Goal: Task Accomplishment & Management: Manage account settings

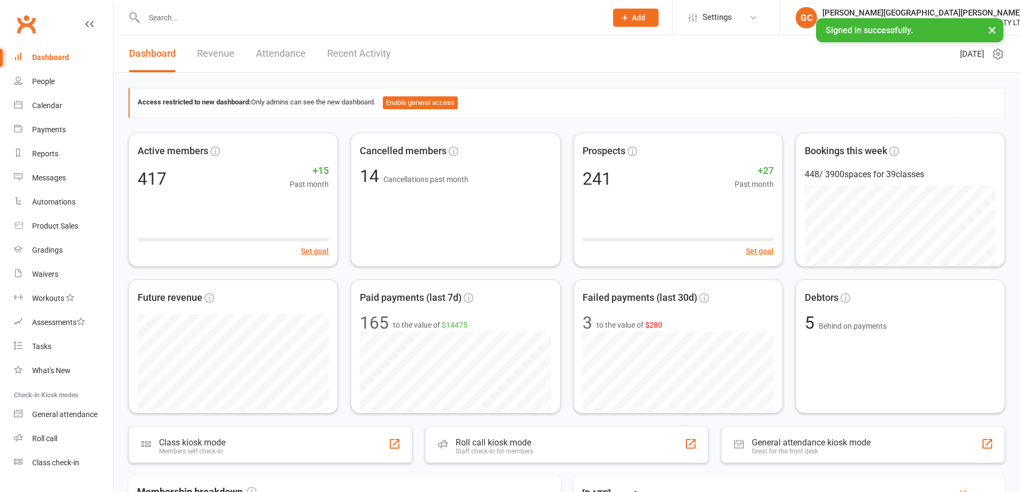
click at [169, 13] on input "text" at bounding box center [370, 17] width 458 height 15
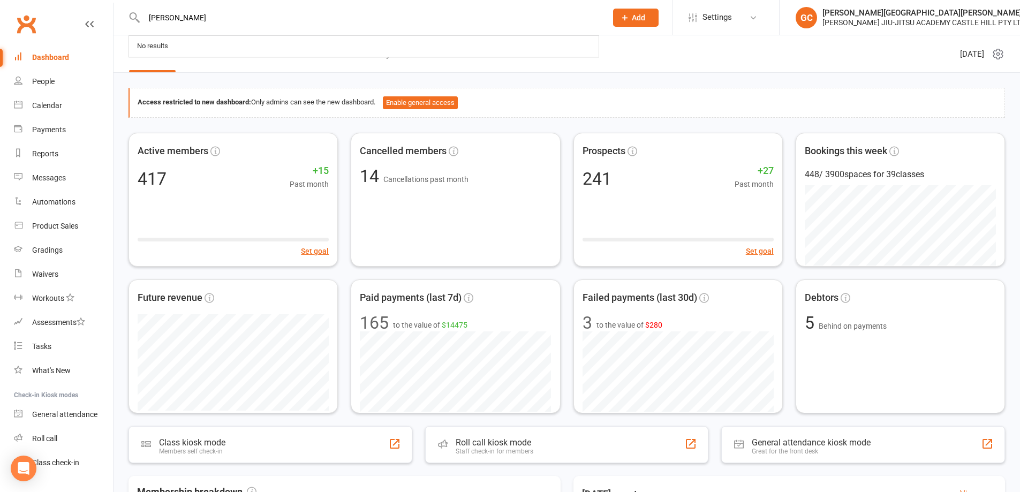
click at [175, 19] on input "[PERSON_NAME]" at bounding box center [370, 17] width 458 height 15
drag, startPoint x: 174, startPoint y: 19, endPoint x: 107, endPoint y: 14, distance: 67.6
click at [107, 3] on header "[PERSON_NAME] No results Prospect Member Non-attending contact Class / event Ap…" at bounding box center [510, 3] width 1020 height 0
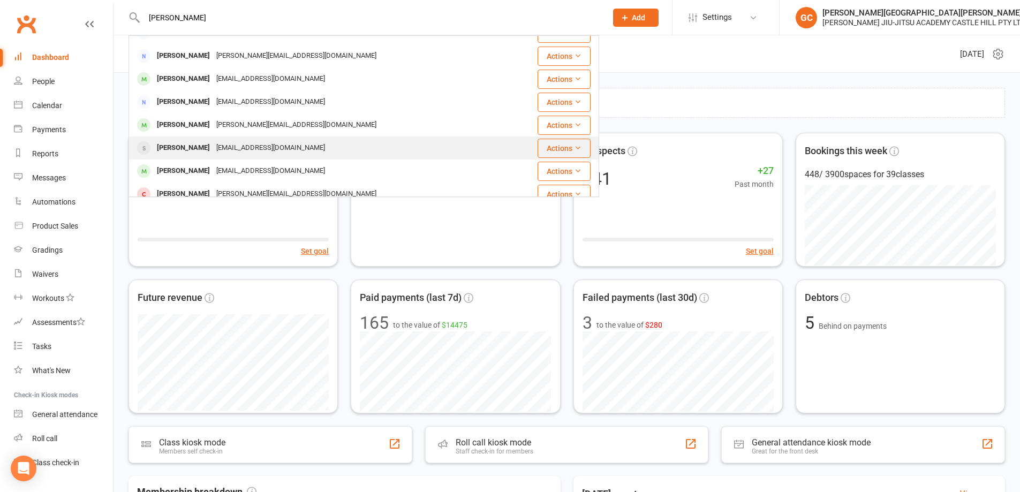
scroll to position [18, 0]
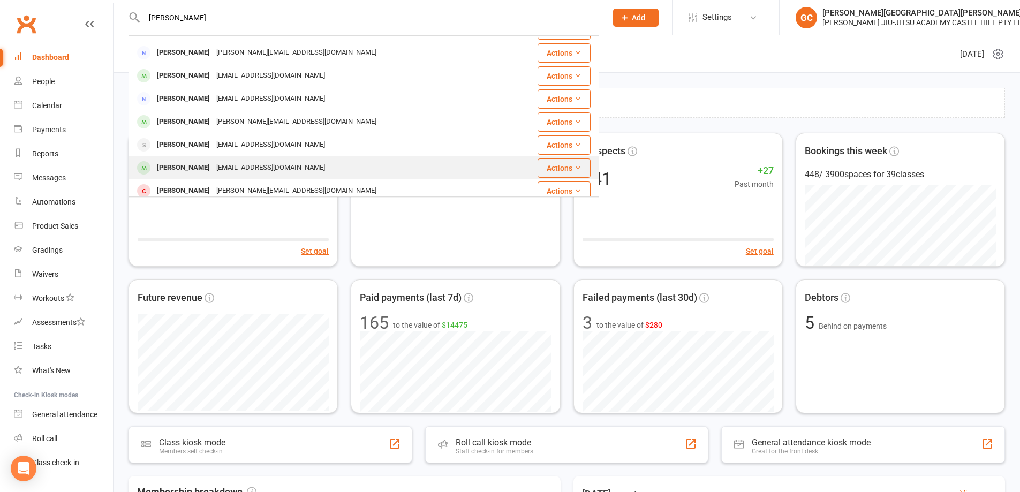
type input "[PERSON_NAME]"
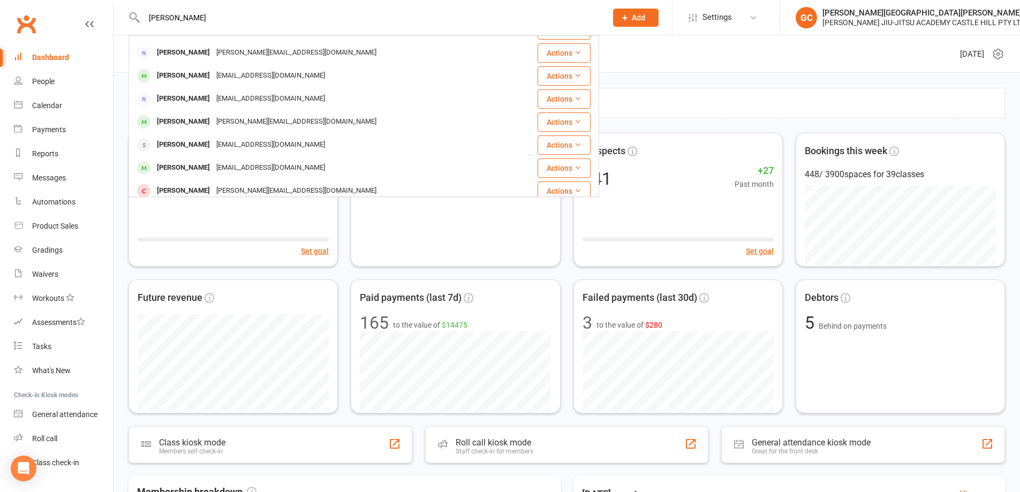
click at [173, 164] on div "[PERSON_NAME]" at bounding box center [183, 168] width 59 height 16
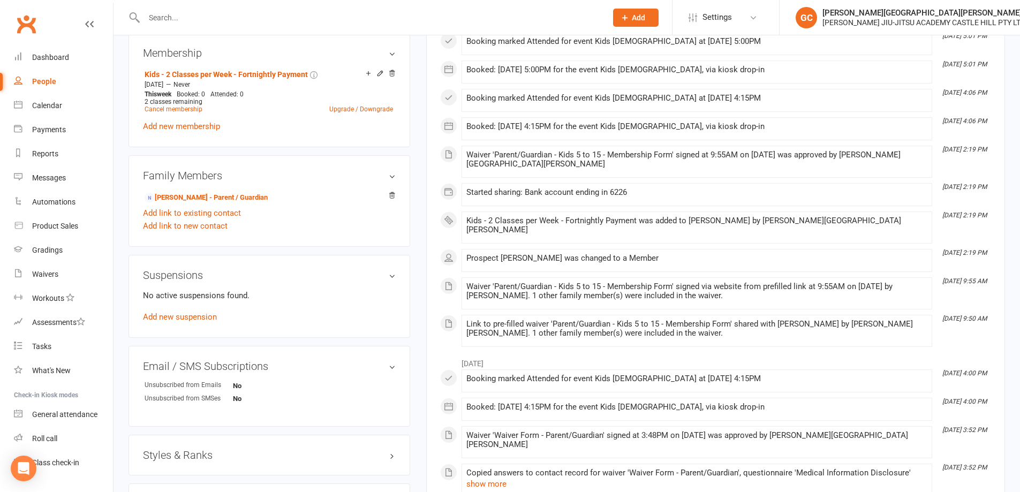
scroll to position [500, 0]
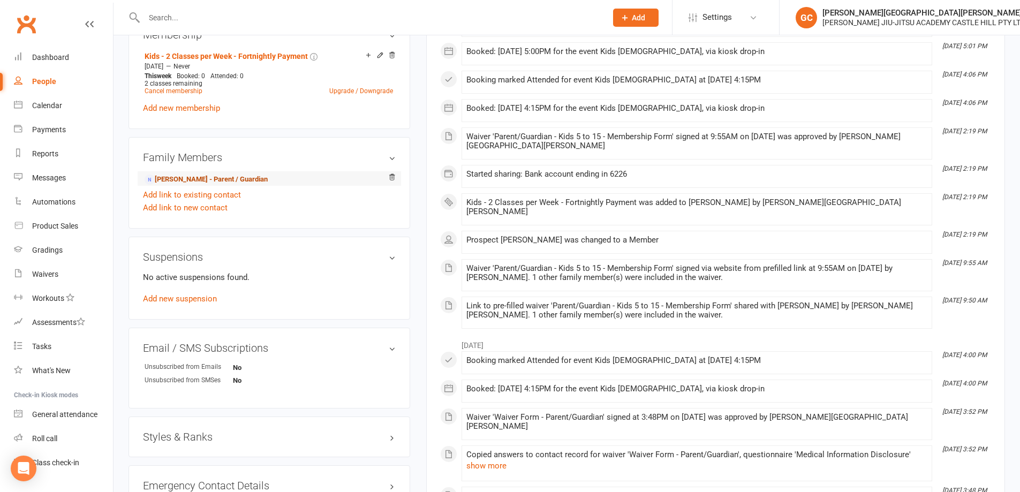
click at [203, 180] on link "[PERSON_NAME] - Parent / Guardian" at bounding box center [206, 179] width 123 height 11
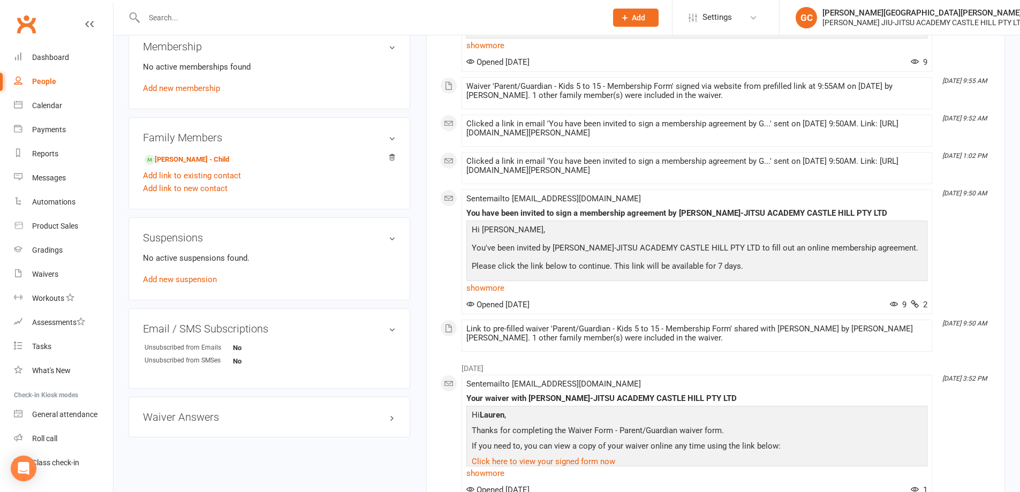
scroll to position [445, 0]
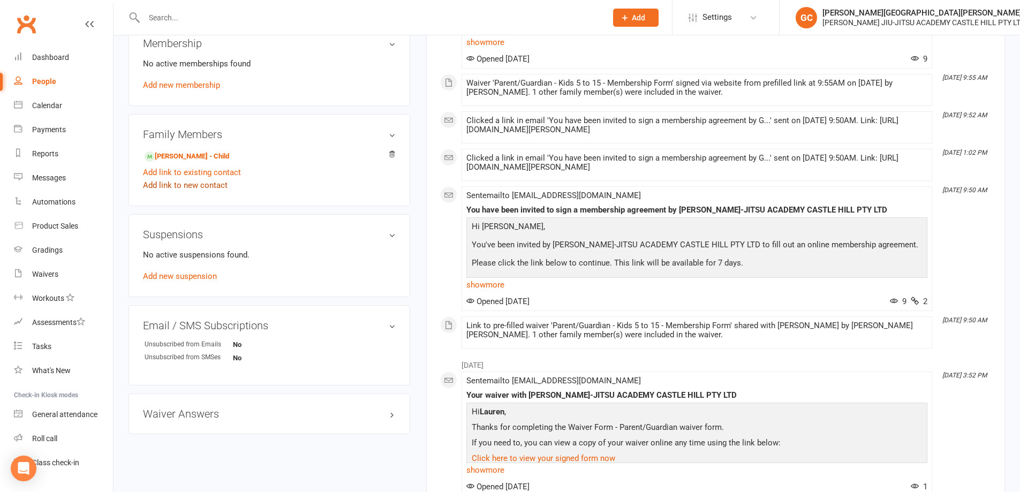
click at [187, 187] on link "Add link to new contact" at bounding box center [185, 185] width 85 height 13
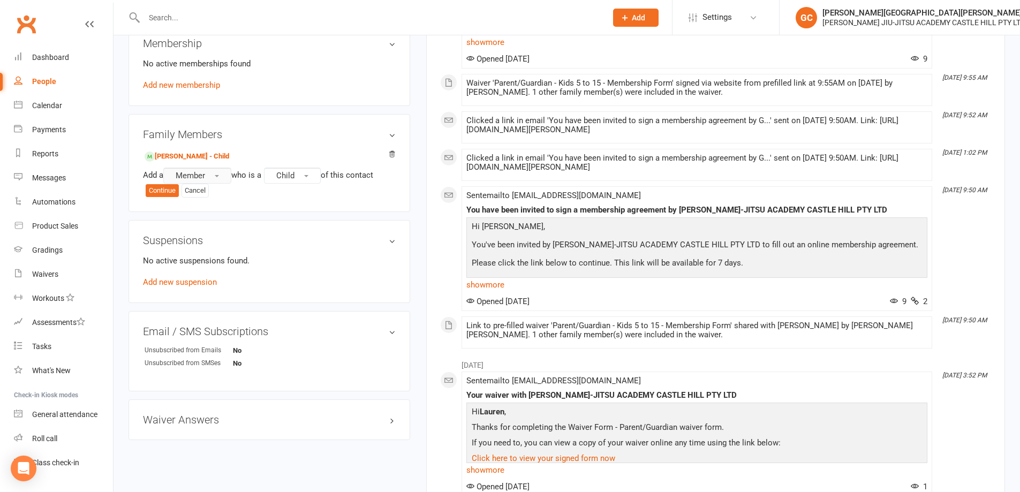
click at [202, 172] on span "Member" at bounding box center [190, 176] width 29 height 10
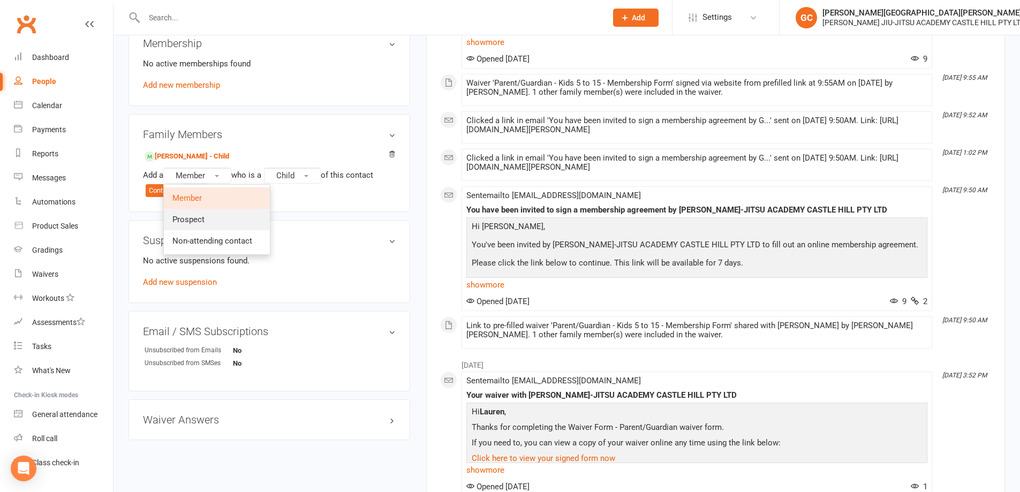
drag, startPoint x: 198, startPoint y: 222, endPoint x: 236, endPoint y: 208, distance: 41.0
click at [199, 221] on span "Prospect" at bounding box center [188, 220] width 32 height 10
click at [163, 190] on button "Continue" at bounding box center [162, 190] width 33 height 13
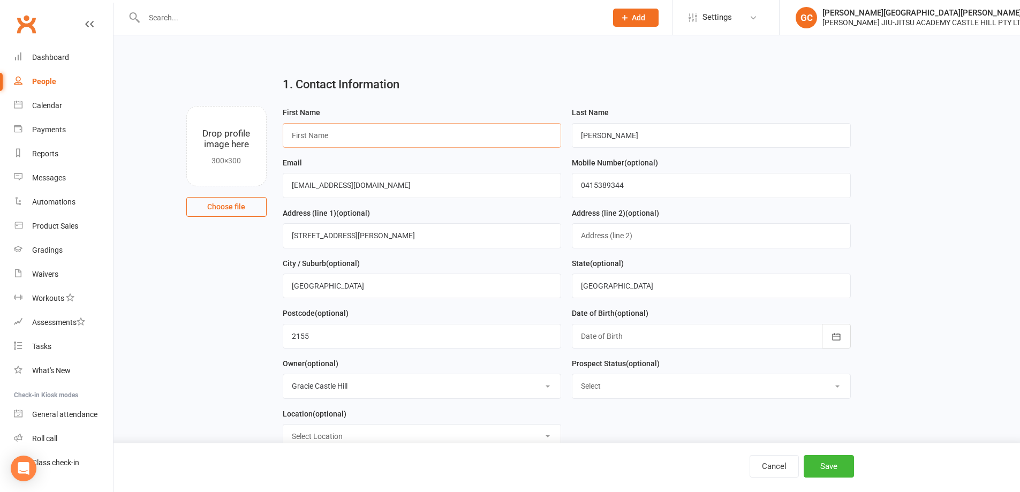
click at [314, 140] on input "text" at bounding box center [422, 135] width 279 height 25
type input "[PERSON_NAME]"
click at [838, 467] on button "Save" at bounding box center [829, 466] width 50 height 22
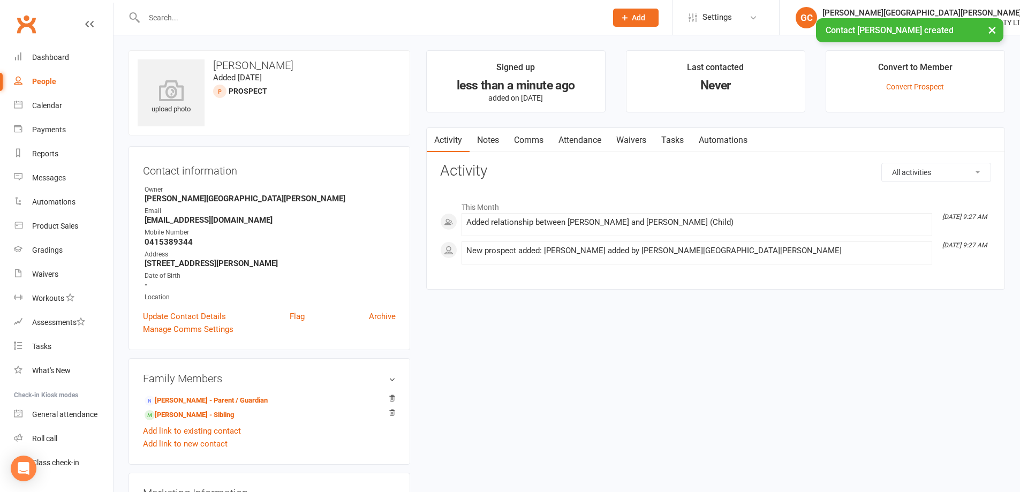
click at [632, 140] on link "Waivers" at bounding box center [631, 140] width 45 height 25
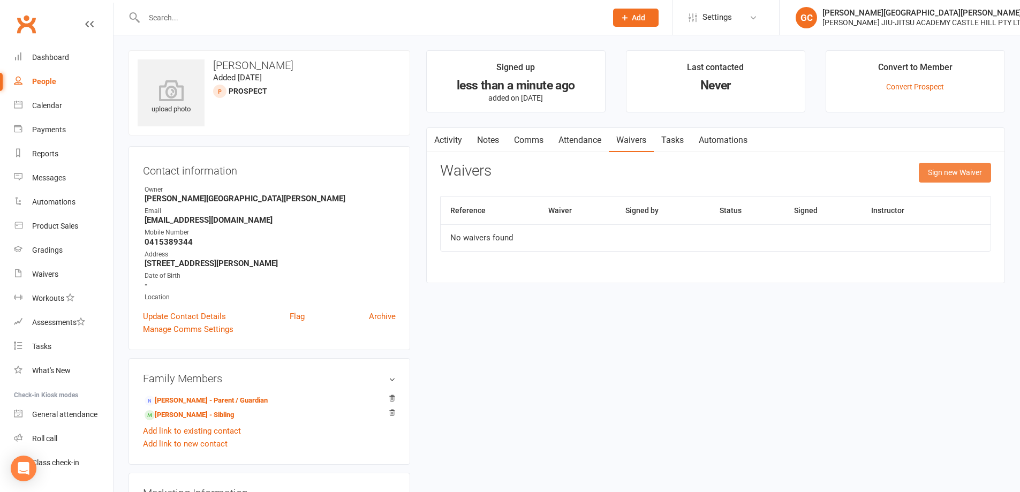
drag, startPoint x: 974, startPoint y: 176, endPoint x: 687, endPoint y: 336, distance: 328.8
click at [702, 335] on div "upload photo [PERSON_NAME] Added [DATE] prospect Contact information Owner [PER…" at bounding box center [566, 481] width 892 height 863
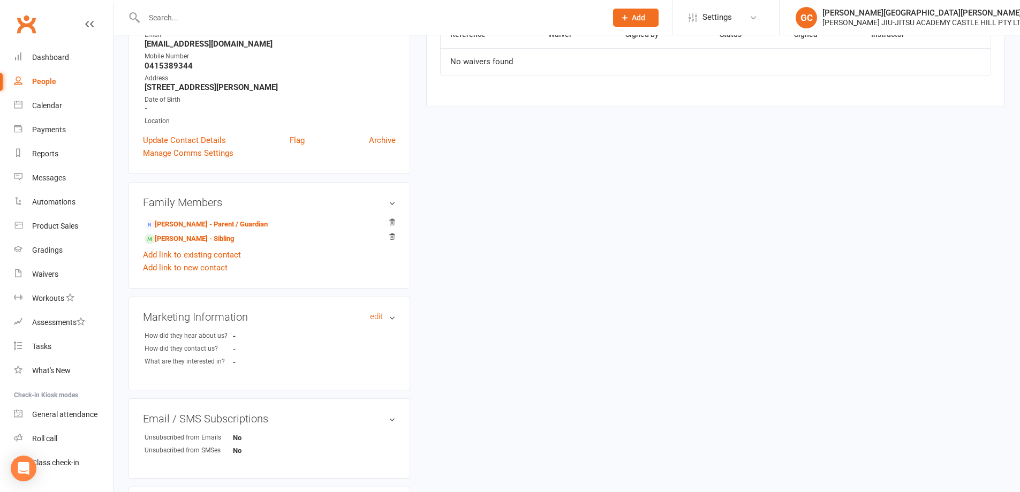
scroll to position [196, 0]
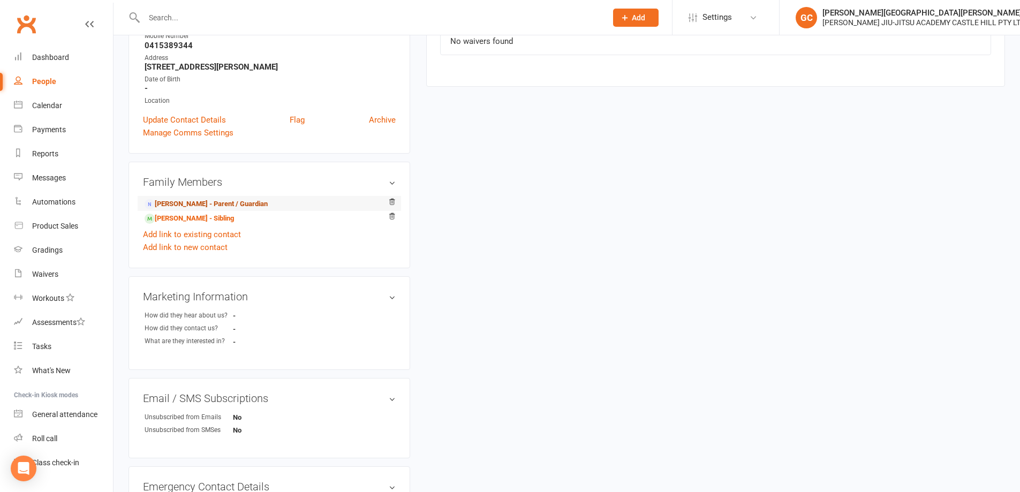
drag, startPoint x: 204, startPoint y: 202, endPoint x: 243, endPoint y: 208, distance: 39.5
click at [205, 202] on link "[PERSON_NAME] - Parent / Guardian" at bounding box center [206, 204] width 123 height 11
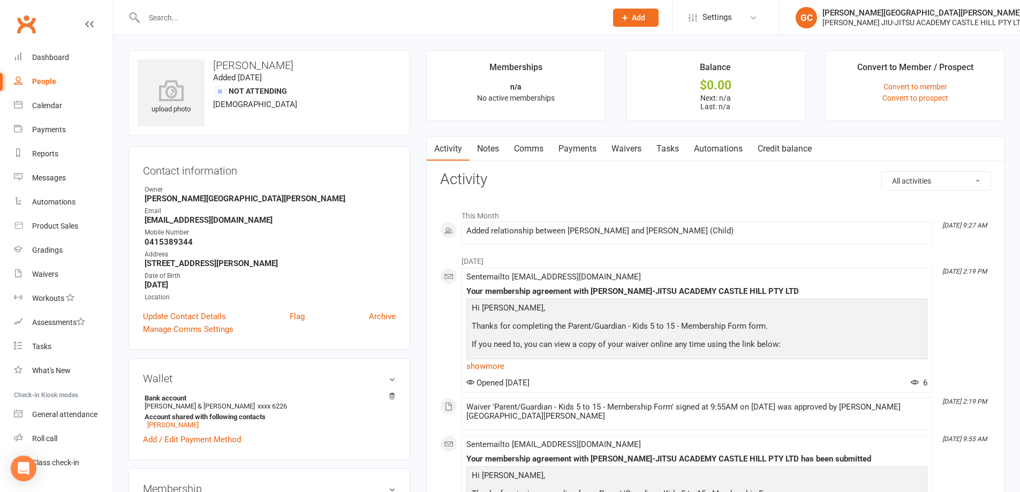
click at [637, 148] on link "Waivers" at bounding box center [626, 149] width 45 height 25
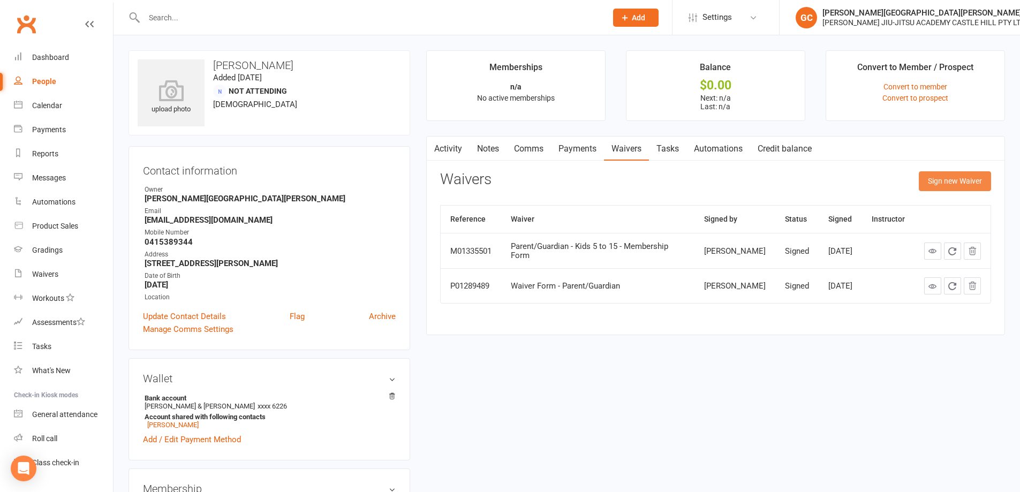
click at [969, 181] on button "Sign new Waiver" at bounding box center [955, 180] width 72 height 19
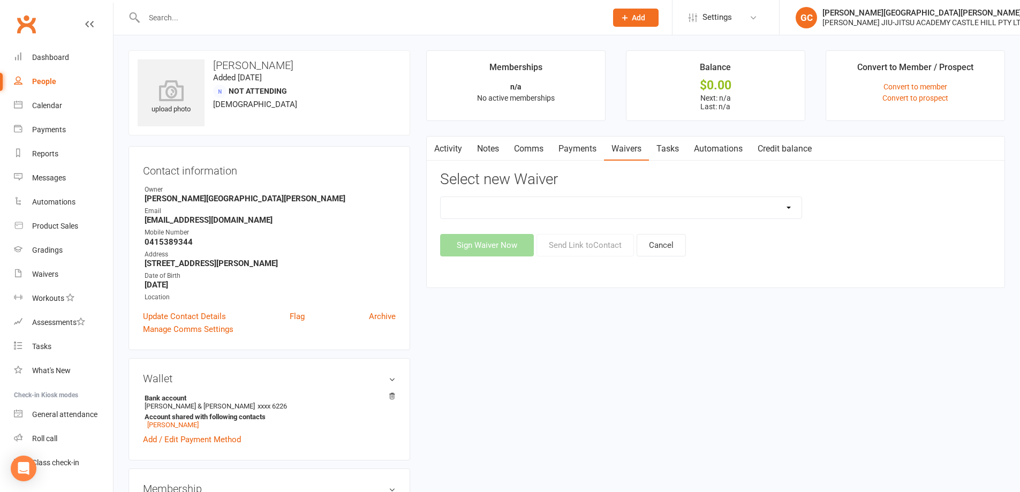
click at [651, 210] on select "Adult and Kids Combined Membership Form Adults Membership Form Member Transfer …" at bounding box center [621, 207] width 361 height 21
select select "13043"
click at [441, 197] on select "Adult and Kids Combined Membership Form Adults Membership Form Member Transfer …" at bounding box center [621, 207] width 361 height 21
click at [600, 244] on button "Send Link to Contact" at bounding box center [584, 245] width 97 height 22
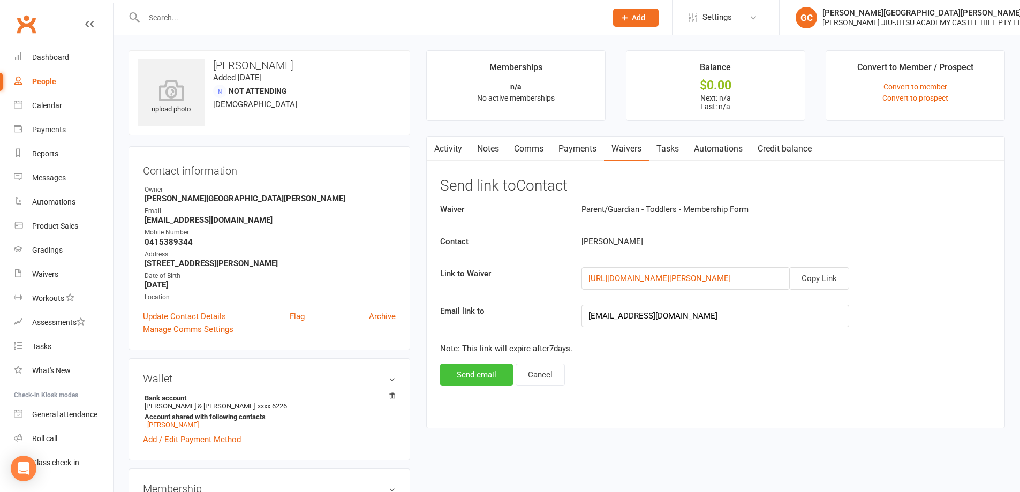
click at [488, 373] on button "Send email" at bounding box center [476, 375] width 73 height 22
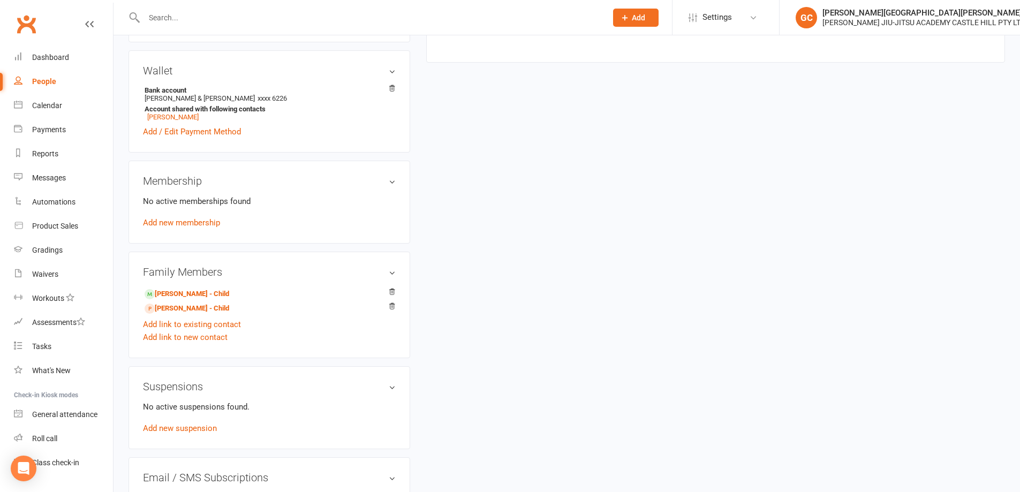
scroll to position [321, 0]
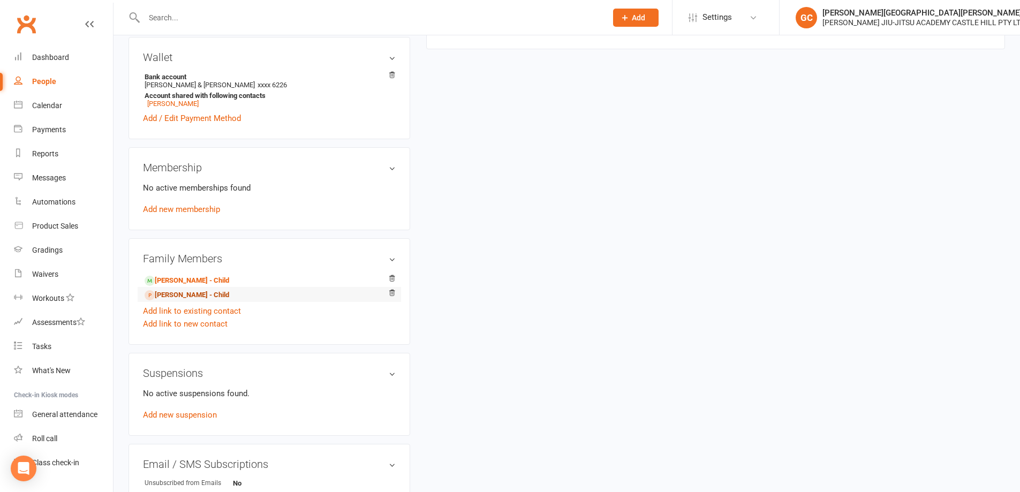
click at [186, 294] on link "[PERSON_NAME] - Child" at bounding box center [187, 295] width 85 height 11
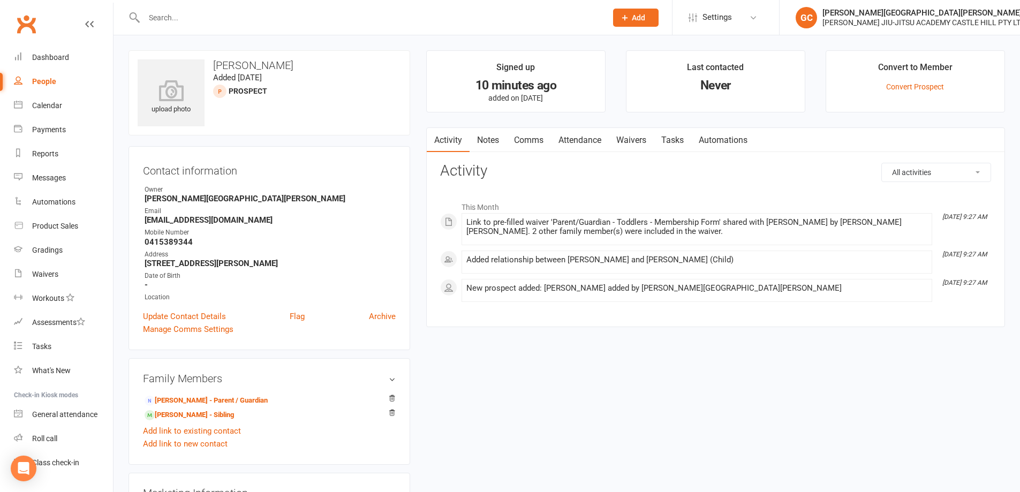
click at [638, 141] on link "Waivers" at bounding box center [631, 140] width 45 height 25
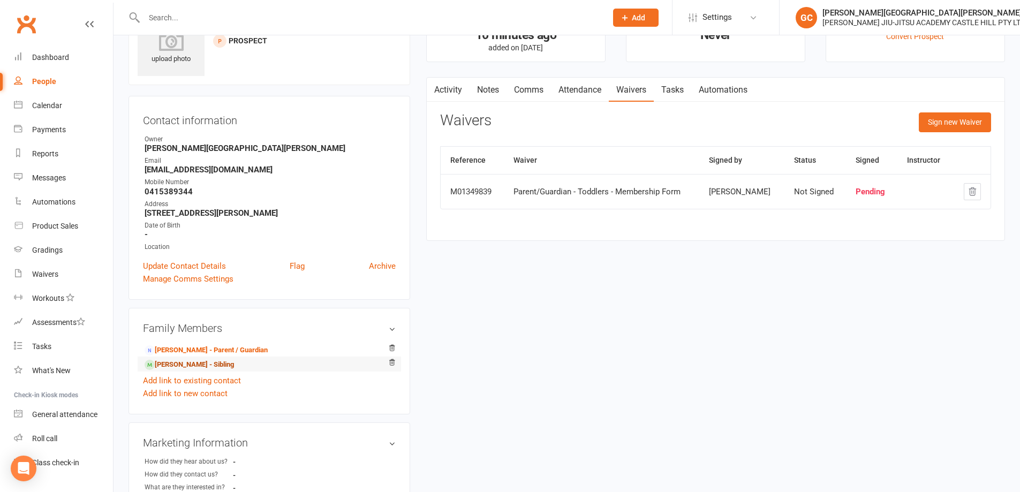
scroll to position [71, 0]
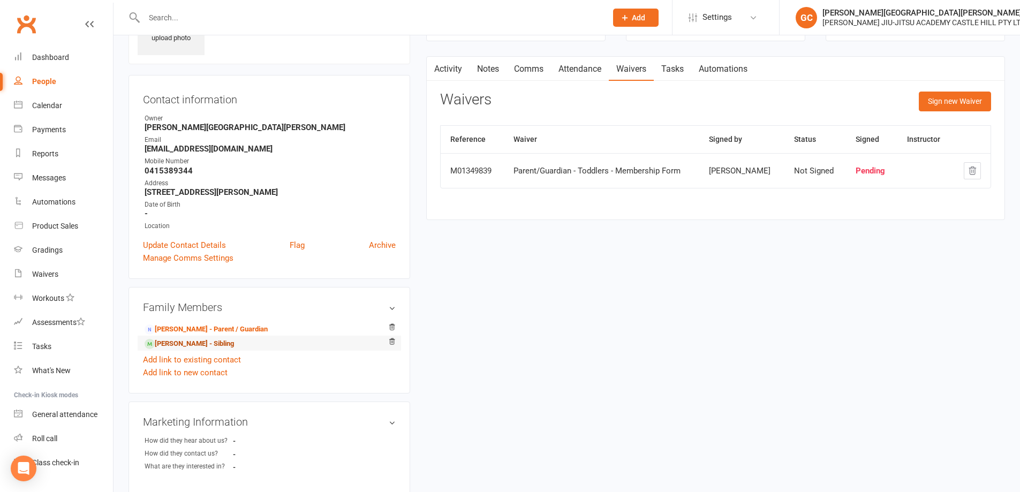
click at [187, 341] on link "[PERSON_NAME] - Sibling" at bounding box center [189, 343] width 89 height 11
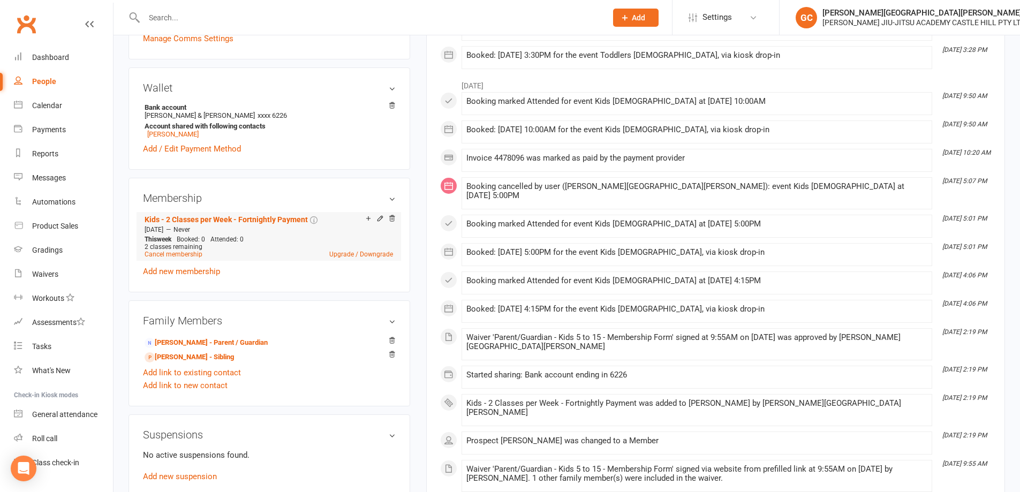
scroll to position [339, 0]
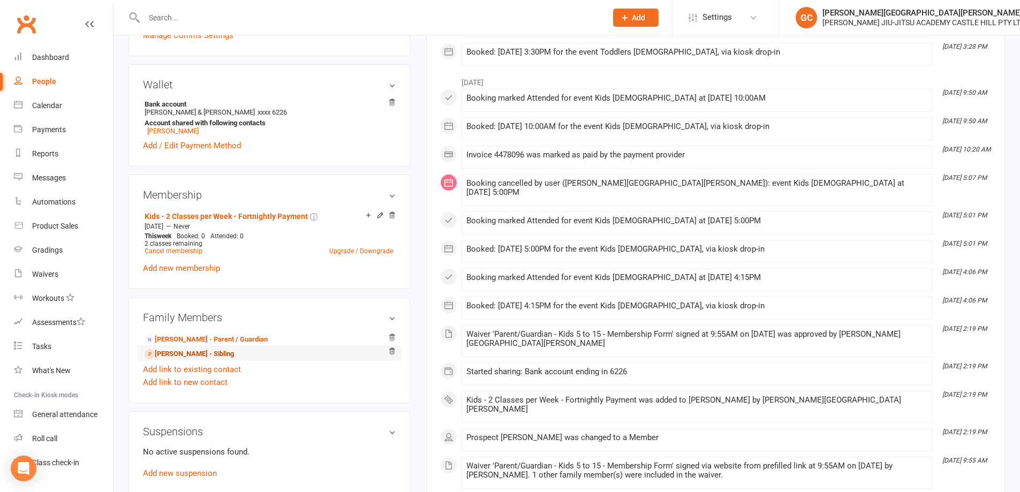
click at [183, 352] on link "[PERSON_NAME] - Sibling" at bounding box center [189, 354] width 89 height 11
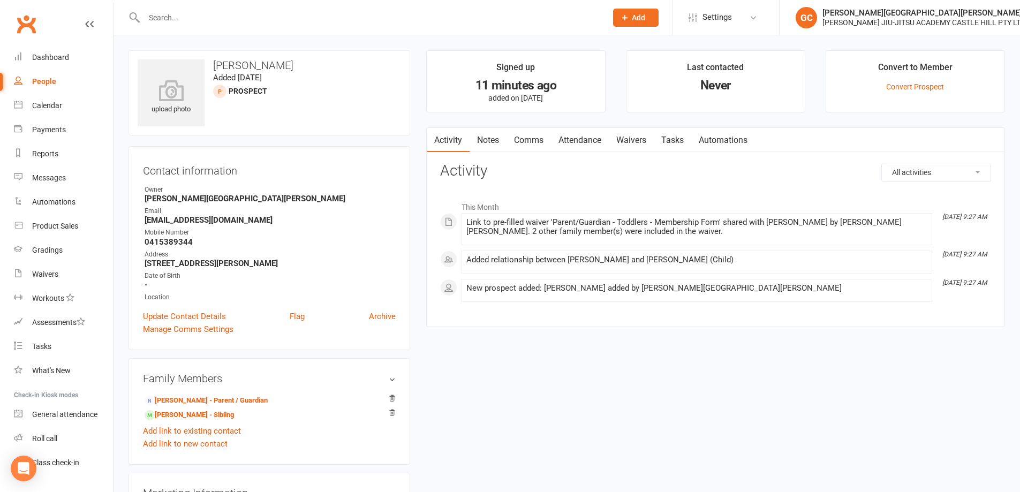
click at [642, 139] on link "Waivers" at bounding box center [631, 140] width 45 height 25
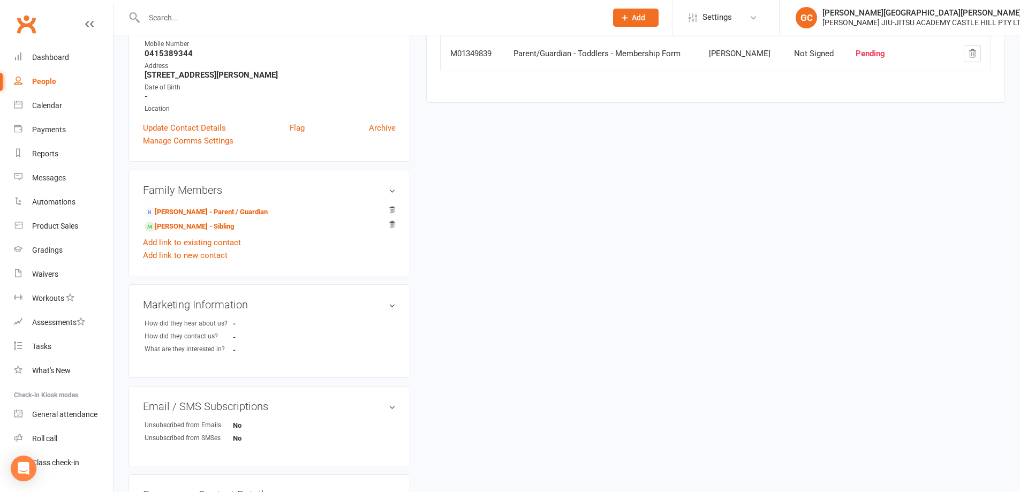
scroll to position [196, 0]
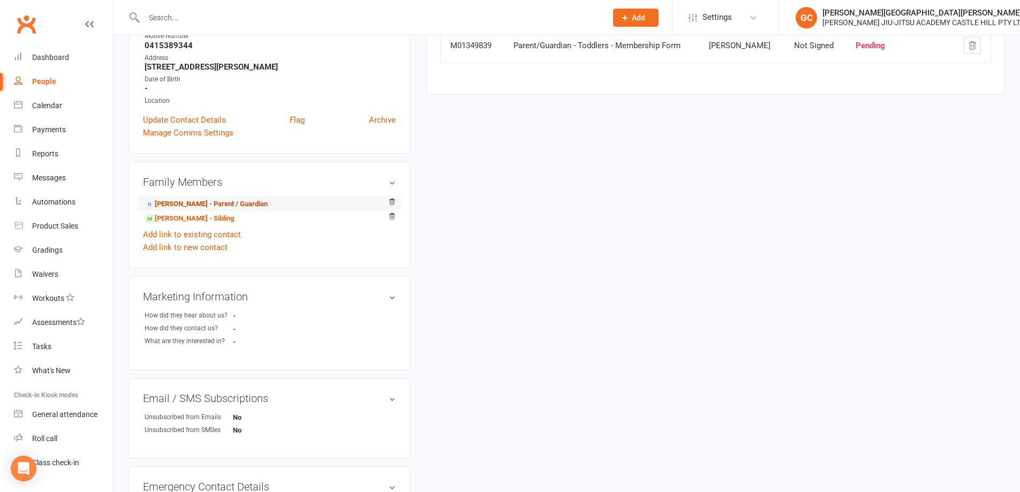
click at [197, 203] on link "[PERSON_NAME] - Parent / Guardian" at bounding box center [206, 204] width 123 height 11
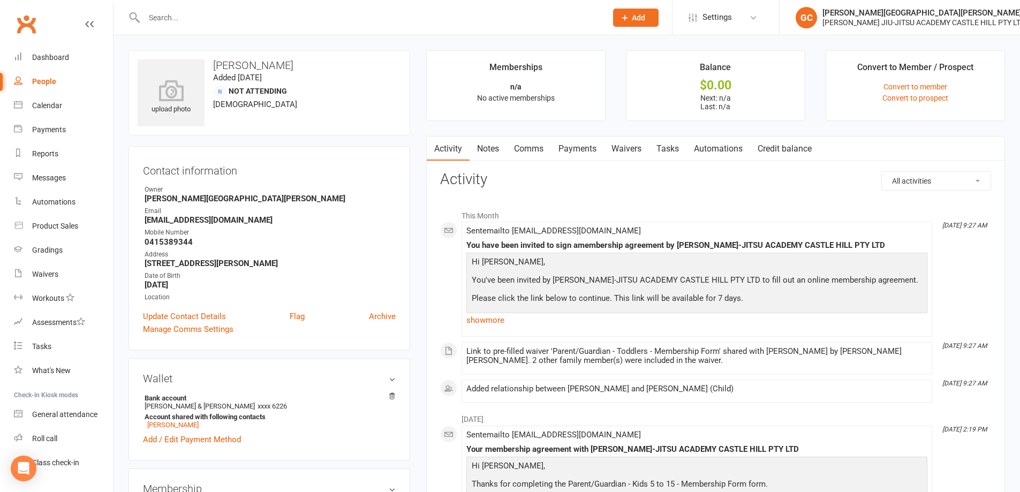
click at [40, 83] on div "People" at bounding box center [44, 81] width 24 height 9
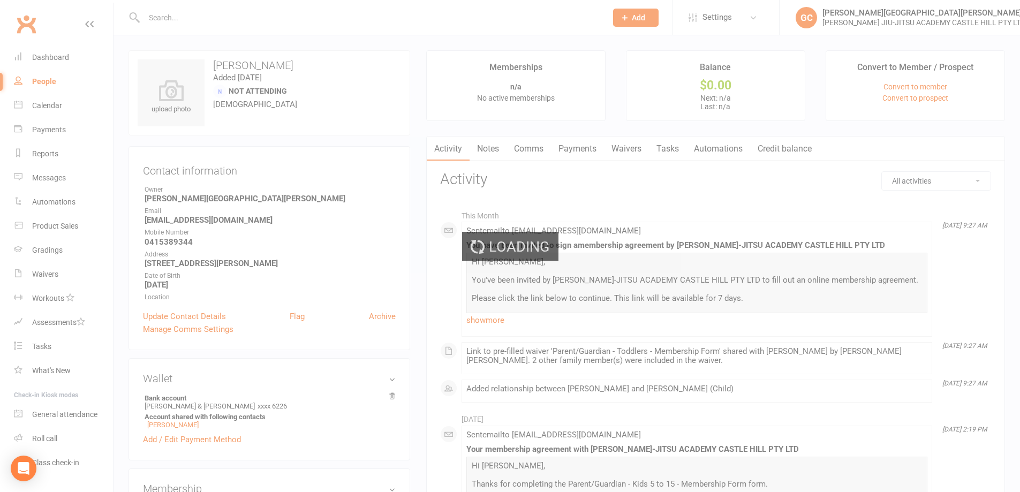
select select "100"
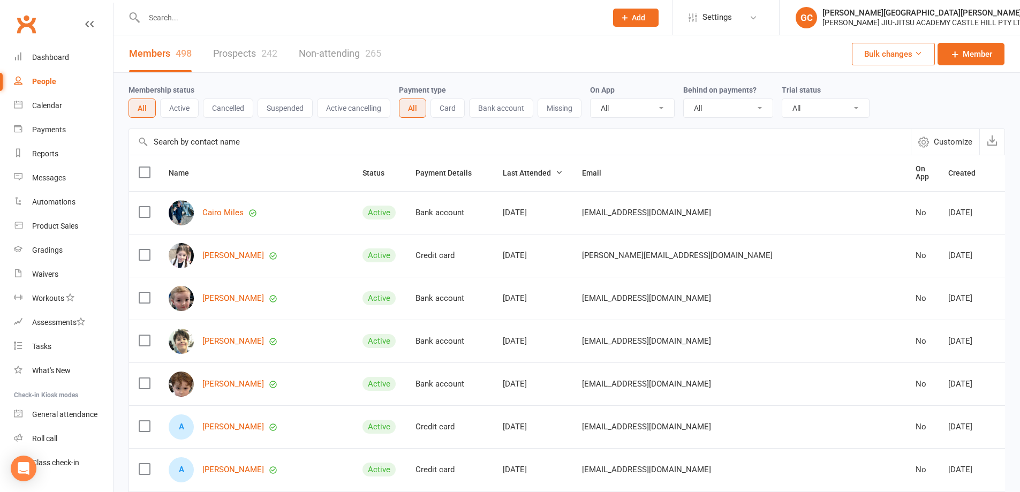
click at [241, 55] on link "Prospects 242" at bounding box center [245, 53] width 64 height 37
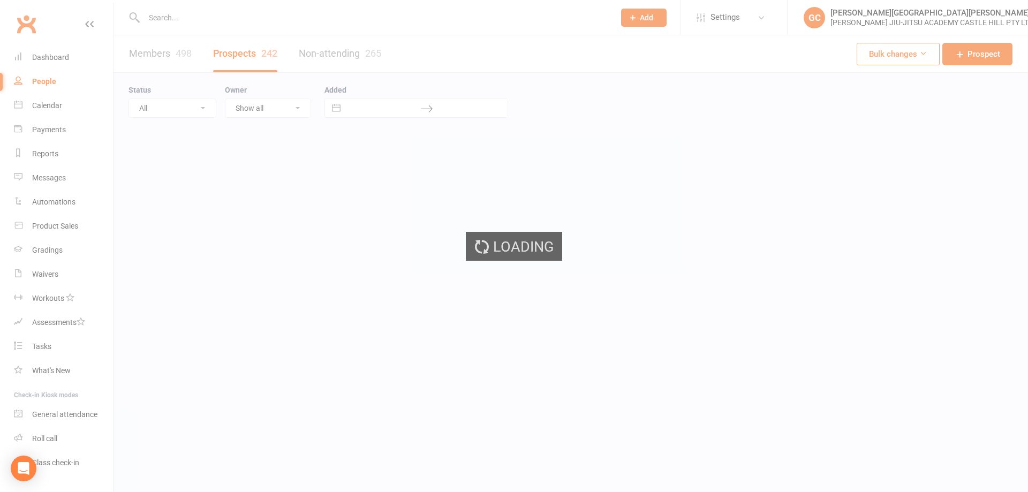
select select "100"
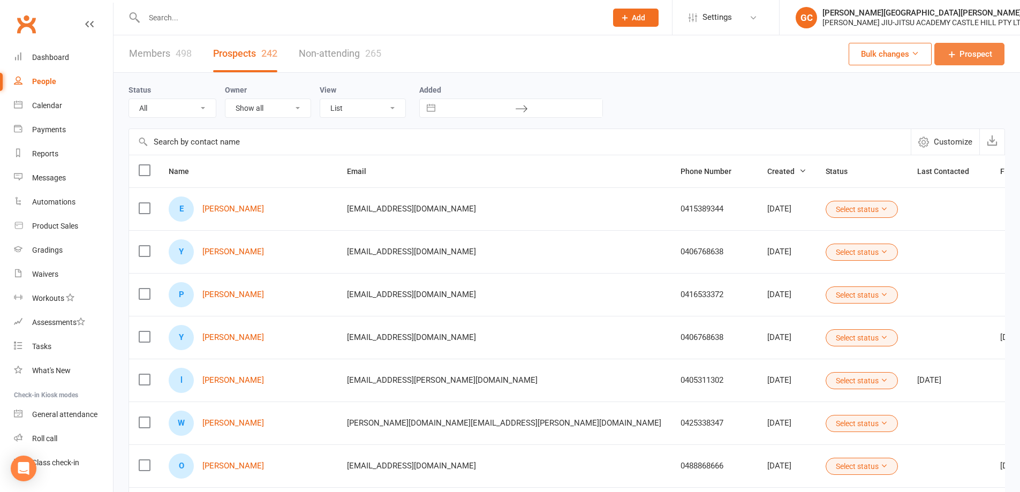
click at [980, 55] on span "Prospect" at bounding box center [975, 54] width 33 height 13
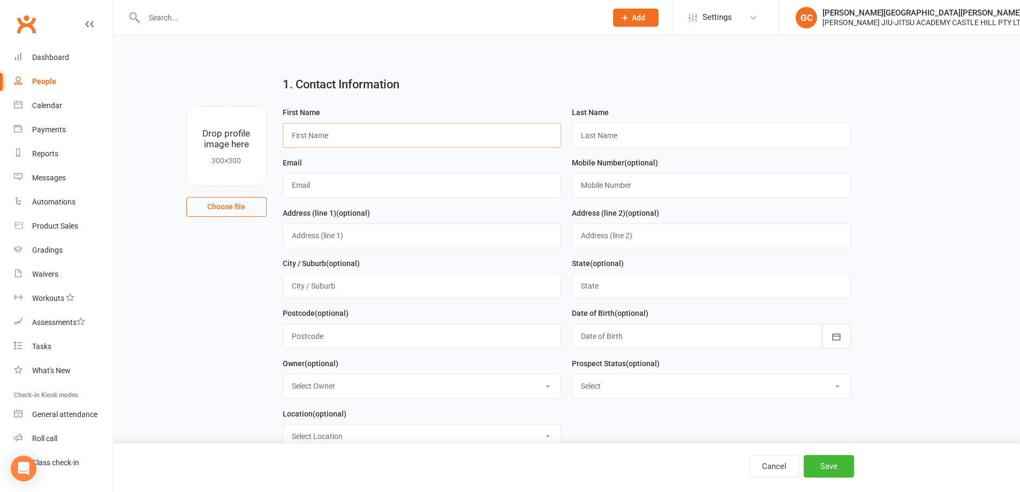
click at [305, 138] on input "text" at bounding box center [422, 135] width 279 height 25
paste input "[PERSON_NAME] & [PERSON_NAME]"
type input "[PERSON_NAME] & [PERSON_NAME]"
click at [604, 136] on input "text" at bounding box center [711, 135] width 279 height 25
paste input "[PERSON_NAME] & [PERSON_NAME]"
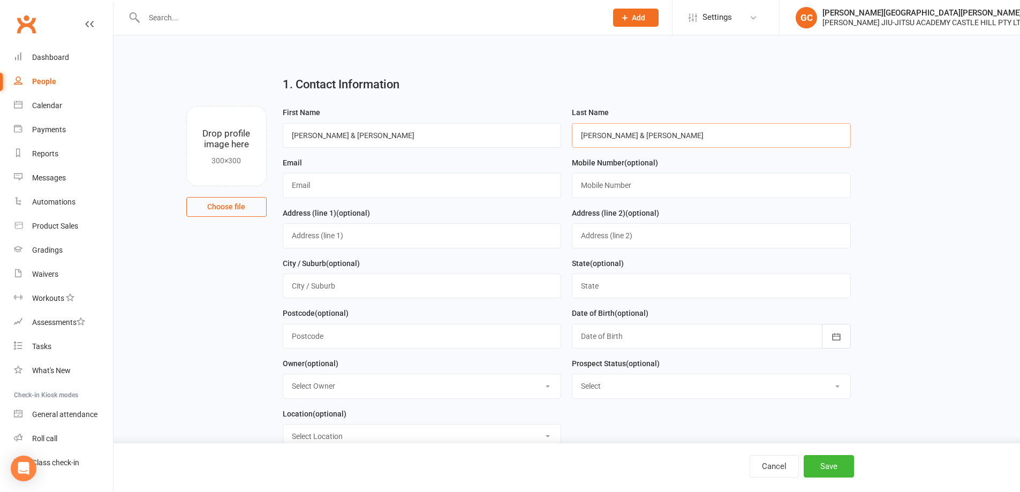
drag, startPoint x: 650, startPoint y: 134, endPoint x: 501, endPoint y: 133, distance: 149.4
click at [501, 133] on form "First Name [PERSON_NAME] & [PERSON_NAME] Last Name [PERSON_NAME] & [PERSON_NAME…" at bounding box center [566, 281] width 579 height 351
type input "[PERSON_NAME]"
drag, startPoint x: 311, startPoint y: 136, endPoint x: 483, endPoint y: 123, distance: 173.4
click at [483, 123] on input "[PERSON_NAME] & [PERSON_NAME]" at bounding box center [422, 135] width 279 height 25
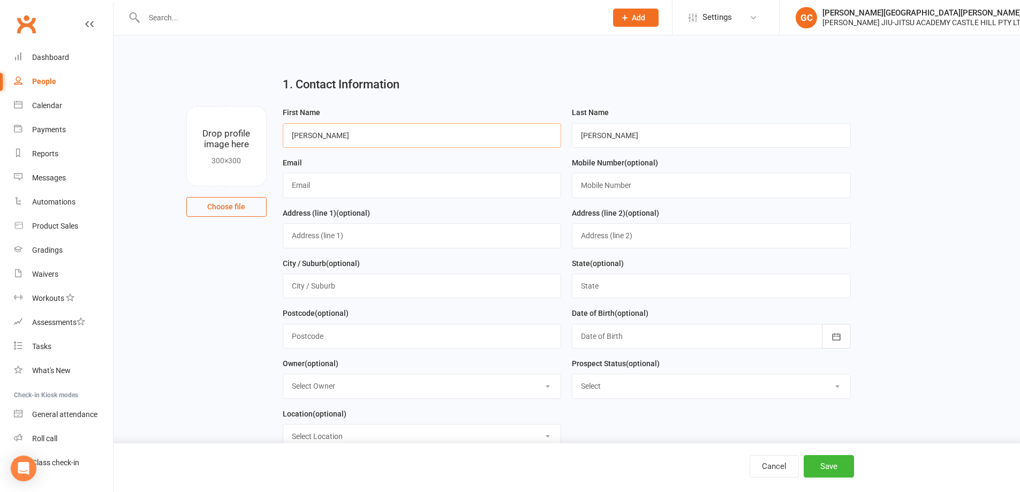
type input "[PERSON_NAME]"
click at [304, 190] on input "text" at bounding box center [422, 185] width 279 height 25
paste input "[PERSON_NAME][EMAIL_ADDRESS][DOMAIN_NAME]"
type input "[PERSON_NAME][EMAIL_ADDRESS][DOMAIN_NAME]"
click at [616, 189] on input "text" at bounding box center [711, 185] width 279 height 25
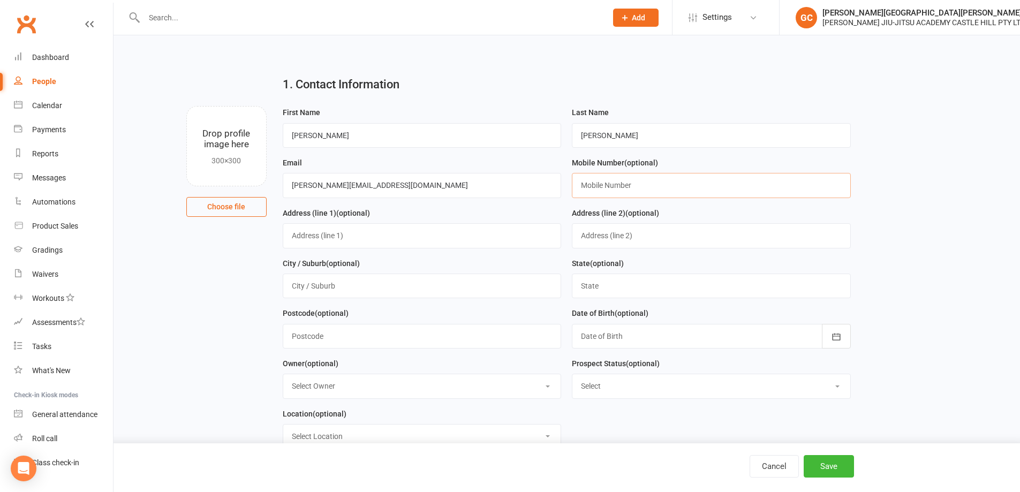
paste input "0405419660"
type input "0405419660"
click at [841, 467] on button "Save" at bounding box center [829, 466] width 50 height 22
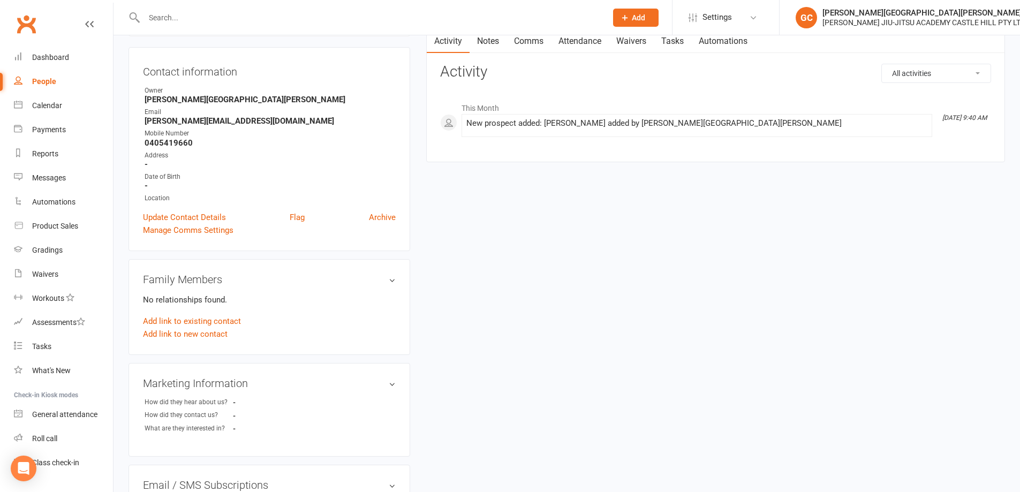
scroll to position [107, 0]
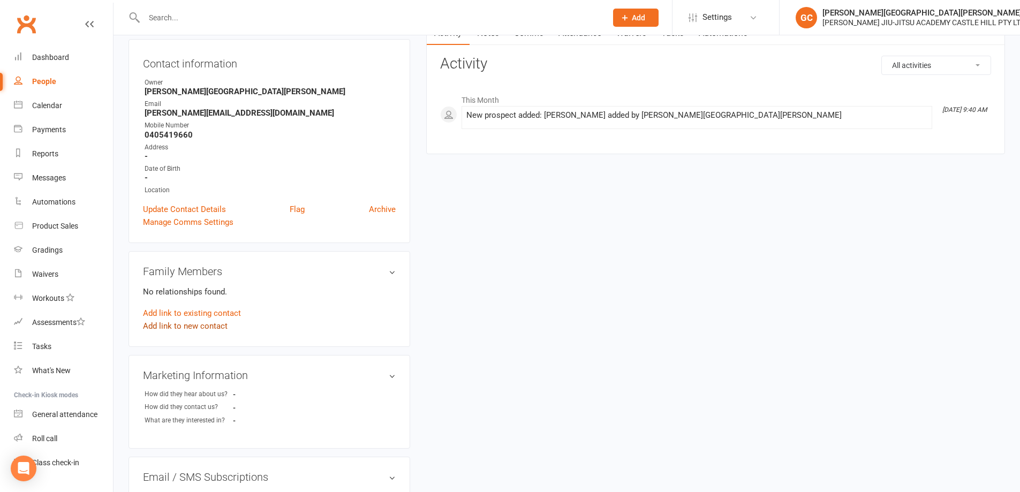
click at [192, 324] on link "Add link to new contact" at bounding box center [185, 326] width 85 height 13
click at [217, 314] on button "Member" at bounding box center [197, 315] width 68 height 16
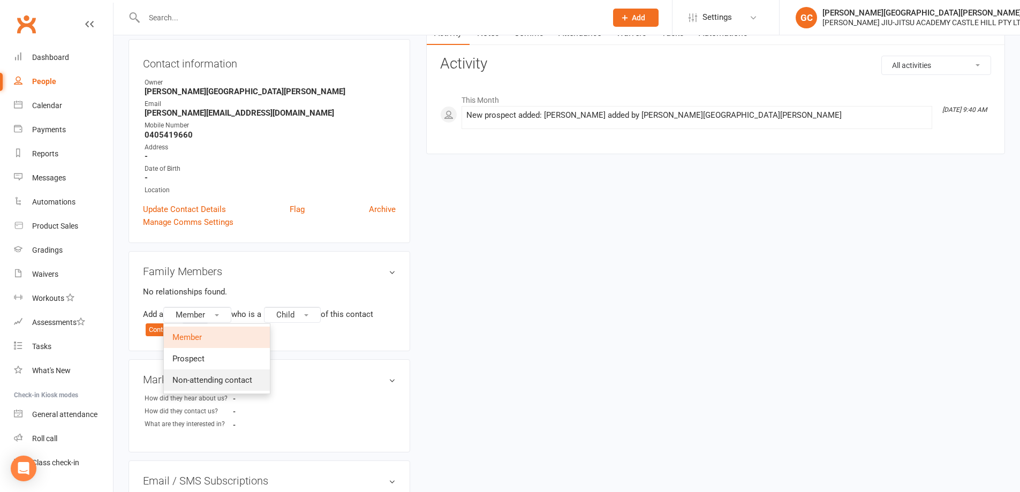
click at [202, 379] on span "Non-attending contact" at bounding box center [212, 380] width 80 height 10
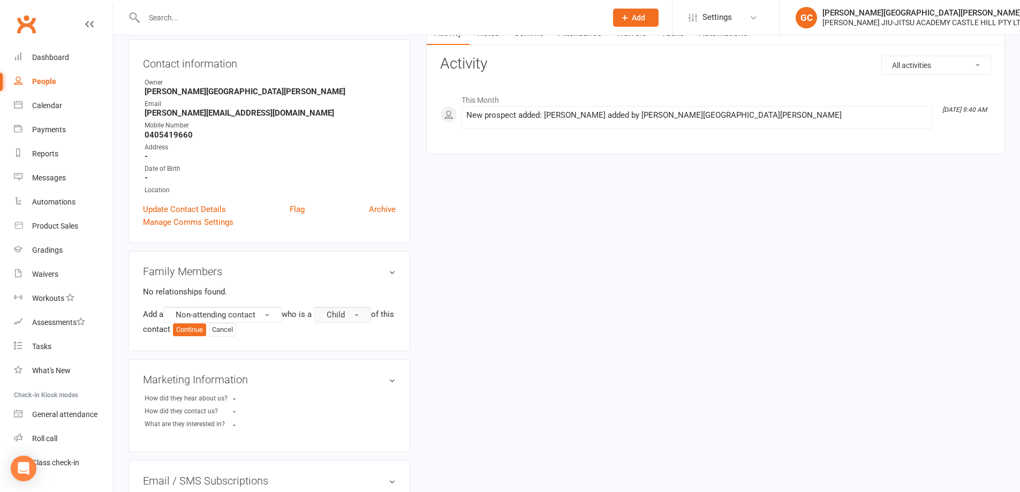
click at [345, 312] on span "Child" at bounding box center [336, 315] width 18 height 10
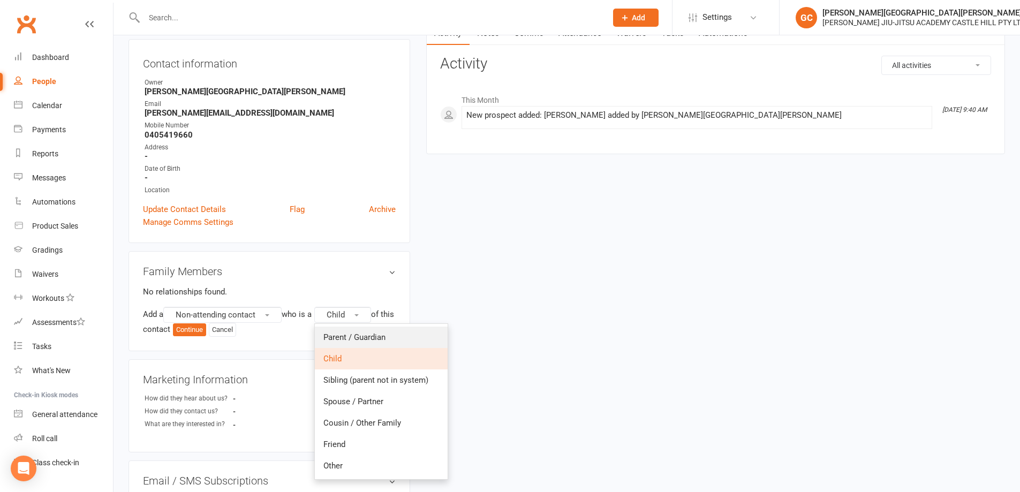
click at [359, 337] on span "Parent / Guardian" at bounding box center [354, 337] width 62 height 10
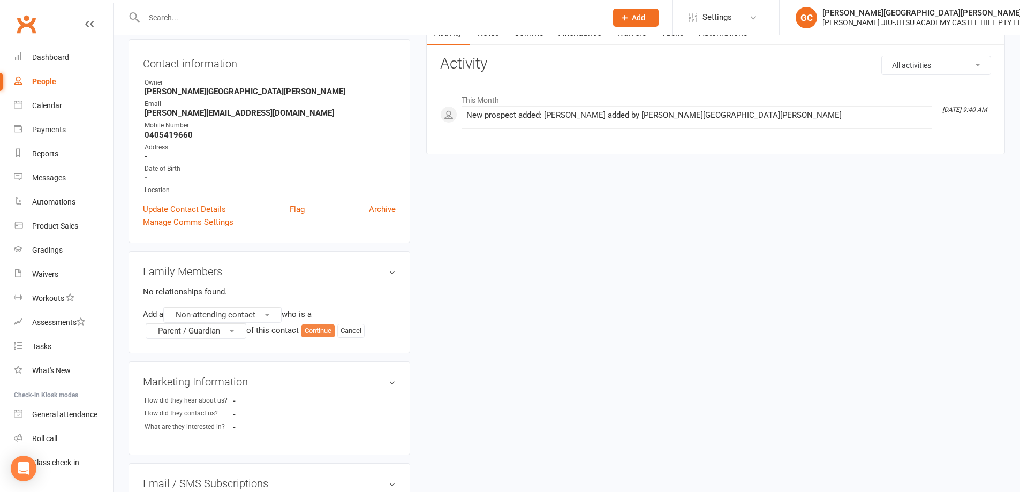
click at [319, 329] on button "Continue" at bounding box center [317, 330] width 33 height 13
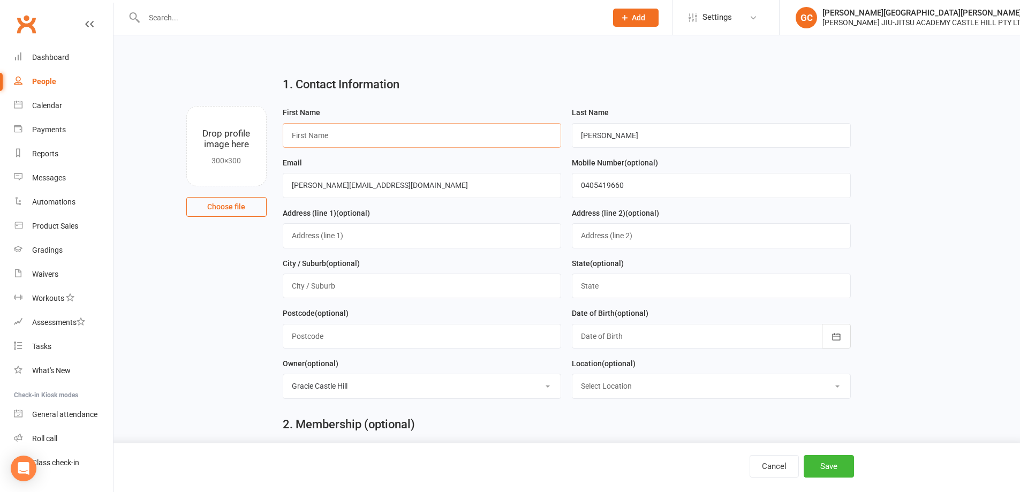
click at [339, 135] on input "text" at bounding box center [422, 135] width 279 height 25
paste input "[PERSON_NAME]"
type input "[PERSON_NAME]"
drag, startPoint x: 630, startPoint y: 135, endPoint x: 527, endPoint y: 132, distance: 103.4
click at [527, 129] on form "First Name [PERSON_NAME] Last Name [PERSON_NAME] Email [EMAIL_ADDRESS][DOMAIN_N…" at bounding box center [566, 256] width 579 height 301
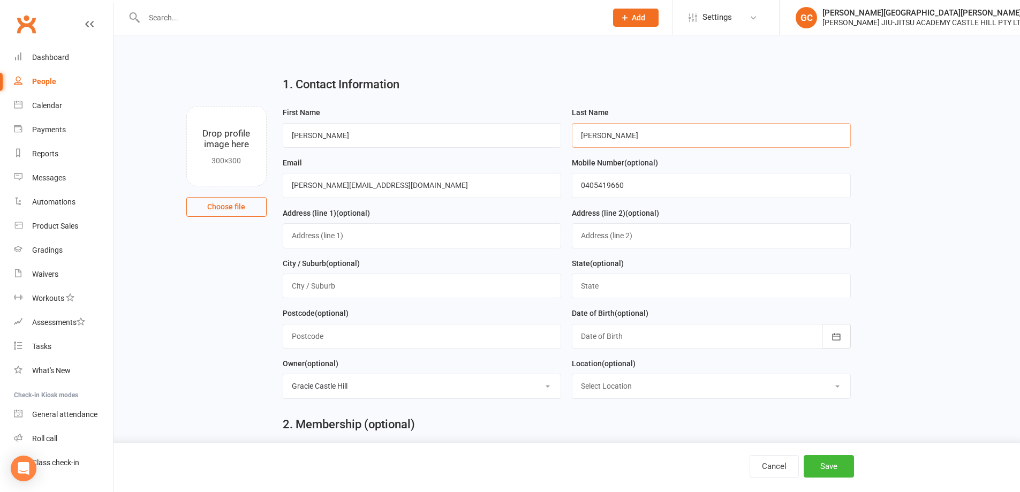
paste input "[PERSON_NAME]"
type input "[PERSON_NAME]"
click at [340, 140] on input "[PERSON_NAME]" at bounding box center [422, 135] width 279 height 25
type input "[PERSON_NAME]"
click at [844, 468] on button "Save" at bounding box center [829, 466] width 50 height 22
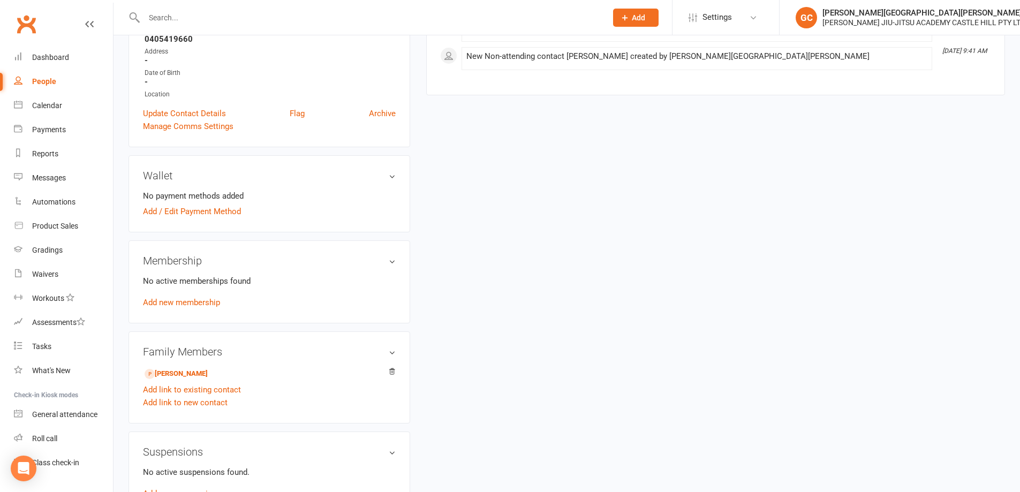
scroll to position [304, 0]
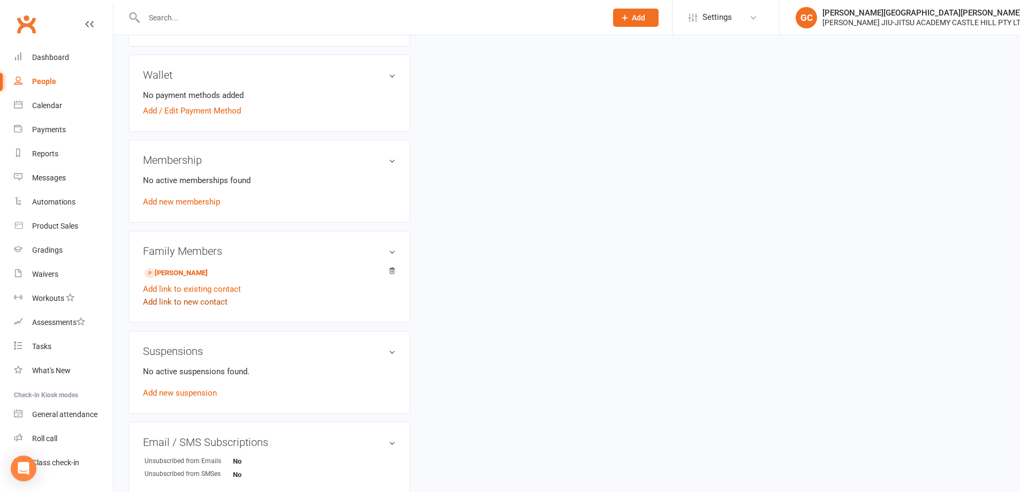
click at [192, 299] on link "Add link to new contact" at bounding box center [185, 302] width 85 height 13
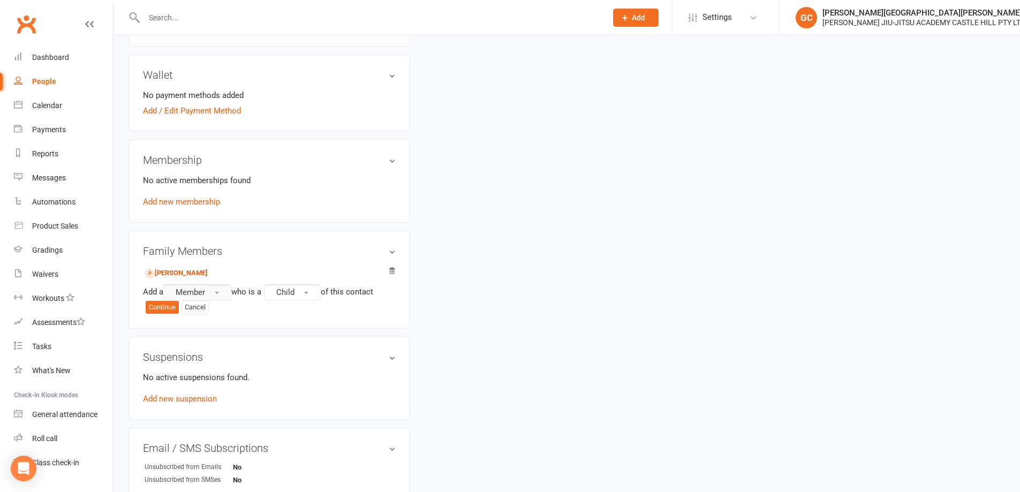
click at [194, 292] on span "Member" at bounding box center [190, 293] width 29 height 10
click at [208, 339] on link "Prospect" at bounding box center [217, 336] width 106 height 21
click at [161, 308] on button "Continue" at bounding box center [162, 307] width 33 height 13
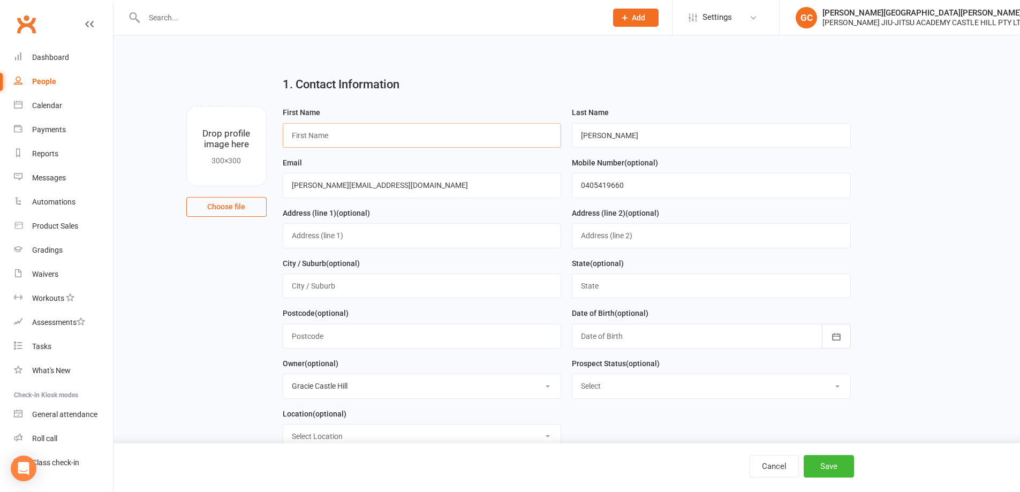
click at [342, 137] on input "text" at bounding box center [422, 135] width 279 height 25
paste input "[PERSON_NAME]"
type input "[PERSON_NAME]"
click at [626, 139] on input "[PERSON_NAME]" at bounding box center [711, 135] width 279 height 25
drag, startPoint x: 625, startPoint y: 139, endPoint x: 555, endPoint y: 130, distance: 70.7
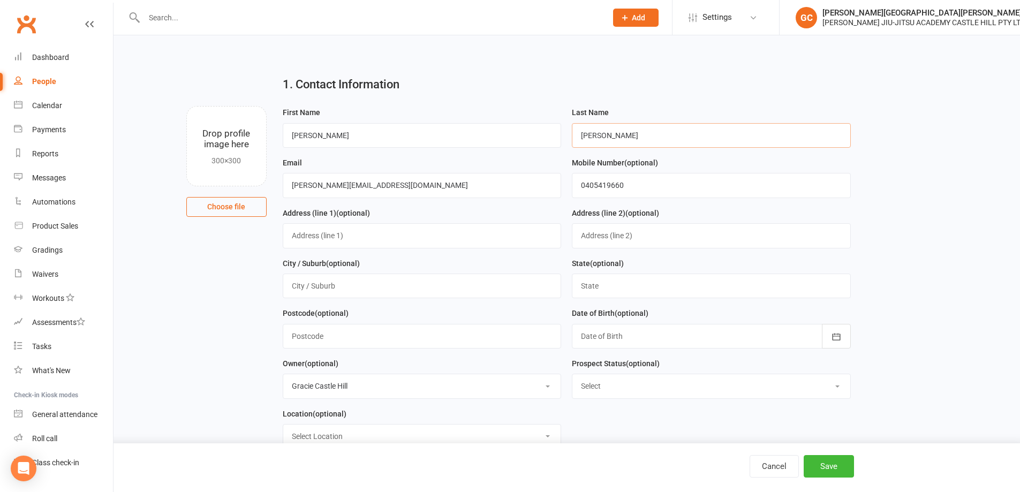
click at [556, 128] on form "First Name [PERSON_NAME] Last Name [PERSON_NAME] Email [EMAIL_ADDRESS][DOMAIN_N…" at bounding box center [566, 281] width 579 height 351
paste input "[PERSON_NAME]"
type input "[PERSON_NAME]"
click at [361, 134] on input "[PERSON_NAME]" at bounding box center [422, 135] width 279 height 25
type input "[PERSON_NAME]"
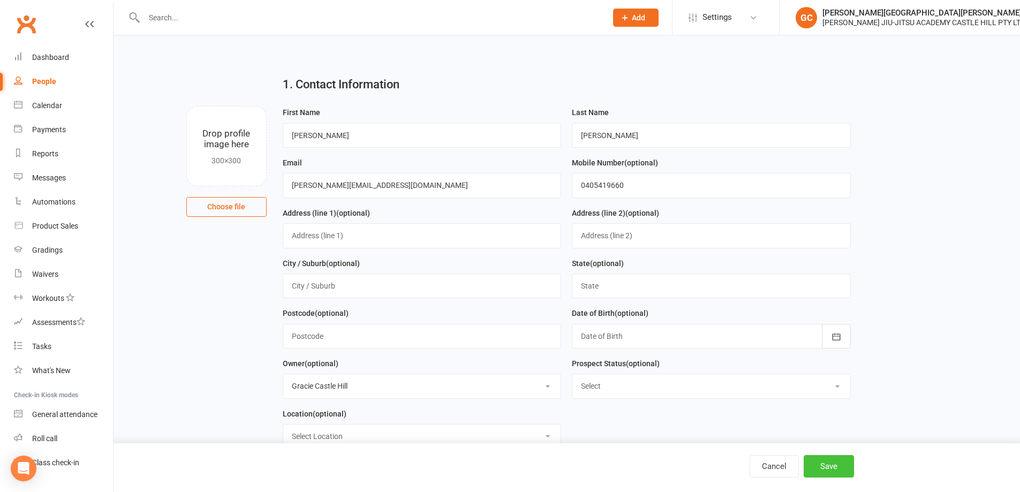
click at [843, 462] on button "Save" at bounding box center [829, 466] width 50 height 22
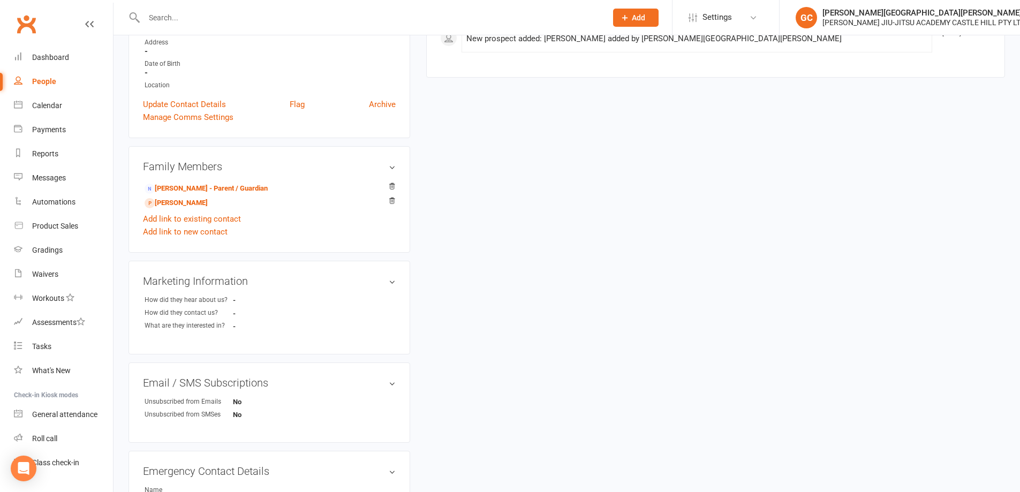
scroll to position [214, 0]
click at [193, 187] on link "[PERSON_NAME] - Parent / Guardian" at bounding box center [206, 186] width 123 height 11
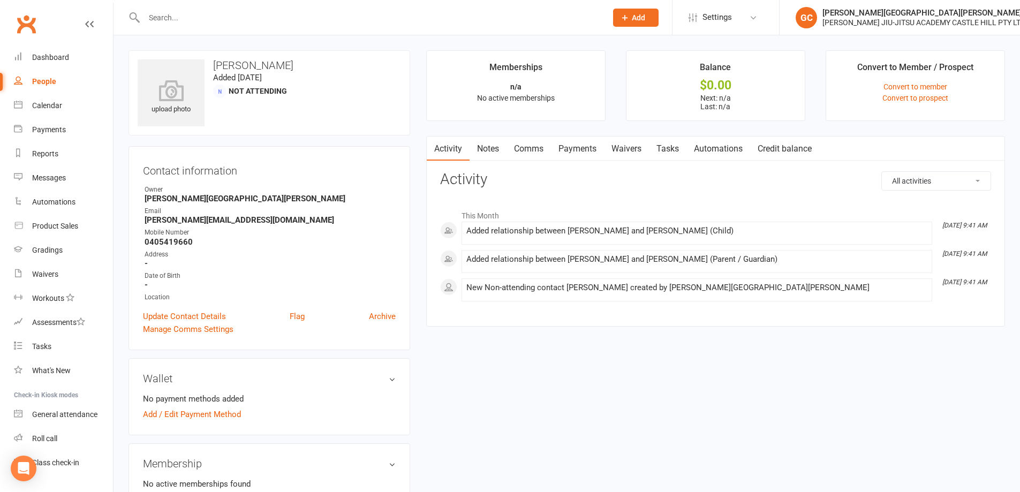
click at [635, 148] on link "Waivers" at bounding box center [626, 149] width 45 height 25
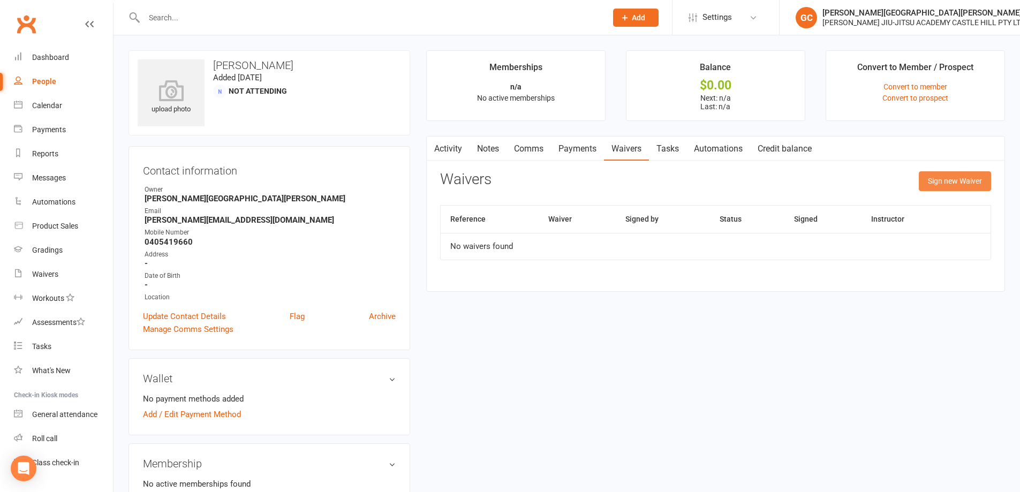
click at [970, 182] on button "Sign new Waiver" at bounding box center [955, 180] width 72 height 19
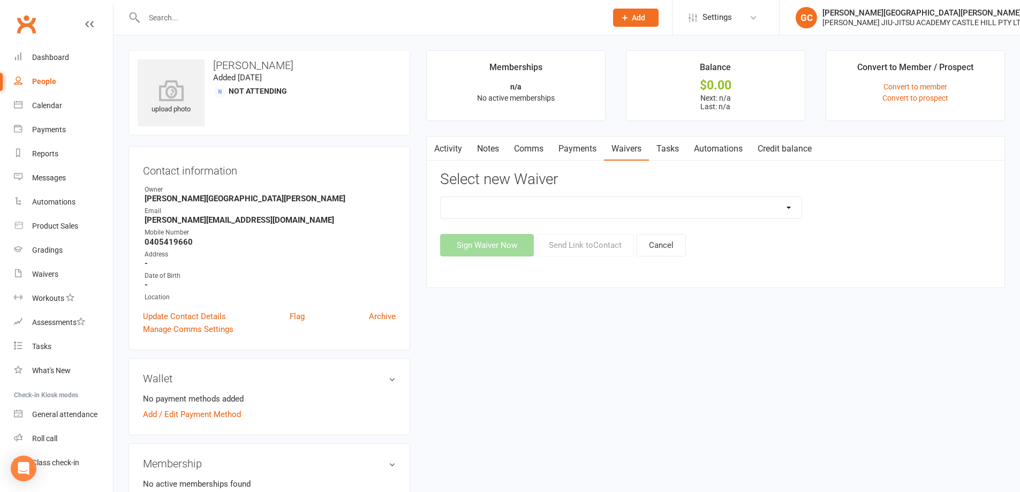
click at [598, 212] on select "Adult and Kids Combined Membership Form Adults Membership Form Member Transfer …" at bounding box center [621, 207] width 361 height 21
select select "13041"
click at [441, 197] on select "Adult and Kids Combined Membership Form Adults Membership Form Member Transfer …" at bounding box center [621, 207] width 361 height 21
click at [588, 241] on button "Send Link to Contact" at bounding box center [584, 245] width 97 height 22
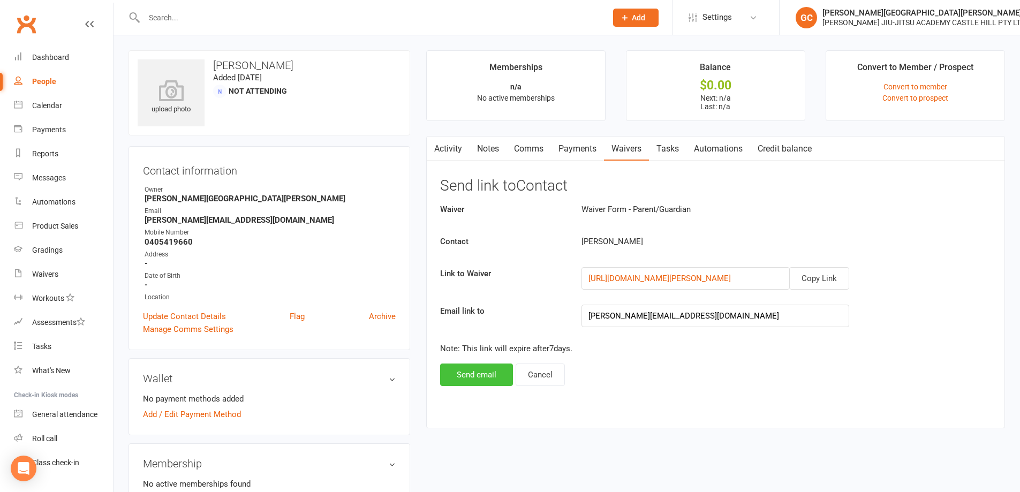
click at [482, 377] on button "Send email" at bounding box center [476, 375] width 73 height 22
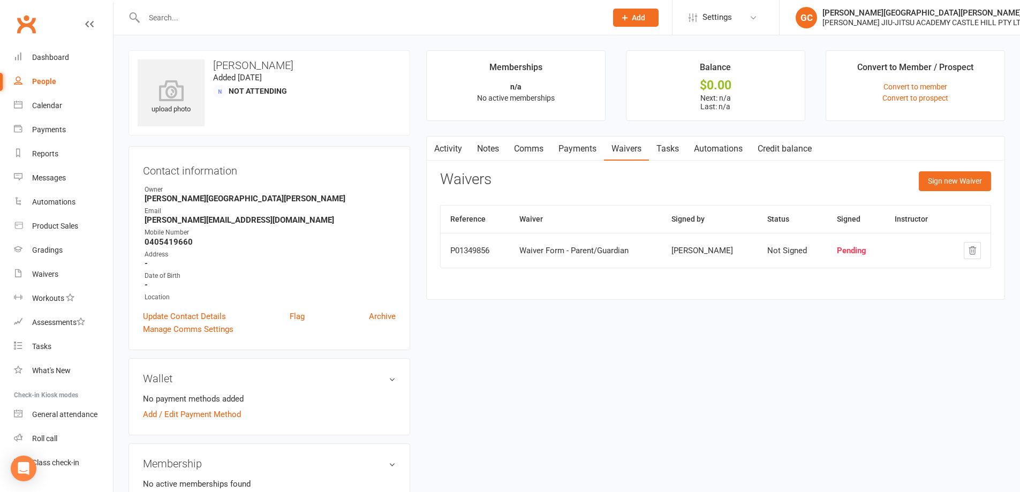
click at [172, 13] on input "text" at bounding box center [370, 17] width 458 height 15
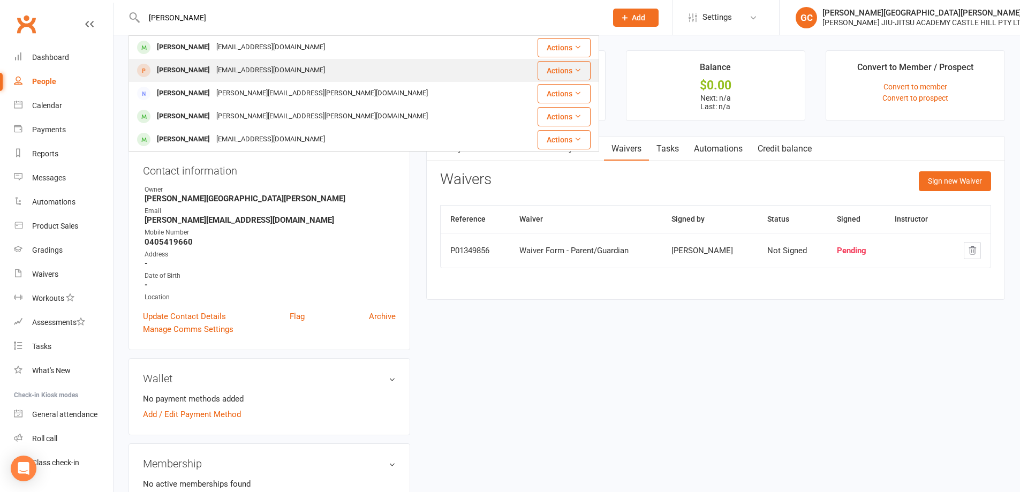
type input "[PERSON_NAME]"
click at [194, 70] on div "[PERSON_NAME]" at bounding box center [183, 71] width 59 height 16
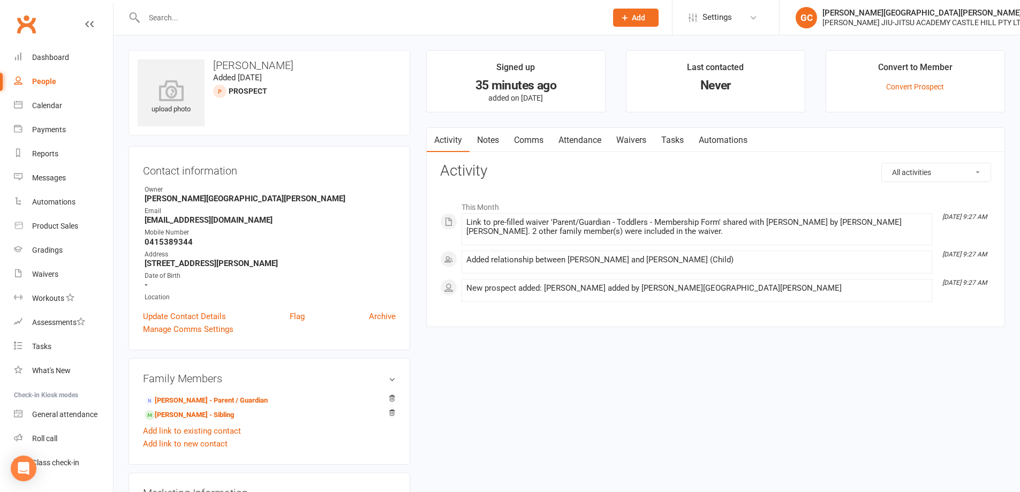
click at [636, 143] on link "Waivers" at bounding box center [631, 140] width 45 height 25
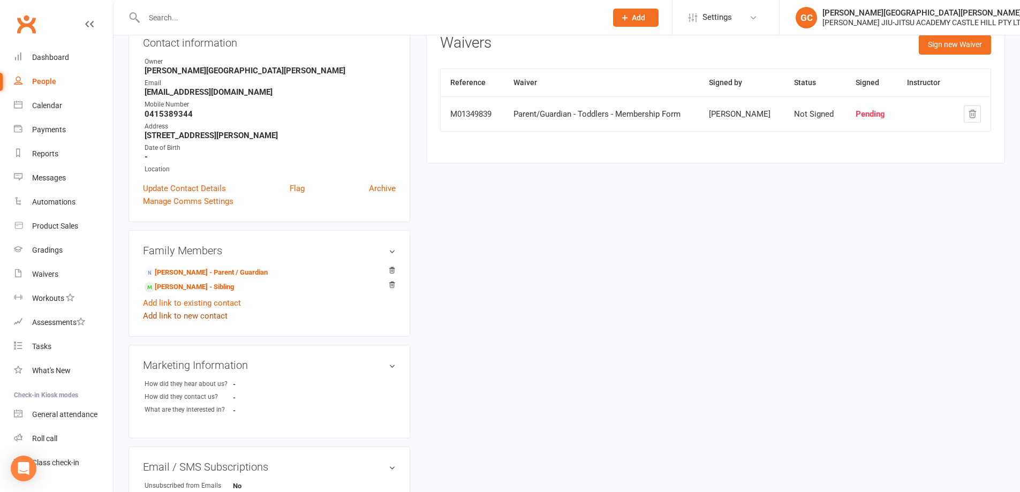
scroll to position [143, 0]
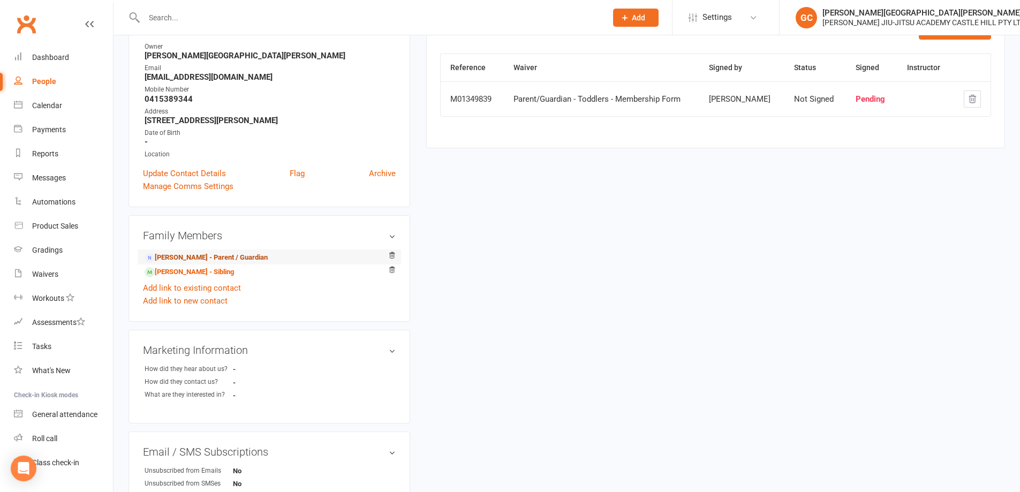
click at [208, 259] on link "[PERSON_NAME] - Parent / Guardian" at bounding box center [206, 257] width 123 height 11
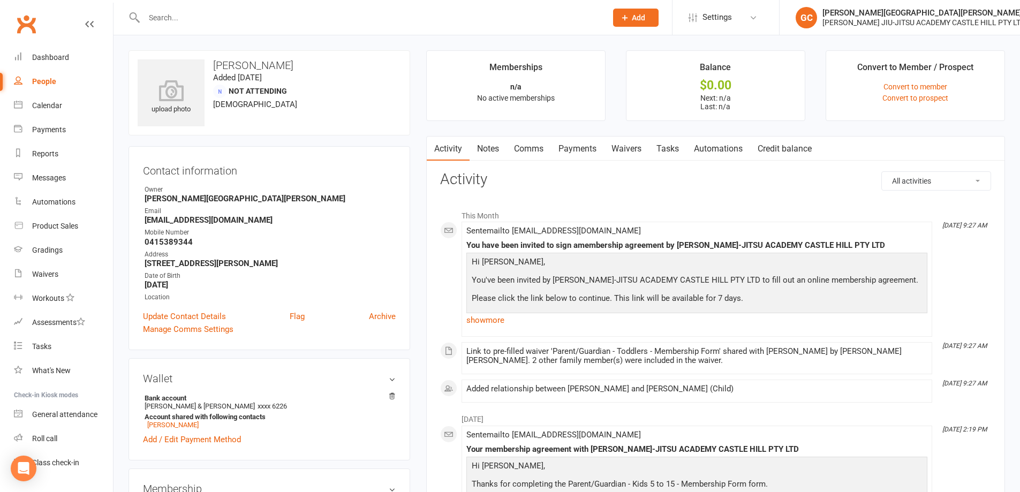
click at [639, 148] on link "Waivers" at bounding box center [626, 149] width 45 height 25
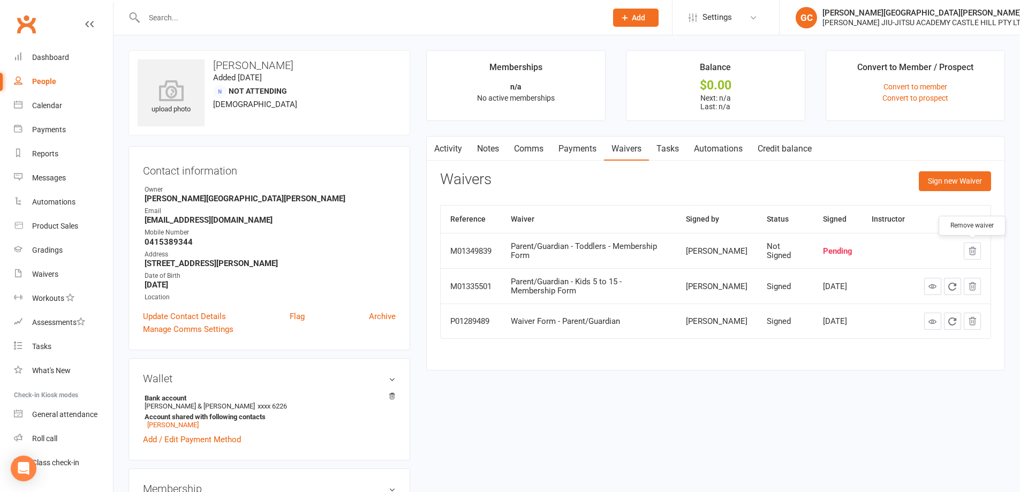
click at [972, 252] on icon "button" at bounding box center [972, 251] width 10 height 10
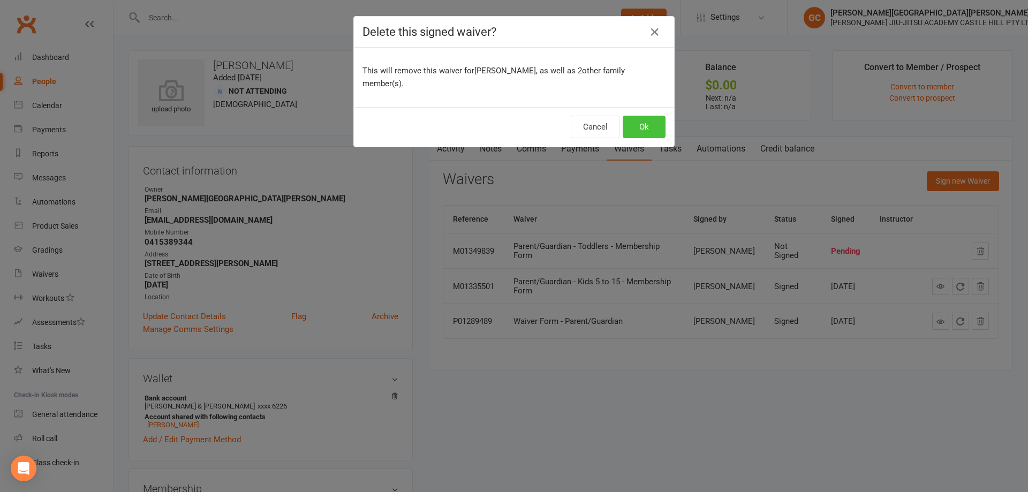
click at [648, 116] on button "Ok" at bounding box center [644, 127] width 43 height 22
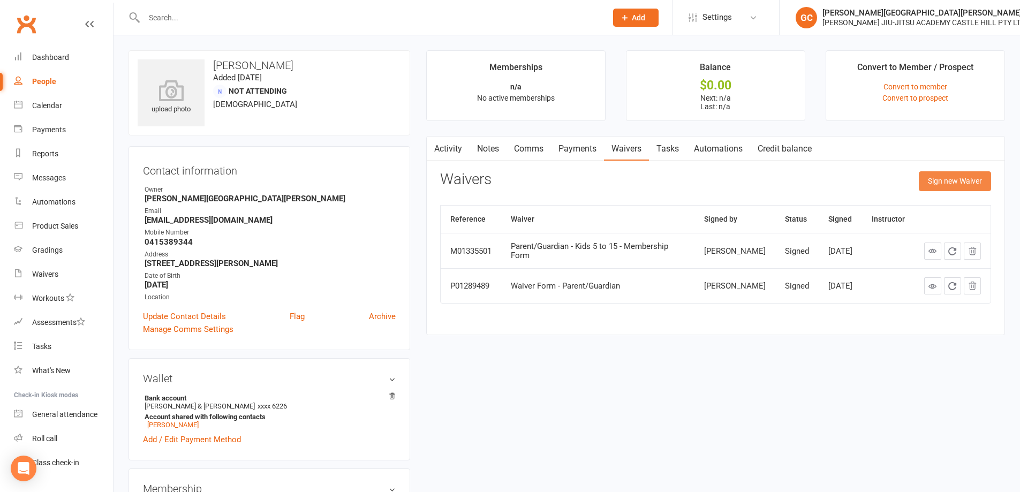
click at [959, 181] on button "Sign new Waiver" at bounding box center [955, 180] width 72 height 19
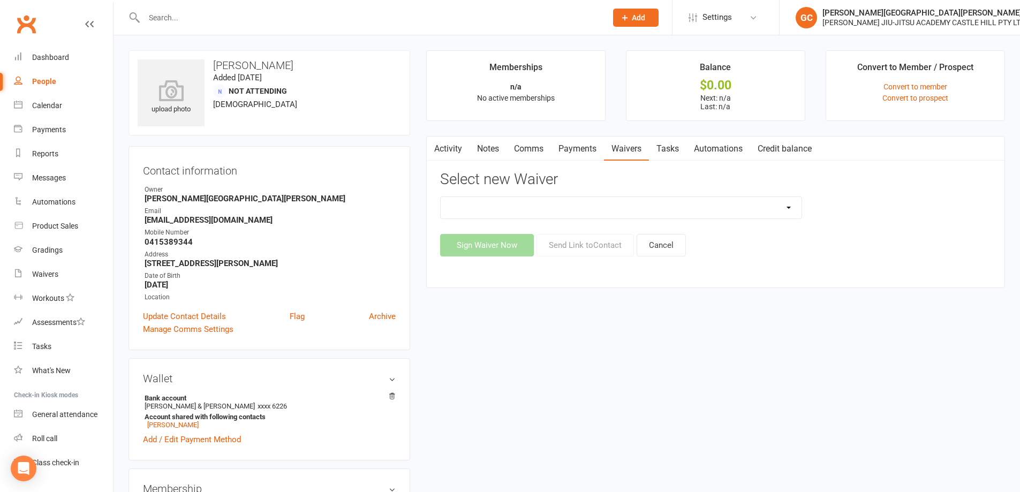
drag, startPoint x: 609, startPoint y: 207, endPoint x: 599, endPoint y: 194, distance: 16.7
click at [608, 207] on select "Adult and Kids Combined Membership Form Adults Membership Form Member Transfer …" at bounding box center [621, 207] width 361 height 21
select select "13041"
click at [441, 197] on select "Adult and Kids Combined Membership Form Adults Membership Form Member Transfer …" at bounding box center [621, 207] width 361 height 21
click at [582, 246] on button "Send Link to Contact" at bounding box center [584, 245] width 97 height 22
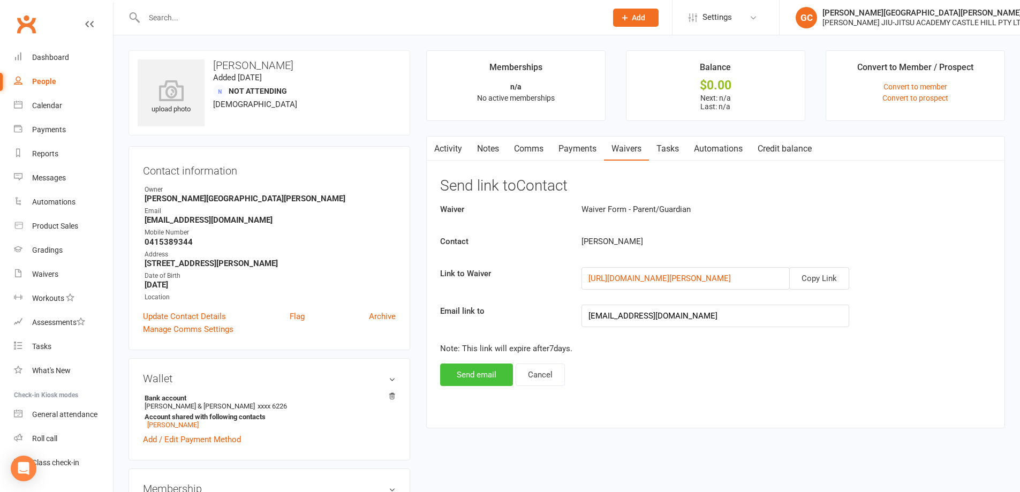
click at [483, 374] on button "Send email" at bounding box center [476, 375] width 73 height 22
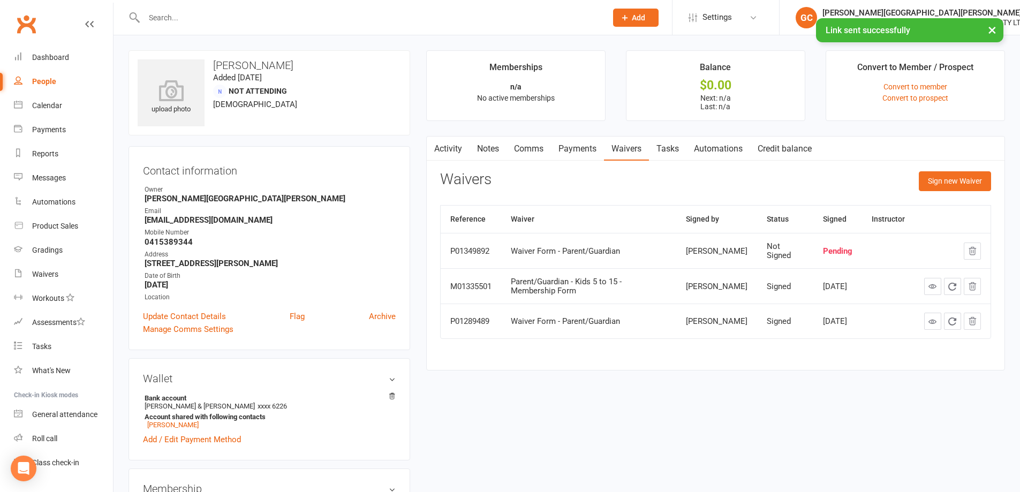
drag, startPoint x: 715, startPoint y: 376, endPoint x: 701, endPoint y: 361, distance: 20.5
click at [709, 366] on main "Memberships n/a No active memberships Balance $0.00 Next: n/a Last: n/a Convert…" at bounding box center [715, 215] width 595 height 331
click at [573, 367] on div "Activity Notes Comms Payments Waivers Tasks Automations Credit balance Remove w…" at bounding box center [715, 253] width 579 height 235
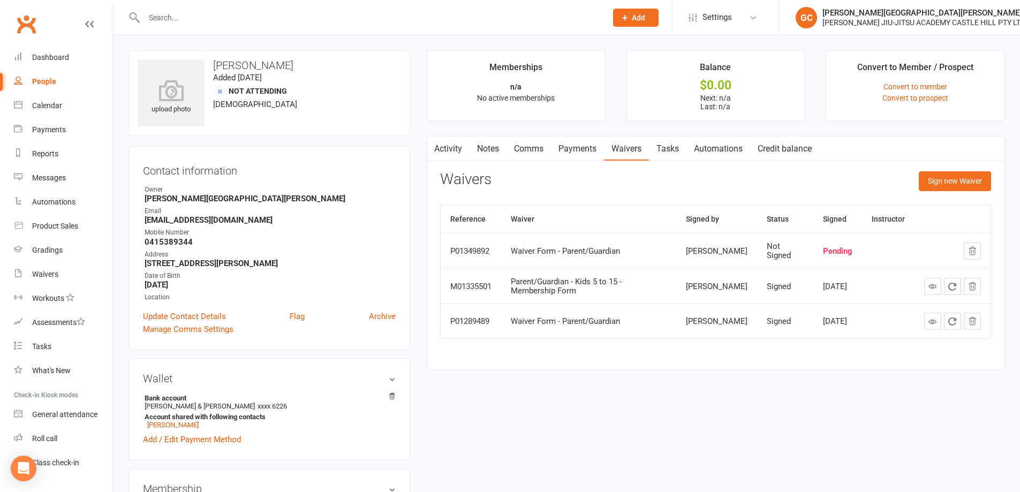
drag, startPoint x: 365, startPoint y: 179, endPoint x: 362, endPoint y: 174, distance: 6.0
click at [364, 178] on div "Contact information Owner [PERSON_NAME][GEOGRAPHIC_DATA][PERSON_NAME] Email [EM…" at bounding box center [269, 248] width 282 height 204
click at [208, 14] on input "text" at bounding box center [370, 17] width 458 height 15
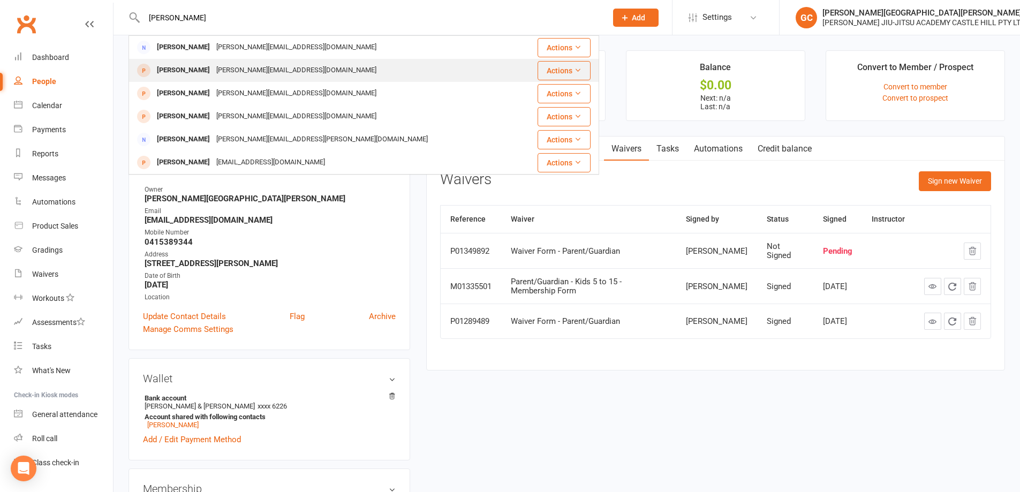
type input "[PERSON_NAME]"
click at [178, 66] on div "[PERSON_NAME]" at bounding box center [183, 71] width 59 height 16
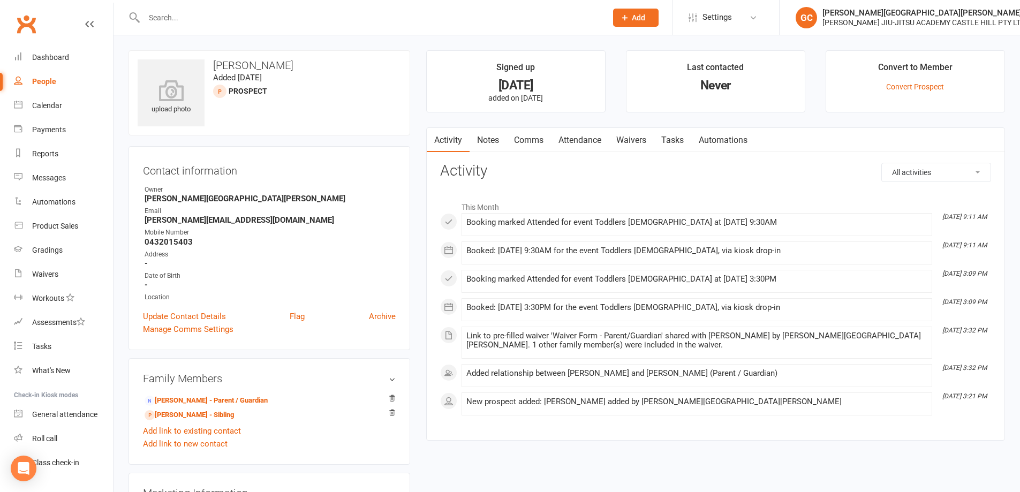
click at [577, 137] on link "Attendance" at bounding box center [580, 140] width 58 height 25
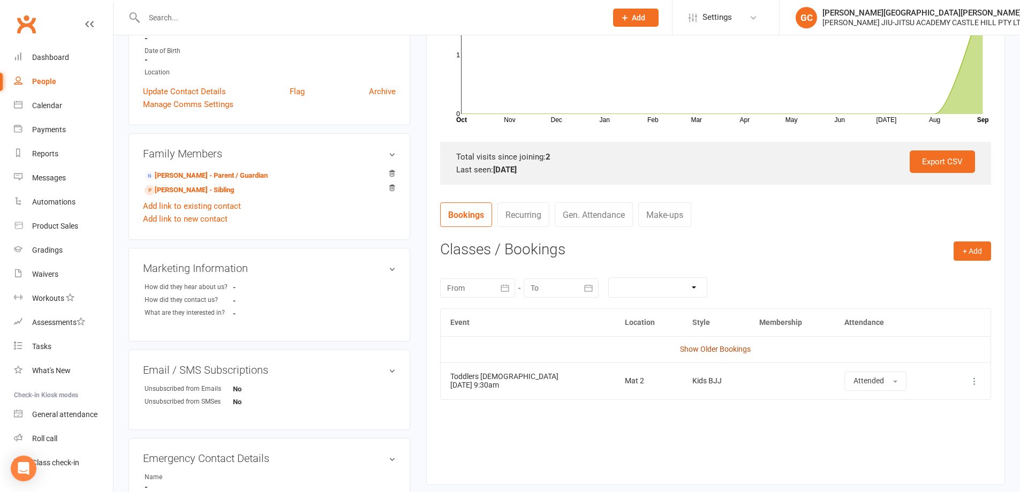
scroll to position [232, 0]
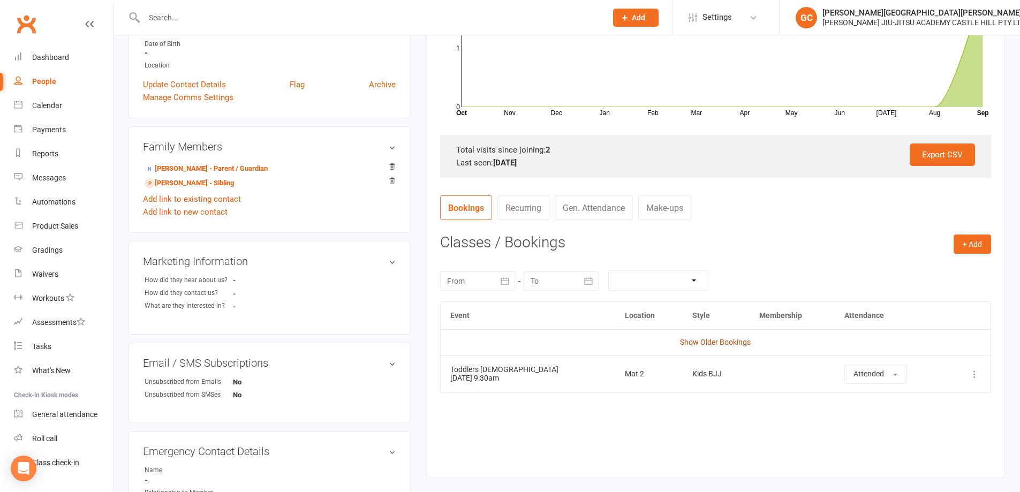
click at [716, 341] on link "Show Older Bookings" at bounding box center [715, 342] width 71 height 9
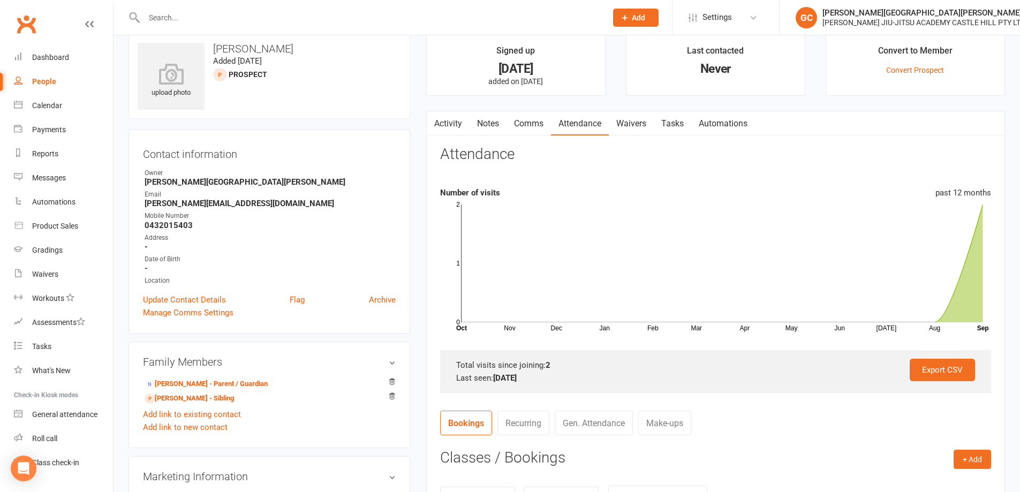
scroll to position [0, 0]
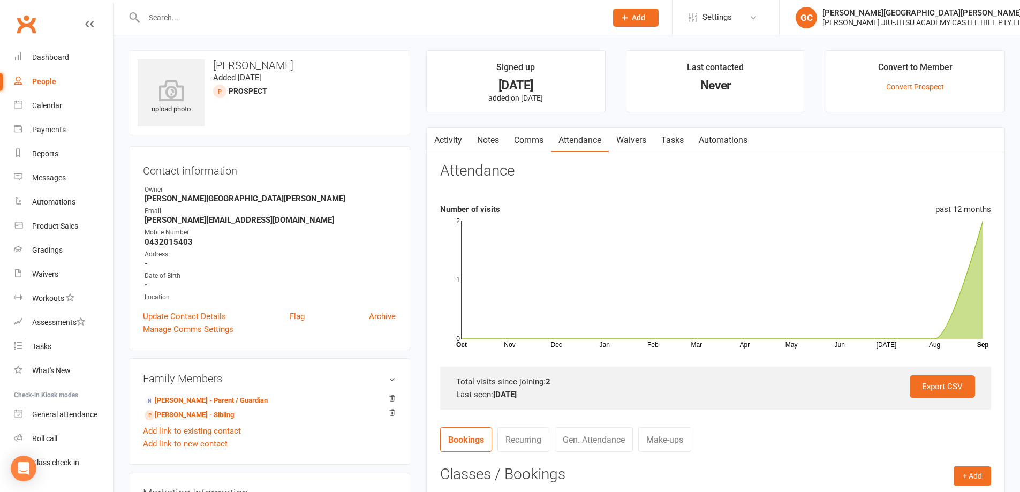
click at [182, 12] on input "text" at bounding box center [370, 17] width 458 height 15
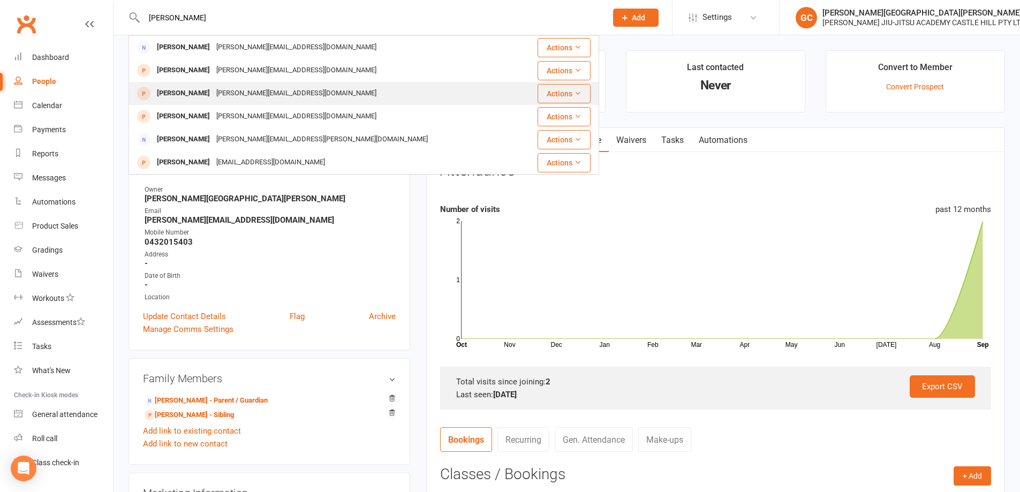
type input "[PERSON_NAME]"
click at [185, 96] on div "[PERSON_NAME]" at bounding box center [183, 94] width 59 height 16
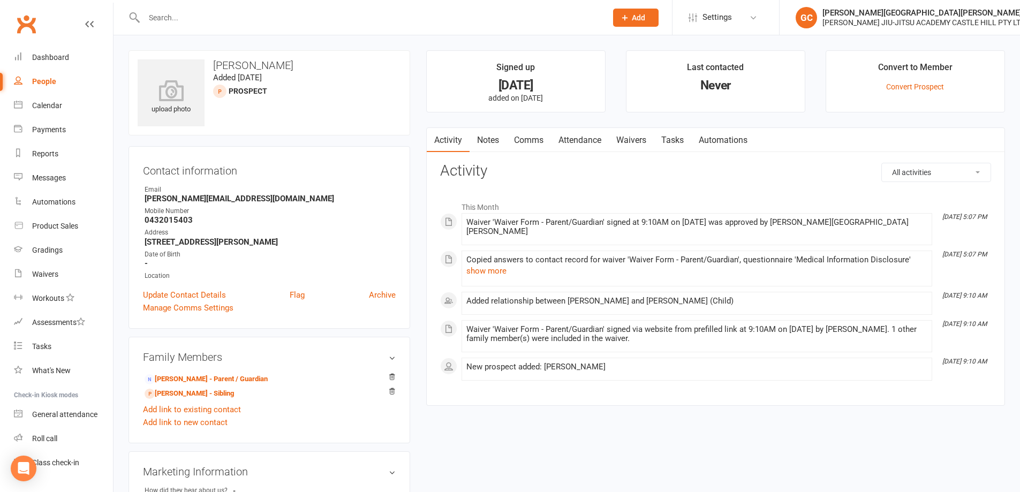
click at [633, 139] on link "Waivers" at bounding box center [631, 140] width 45 height 25
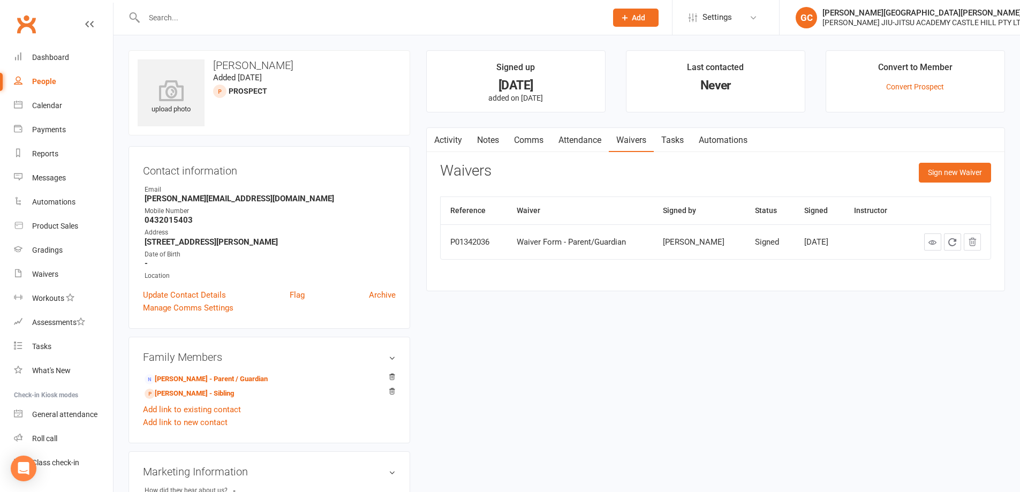
drag, startPoint x: 583, startPoint y: 141, endPoint x: 588, endPoint y: 148, distance: 8.8
click at [584, 141] on link "Attendance" at bounding box center [580, 140] width 58 height 25
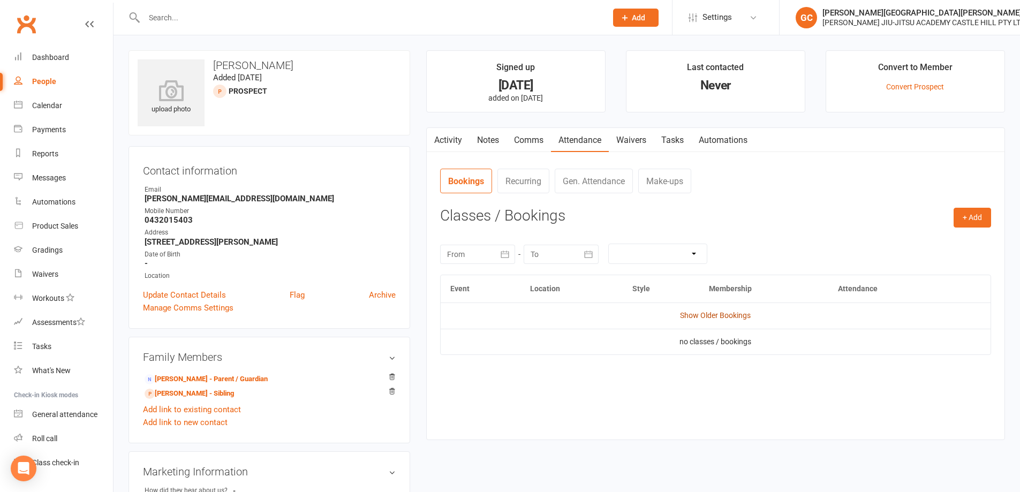
click at [734, 315] on link "Show Older Bookings" at bounding box center [715, 315] width 71 height 9
click at [733, 313] on link "Hide Older Bookings" at bounding box center [715, 315] width 67 height 9
click at [731, 314] on link "Show Older Bookings" at bounding box center [715, 315] width 71 height 9
click at [196, 17] on input "text" at bounding box center [370, 17] width 458 height 15
type input "[PERSON_NAME]"
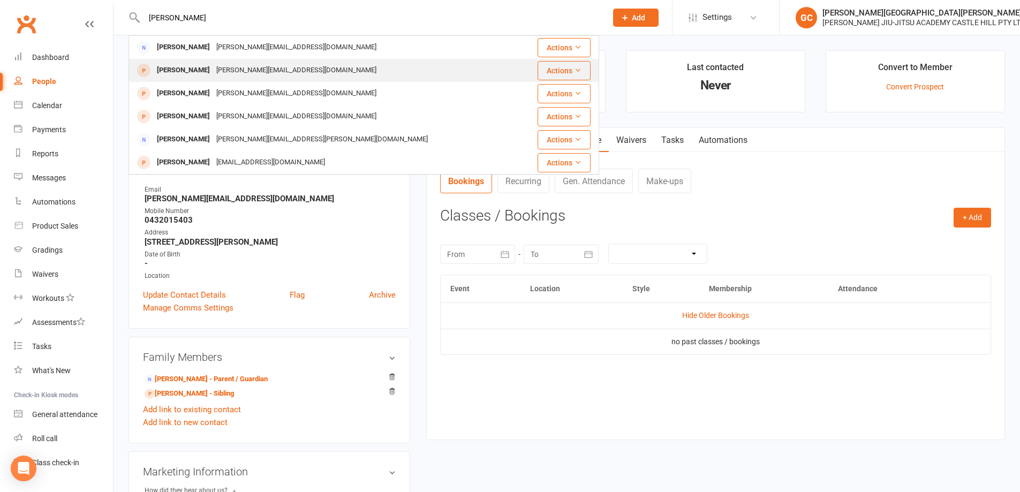
click at [190, 66] on div "[PERSON_NAME]" at bounding box center [183, 71] width 59 height 16
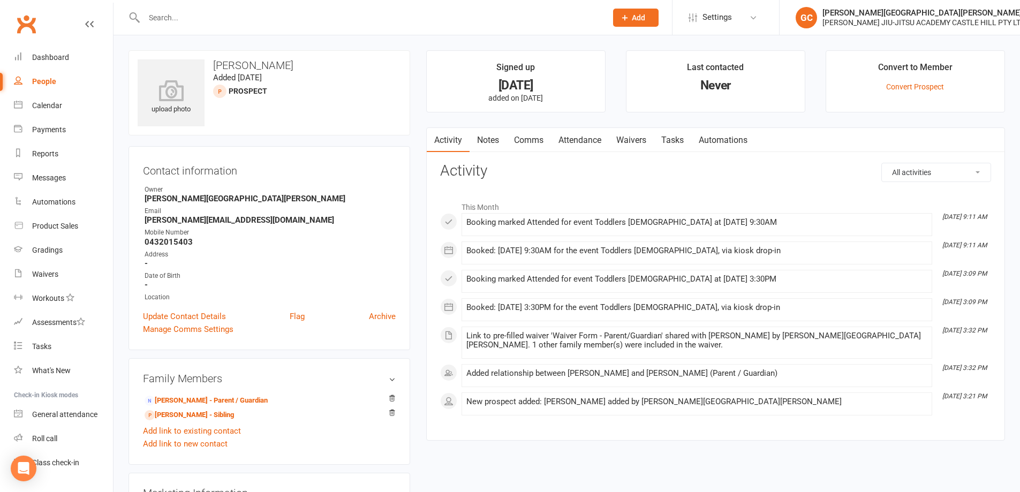
click at [643, 141] on link "Waivers" at bounding box center [631, 140] width 45 height 25
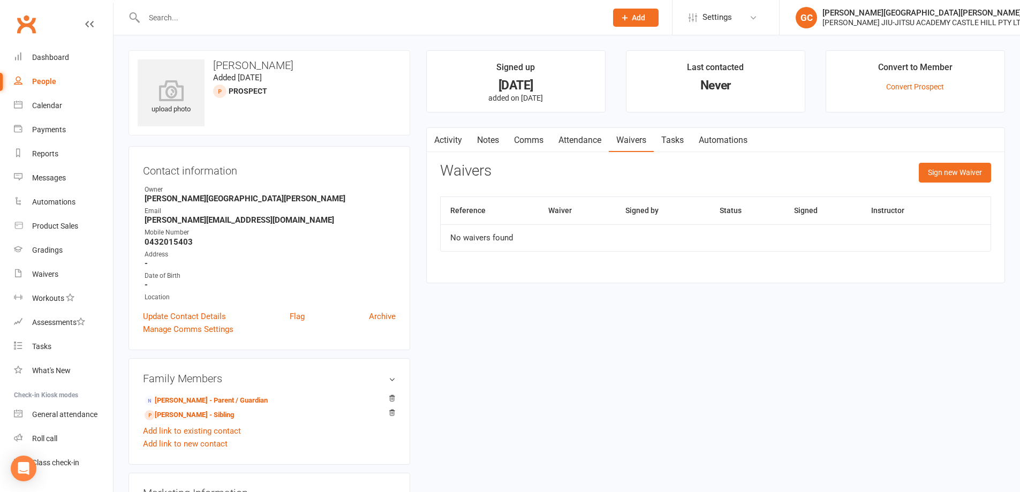
click at [583, 142] on link "Attendance" at bounding box center [580, 140] width 58 height 25
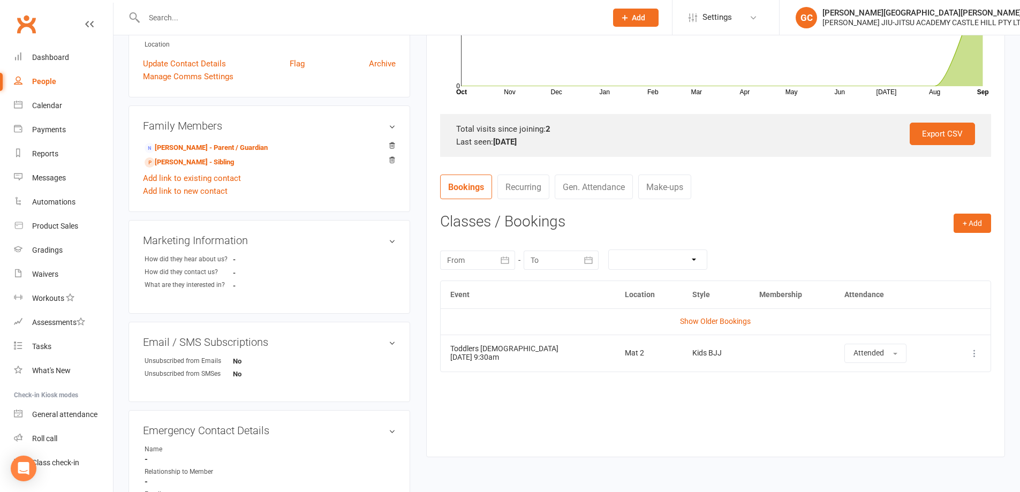
scroll to position [285, 0]
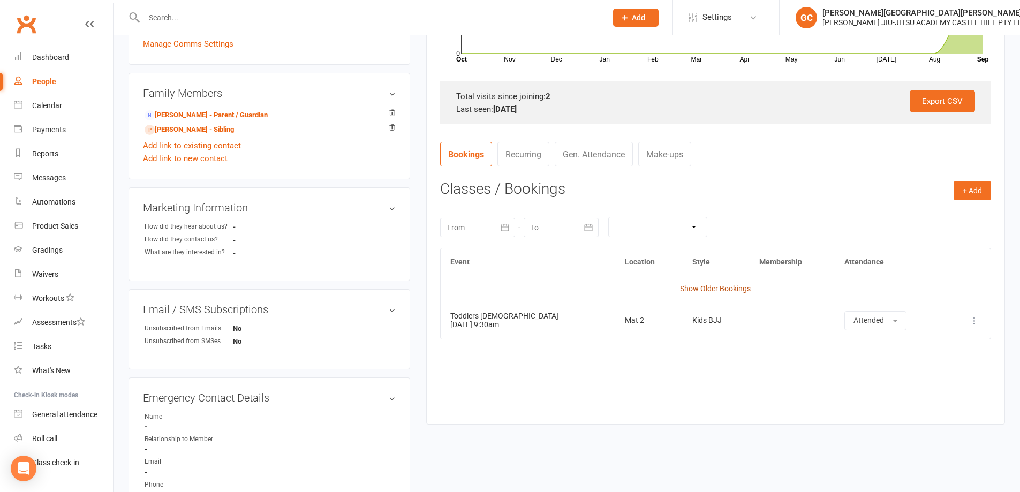
click at [722, 291] on link "Show Older Bookings" at bounding box center [715, 288] width 71 height 9
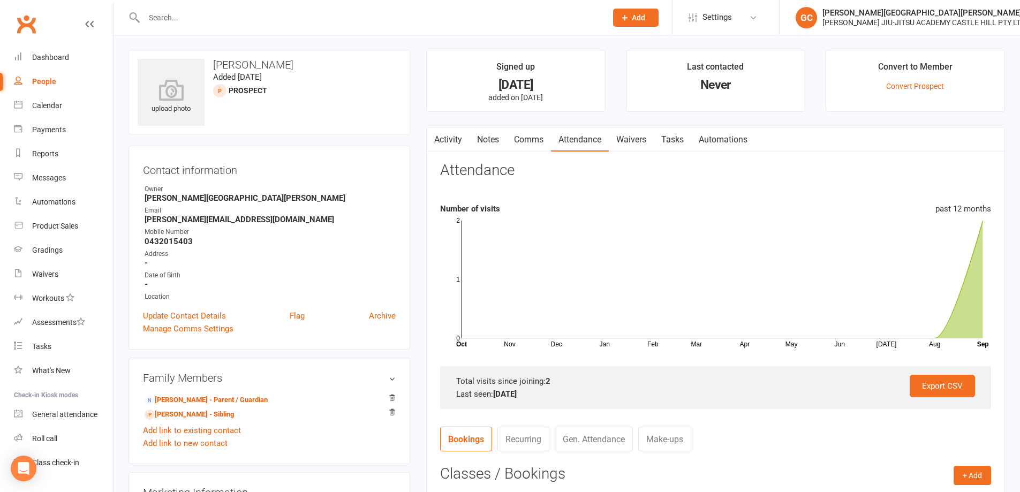
scroll to position [0, 0]
click at [172, 11] on input "text" at bounding box center [370, 17] width 458 height 15
type input "[PERSON_NAME]"
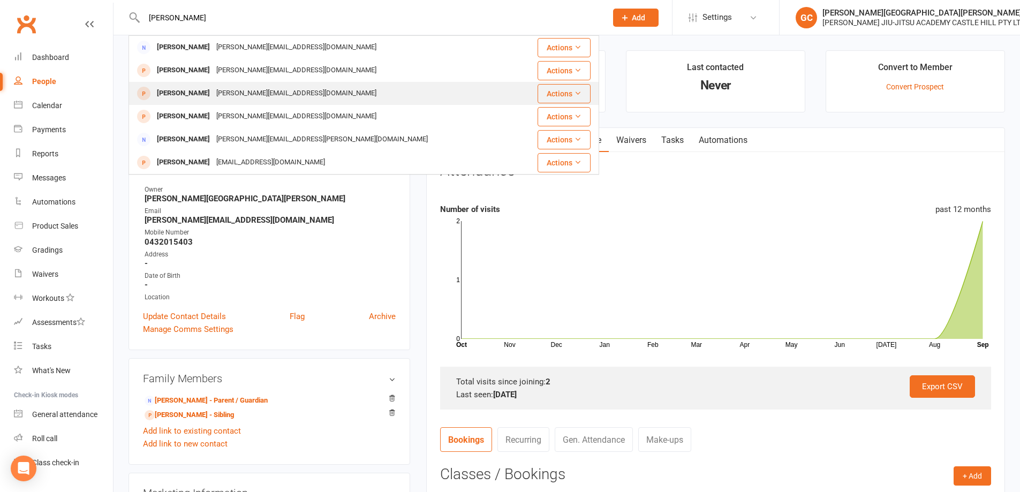
click at [188, 90] on div "[PERSON_NAME]" at bounding box center [183, 94] width 59 height 16
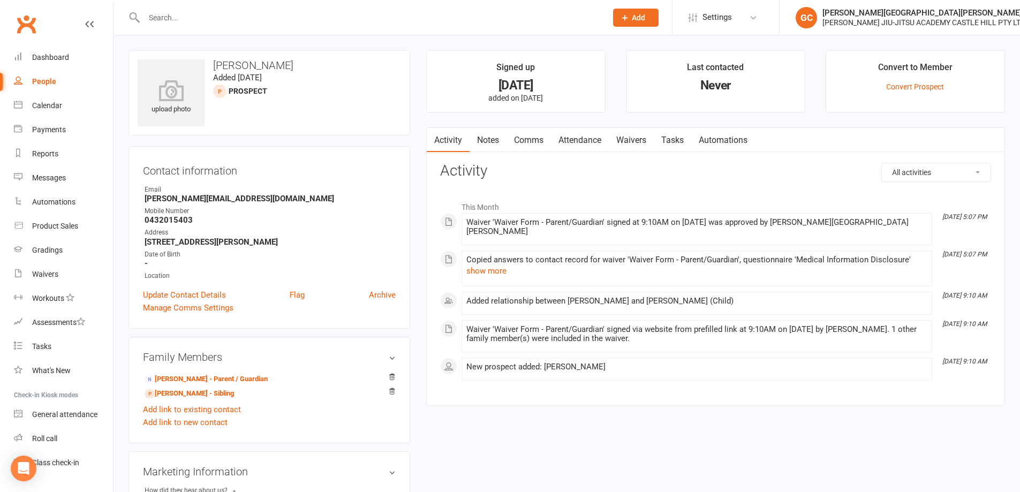
click at [637, 142] on link "Waivers" at bounding box center [631, 140] width 45 height 25
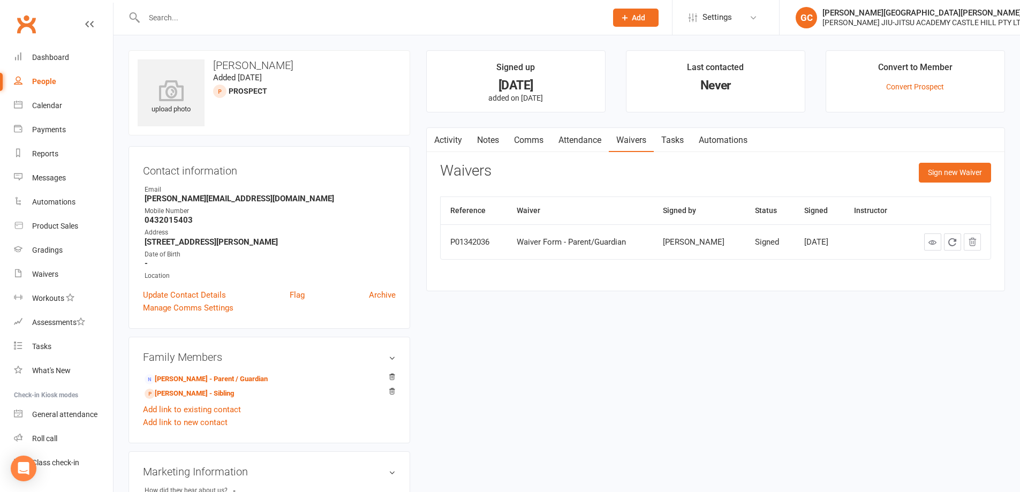
click at [184, 22] on input "text" at bounding box center [370, 17] width 458 height 15
type input "[PERSON_NAME]"
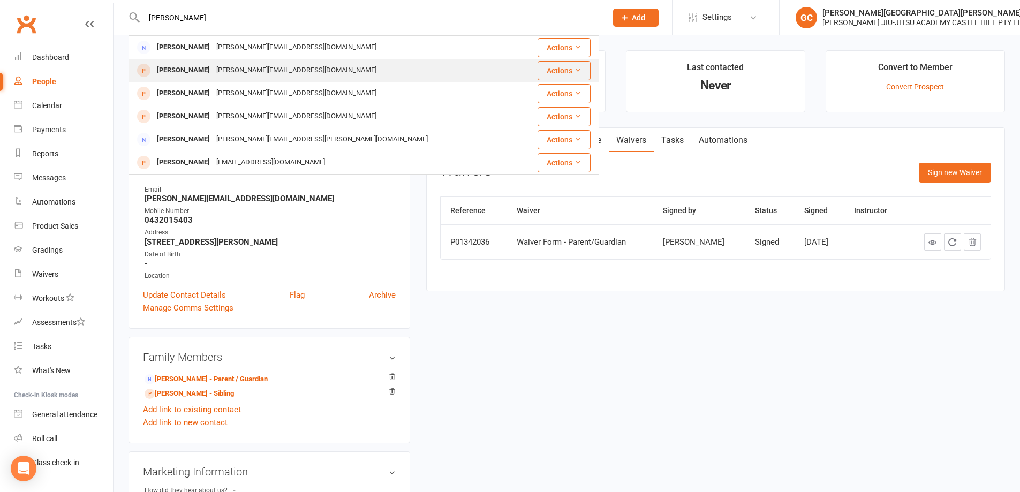
click at [213, 71] on div "[PERSON_NAME][EMAIL_ADDRESS][DOMAIN_NAME]" at bounding box center [296, 71] width 167 height 16
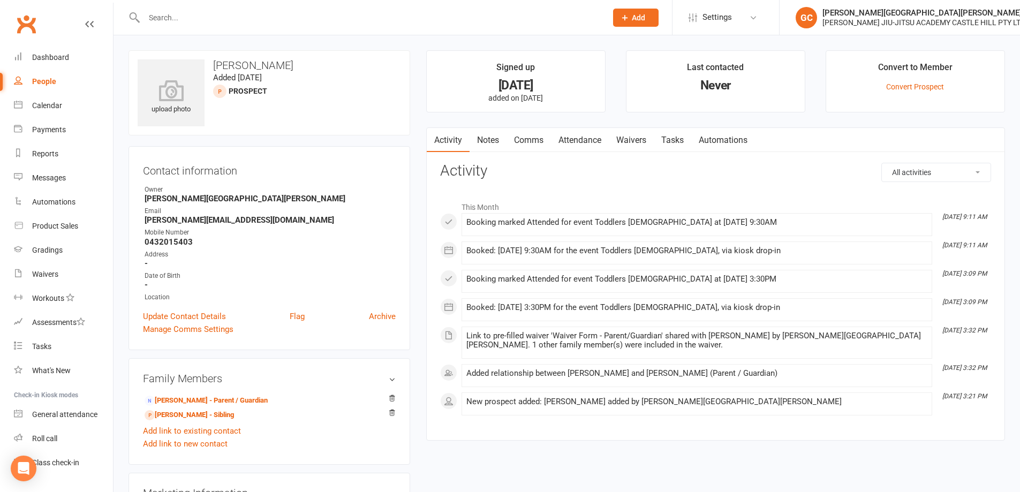
click at [634, 139] on link "Waivers" at bounding box center [631, 140] width 45 height 25
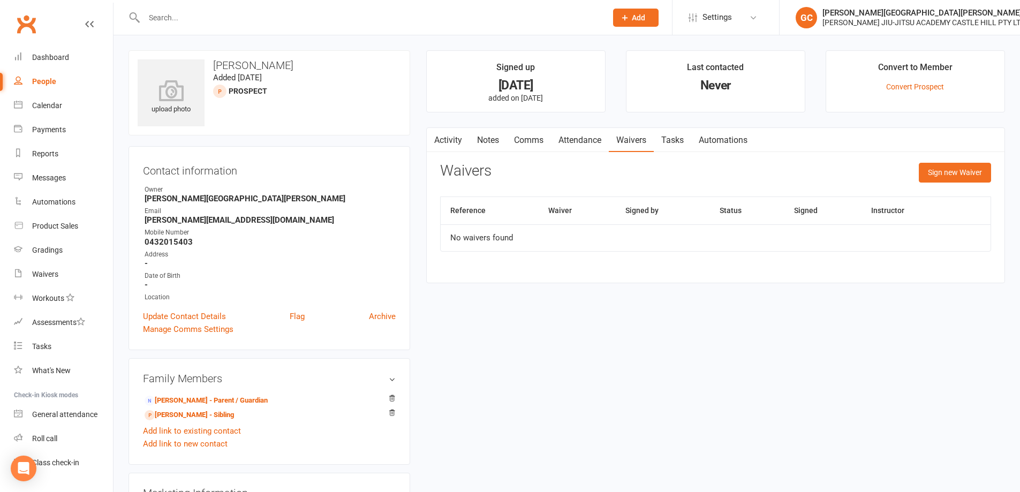
click at [594, 139] on link "Attendance" at bounding box center [580, 140] width 58 height 25
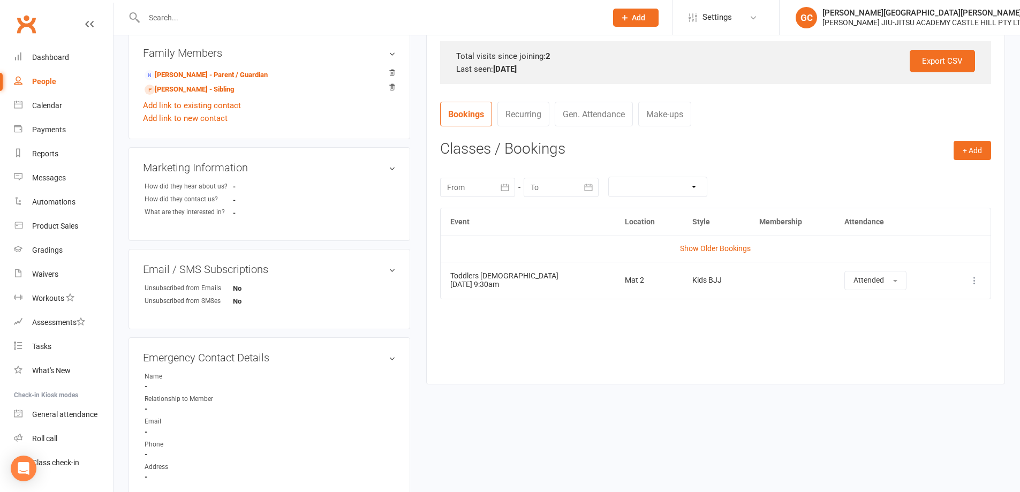
scroll to position [339, 0]
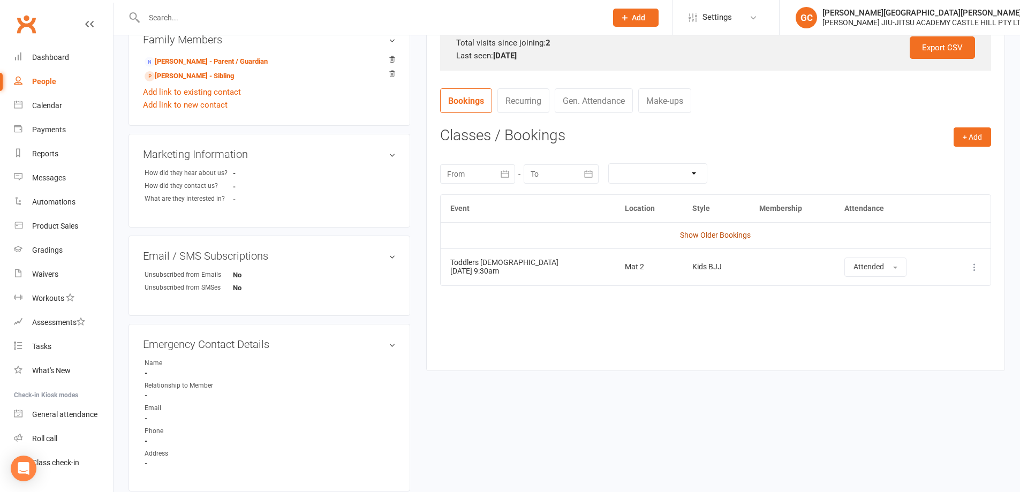
click at [710, 231] on link "Show Older Bookings" at bounding box center [715, 235] width 71 height 9
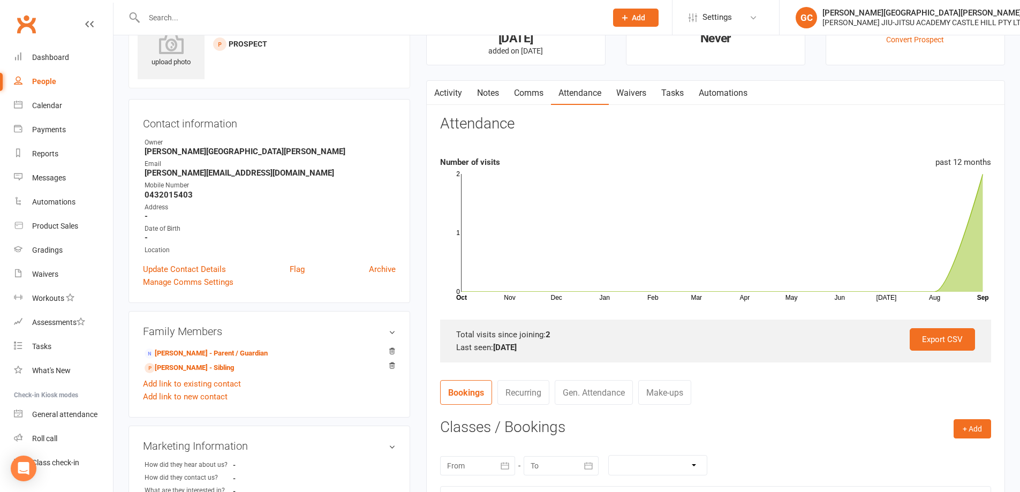
scroll to position [36, 0]
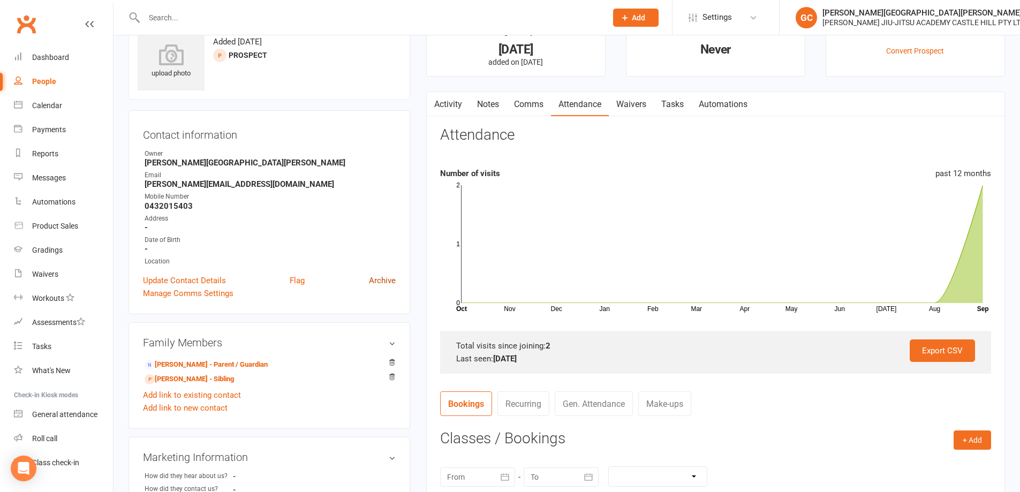
click at [385, 282] on link "Archive" at bounding box center [382, 280] width 27 height 13
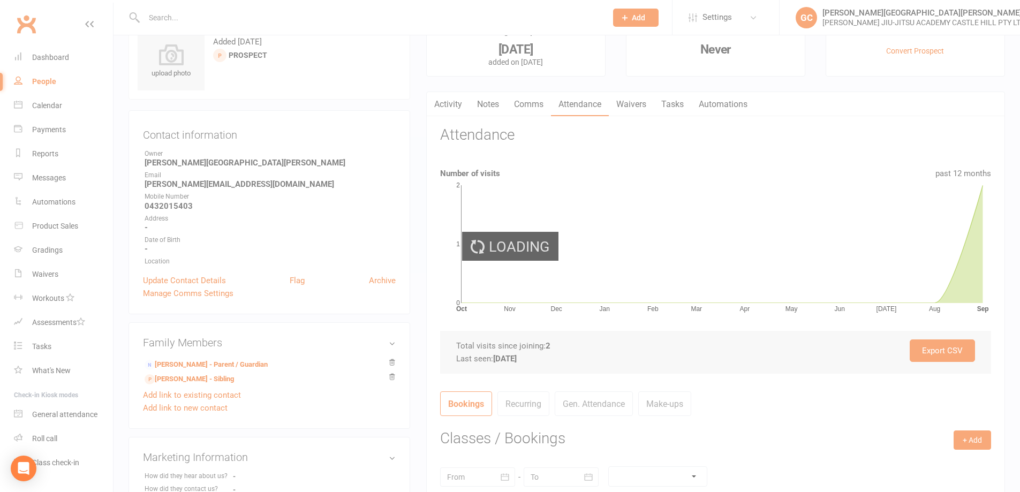
select select "100"
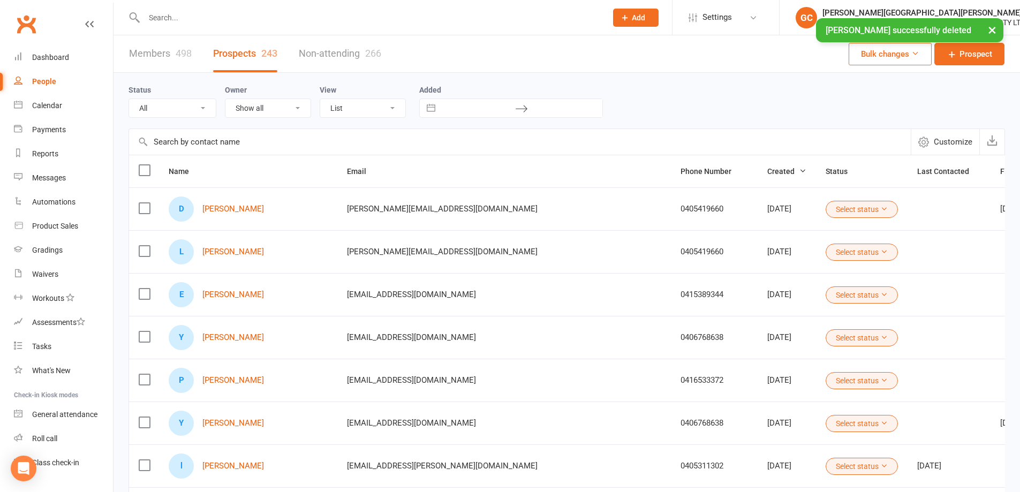
click at [167, 18] on div "× [PERSON_NAME] successfully deleted" at bounding box center [503, 18] width 1006 height 0
click at [173, 16] on input "text" at bounding box center [370, 17] width 458 height 15
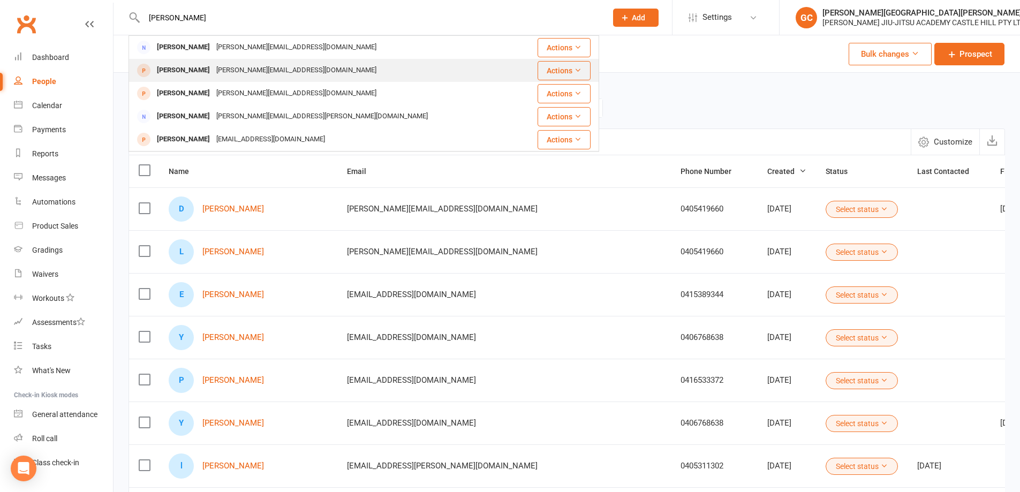
type input "[PERSON_NAME]"
click at [187, 71] on div "[PERSON_NAME]" at bounding box center [183, 71] width 59 height 16
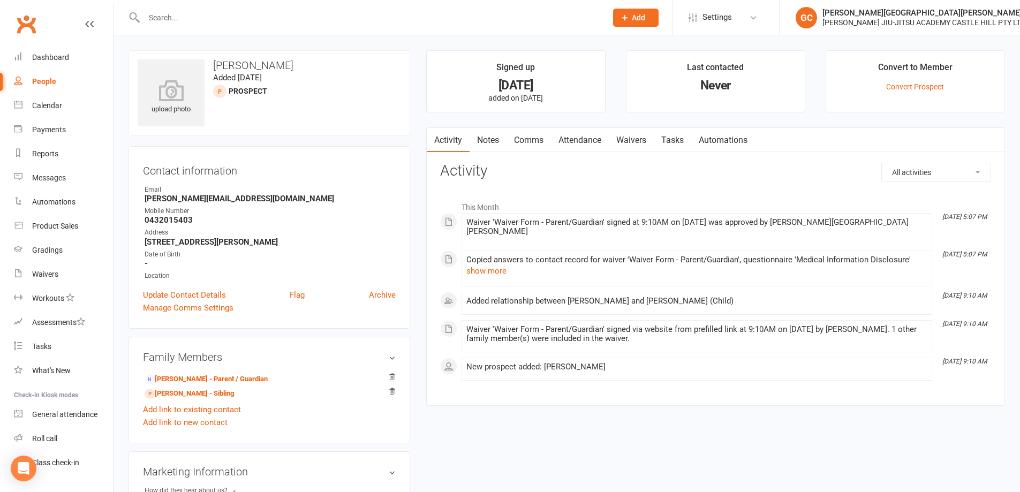
click at [635, 138] on link "Waivers" at bounding box center [631, 140] width 45 height 25
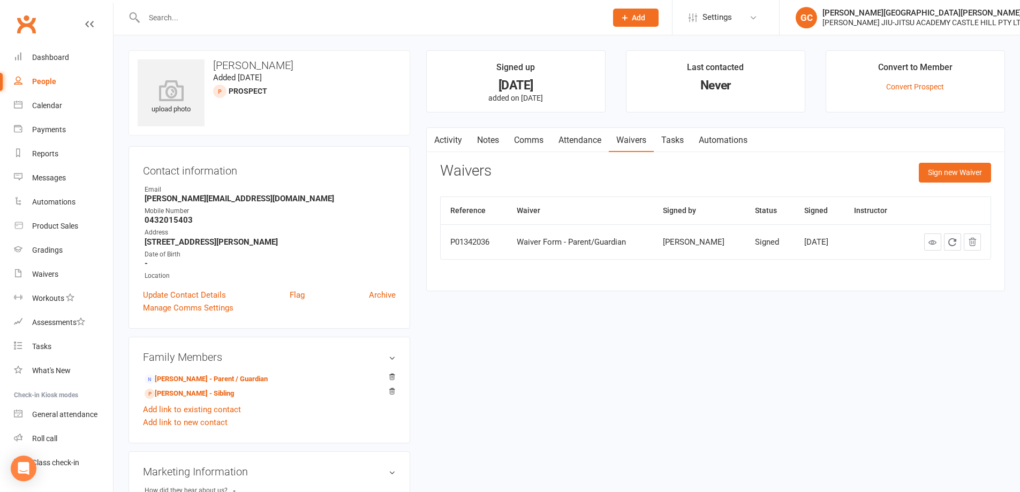
click at [189, 21] on input "text" at bounding box center [370, 17] width 458 height 15
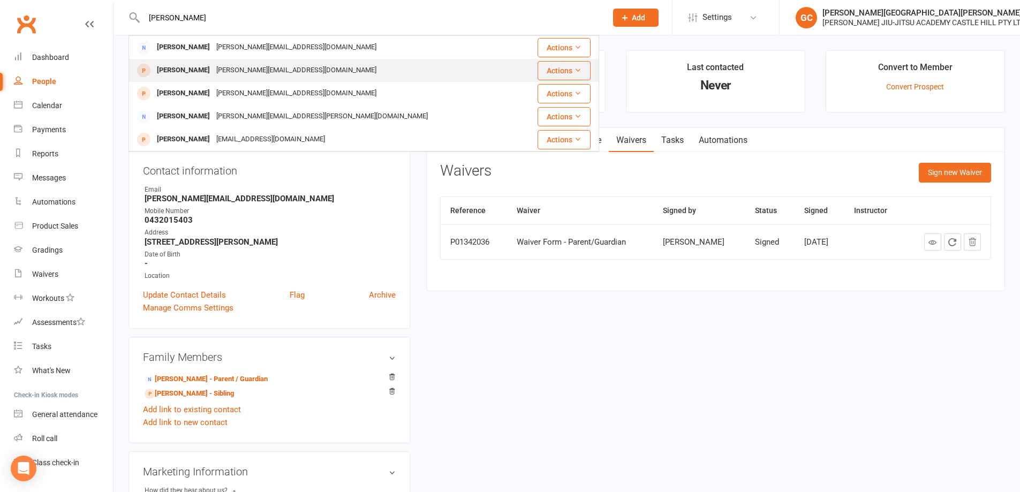
type input "[PERSON_NAME]"
click at [193, 72] on div "[PERSON_NAME]" at bounding box center [183, 71] width 59 height 16
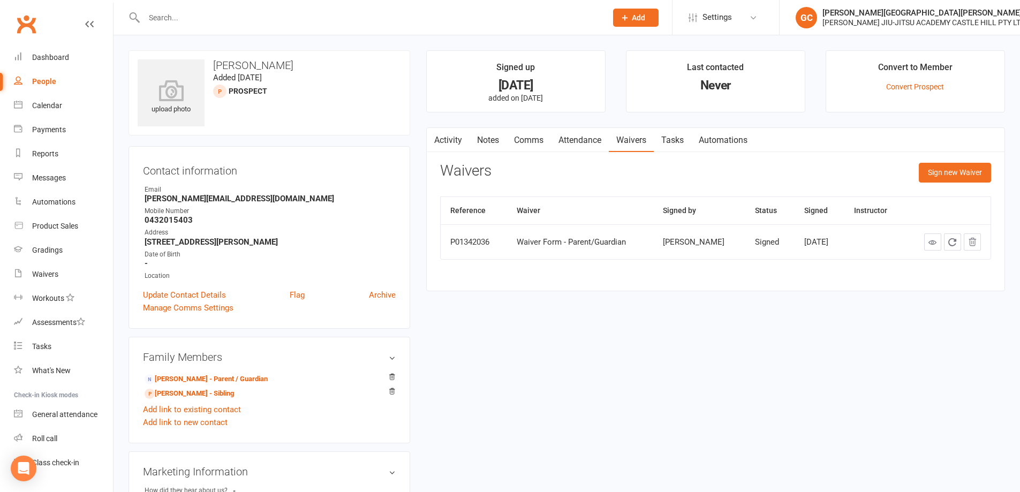
click at [593, 140] on link "Attendance" at bounding box center [580, 140] width 58 height 25
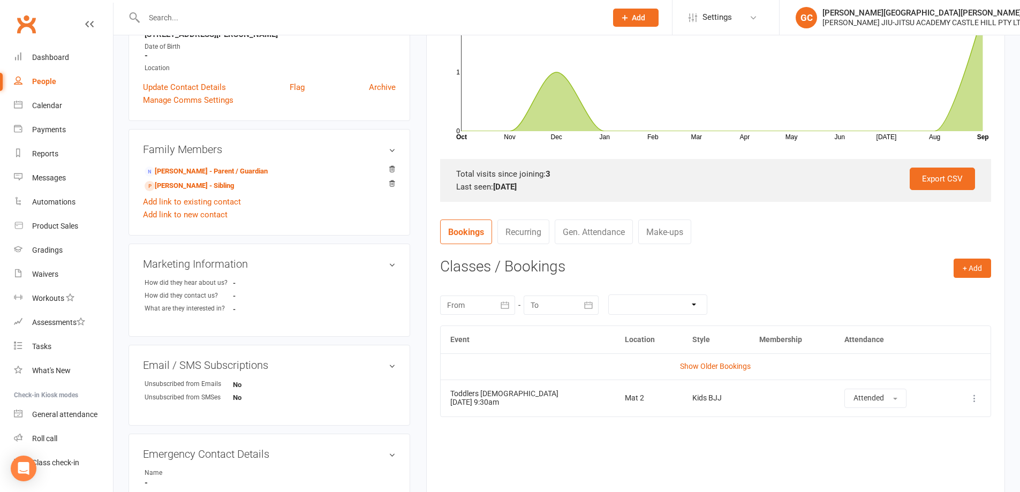
scroll to position [214, 0]
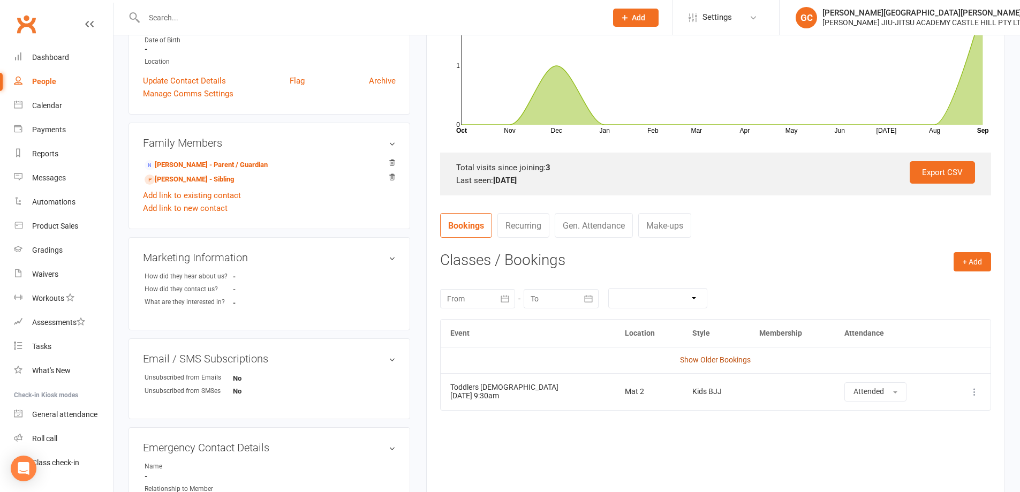
click at [718, 358] on link "Show Older Bookings" at bounding box center [715, 359] width 71 height 9
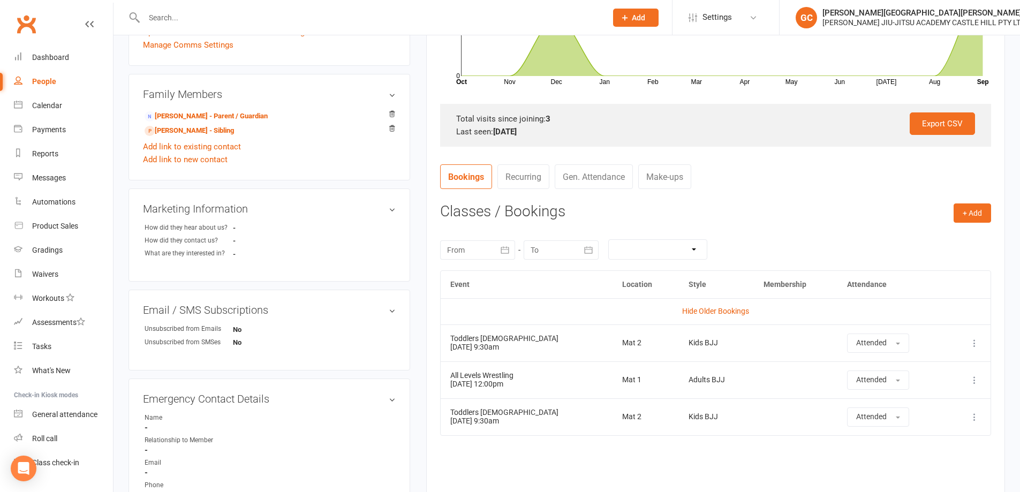
scroll to position [268, 0]
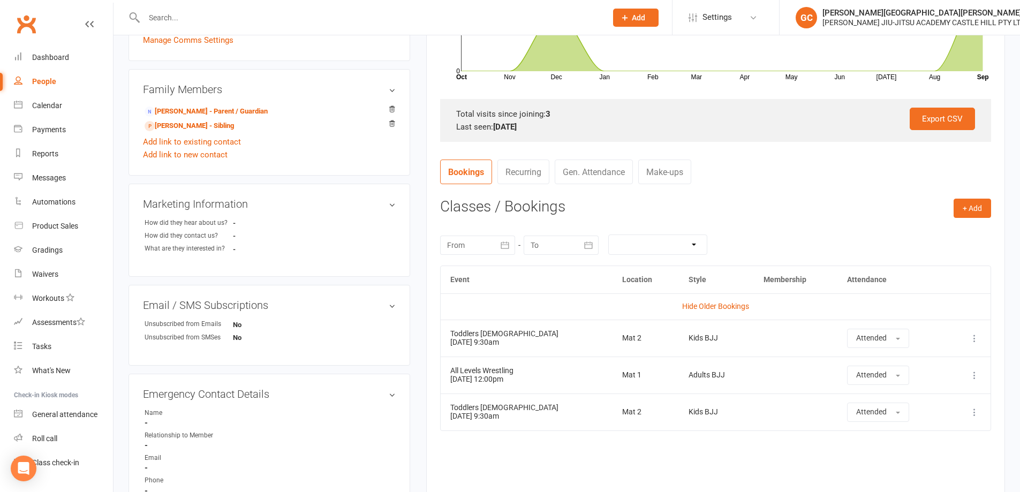
click at [974, 335] on icon at bounding box center [974, 338] width 11 height 11
click at [917, 402] on link "Delete booking" at bounding box center [927, 401] width 106 height 21
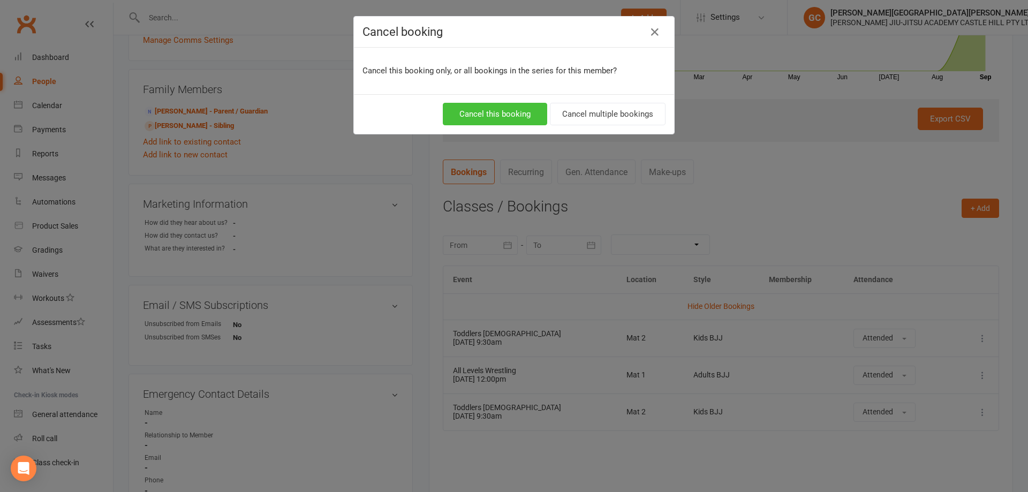
click at [501, 108] on button "Cancel this booking" at bounding box center [495, 114] width 104 height 22
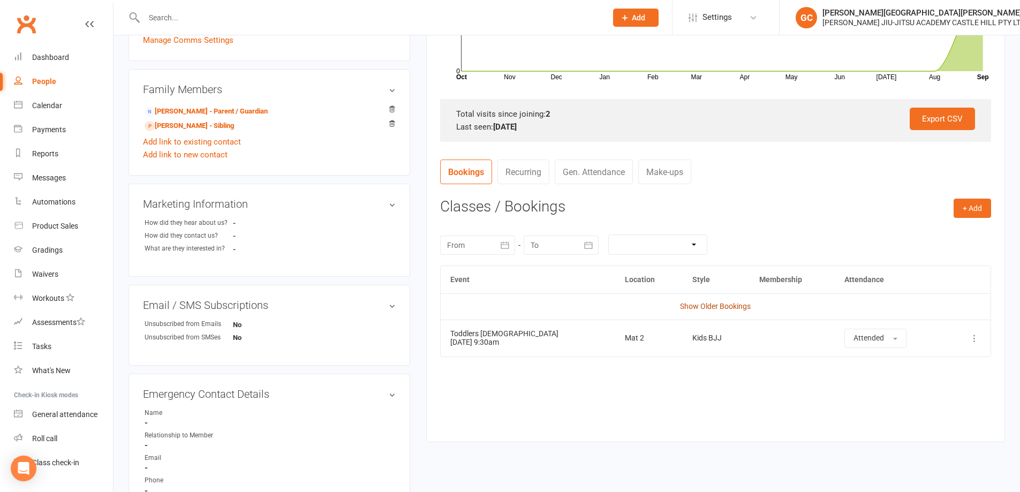
click at [713, 306] on link "Show Older Bookings" at bounding box center [715, 306] width 71 height 9
click at [524, 429] on div "Event Location Style Membership Attendance Hide Older Bookings All Levels Wrest…" at bounding box center [715, 364] width 551 height 197
click at [54, 279] on link "Waivers" at bounding box center [63, 274] width 99 height 24
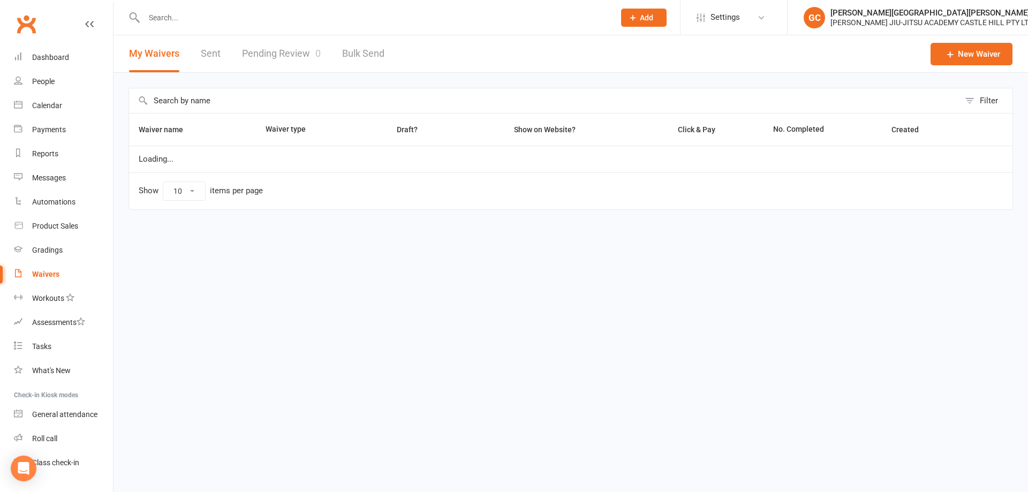
select select "100"
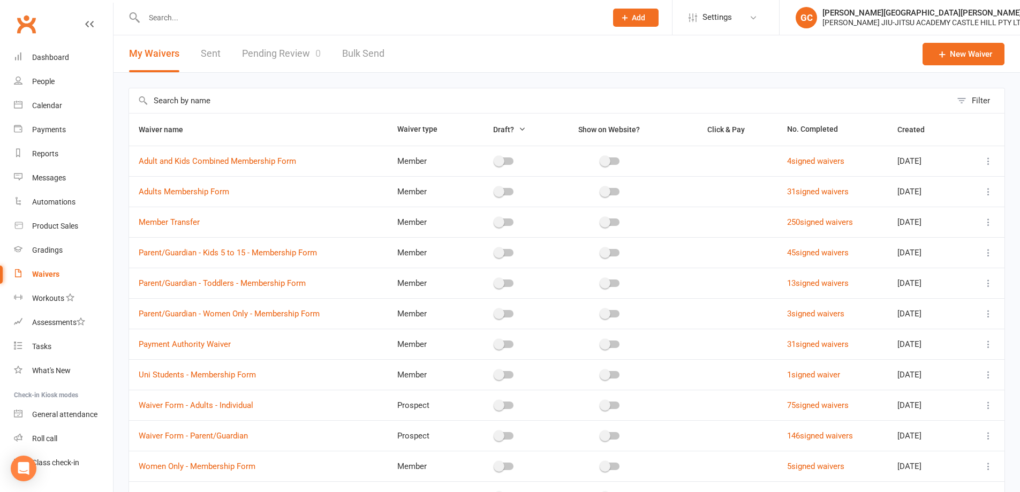
click at [290, 51] on link "Pending Review 0" at bounding box center [281, 53] width 79 height 37
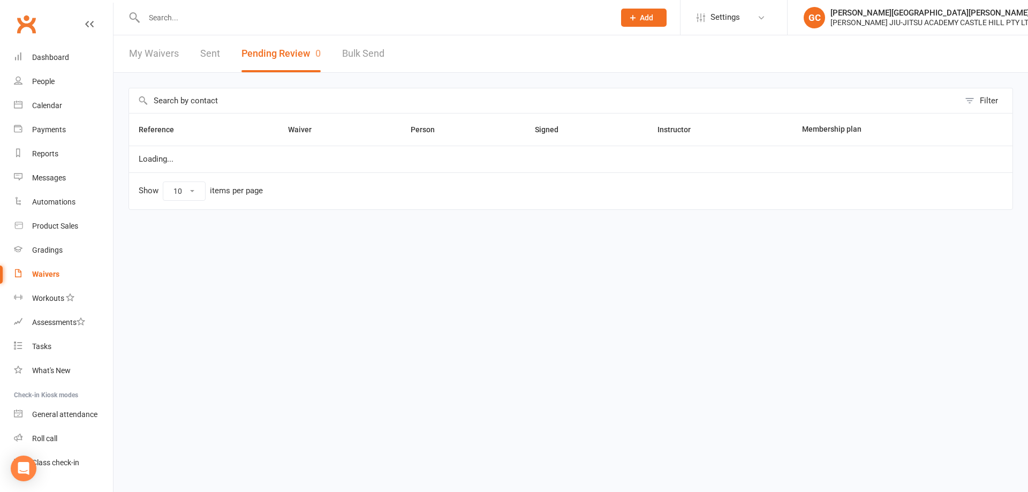
select select "100"
click at [51, 55] on div "Dashboard" at bounding box center [50, 57] width 37 height 9
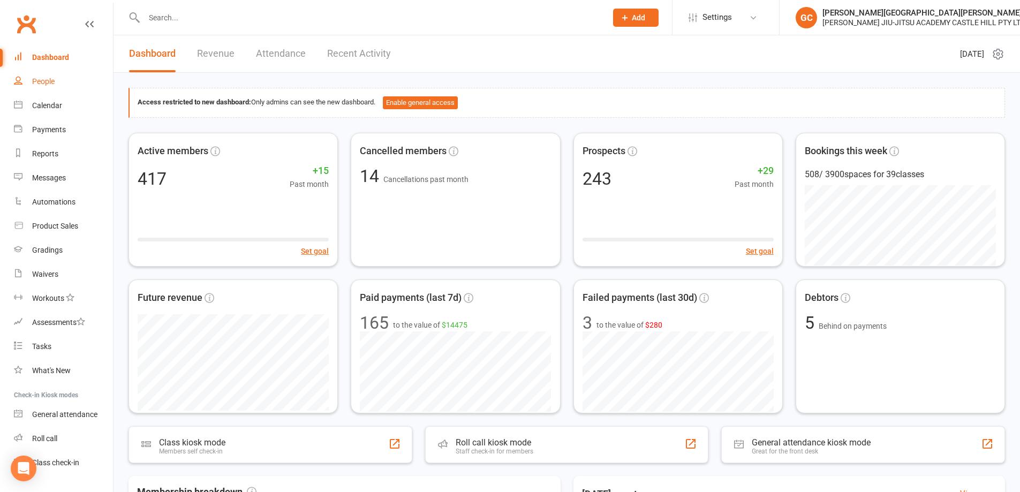
click at [53, 77] on link "People" at bounding box center [63, 82] width 99 height 24
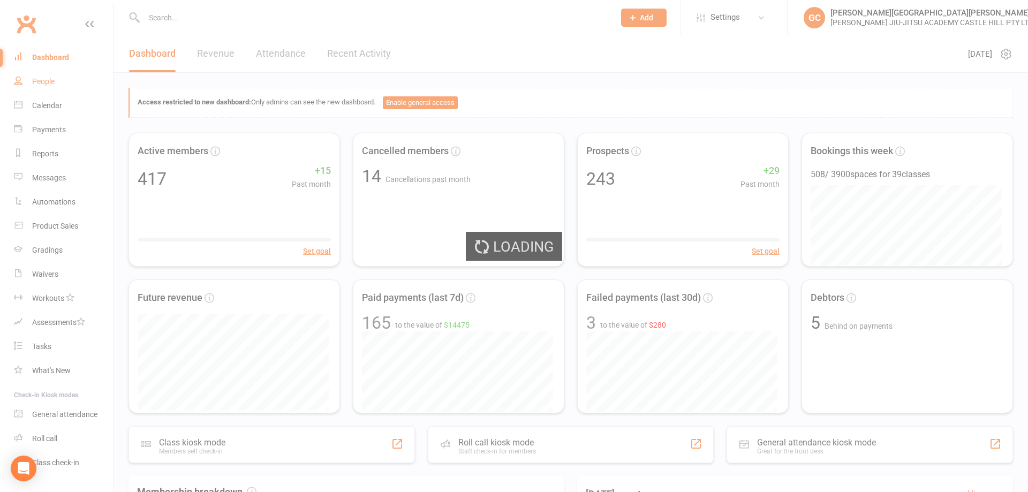
select select "100"
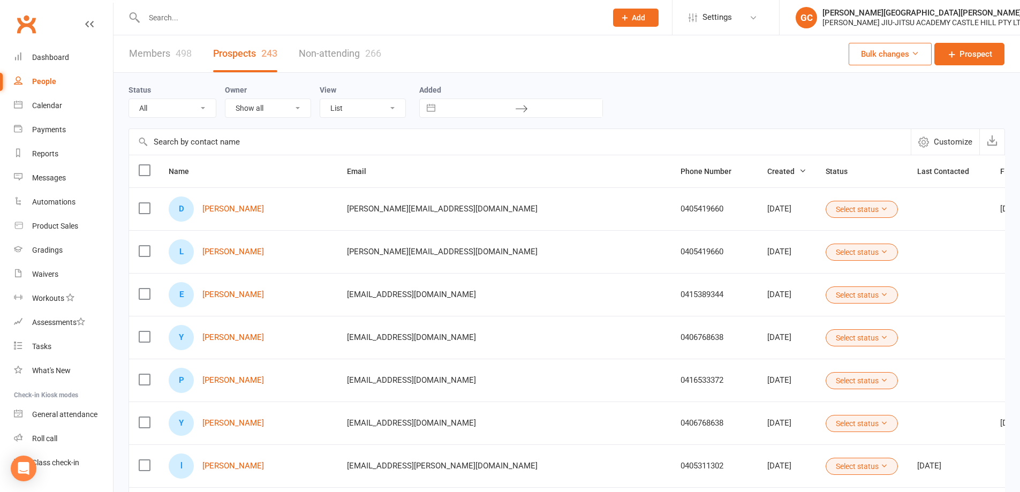
click at [162, 53] on link "Members 498" at bounding box center [160, 53] width 63 height 37
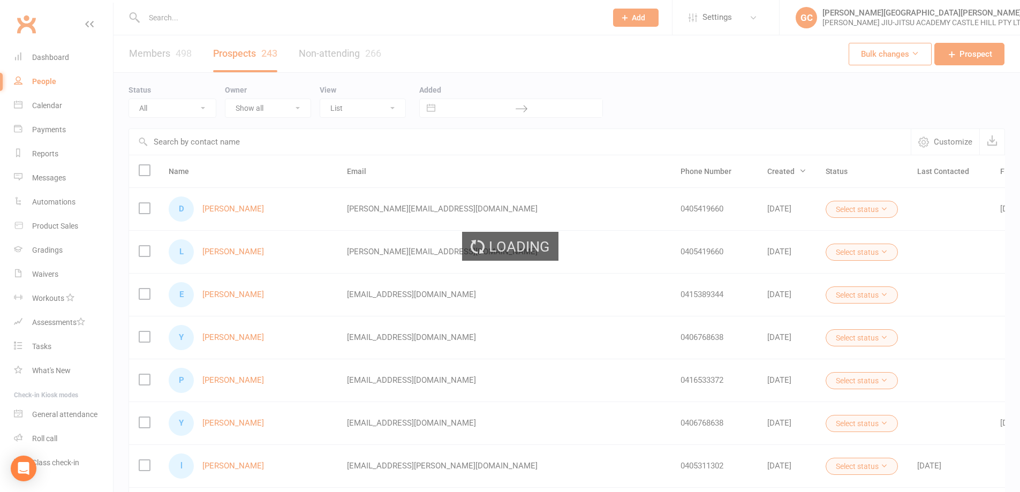
select select "100"
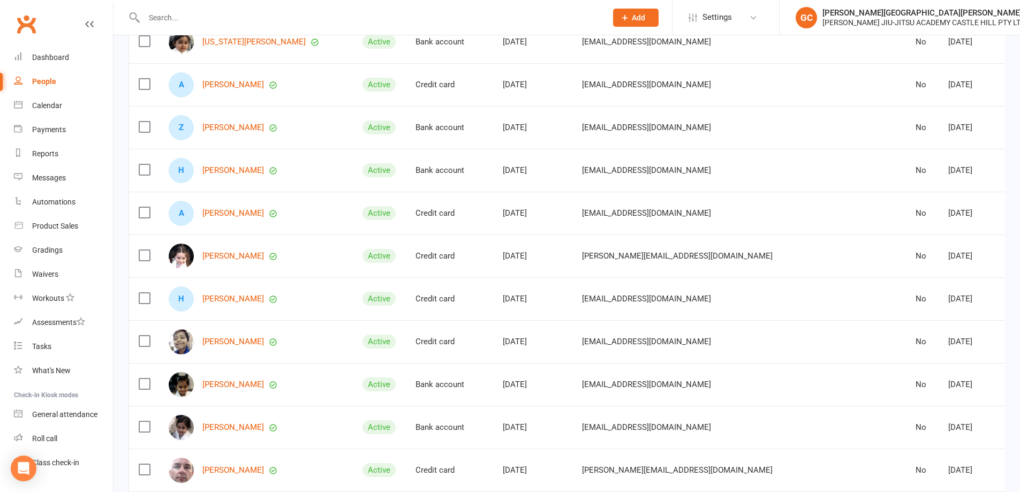
scroll to position [2159, 0]
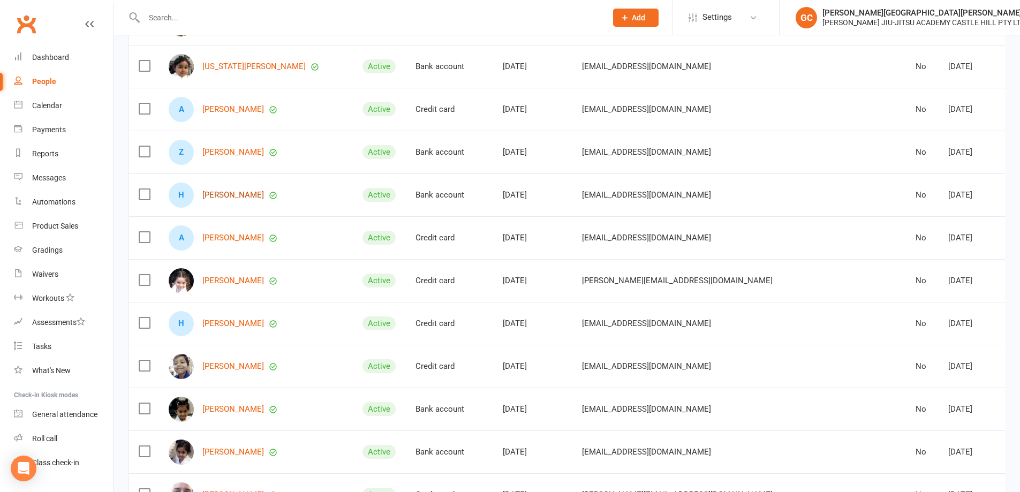
drag, startPoint x: 227, startPoint y: 187, endPoint x: 223, endPoint y: 193, distance: 7.7
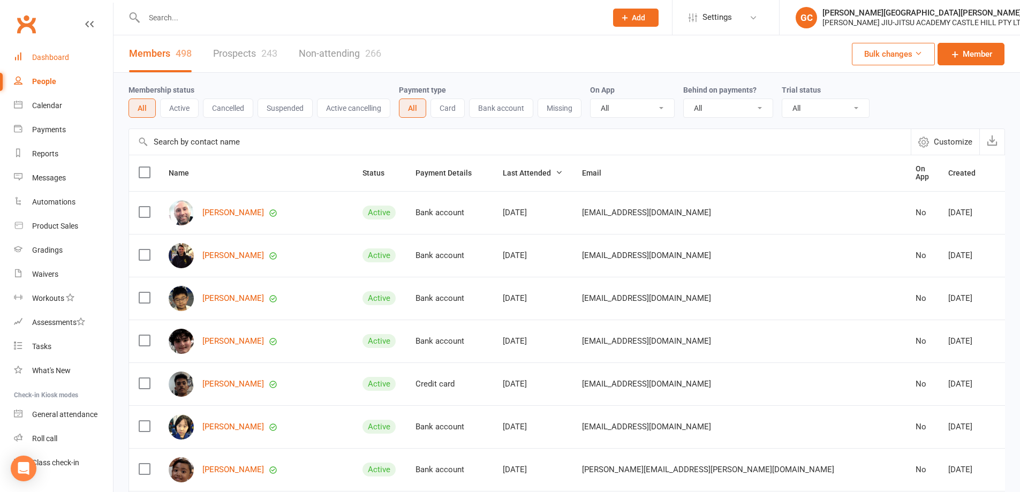
click at [46, 61] on div "Dashboard" at bounding box center [50, 57] width 37 height 9
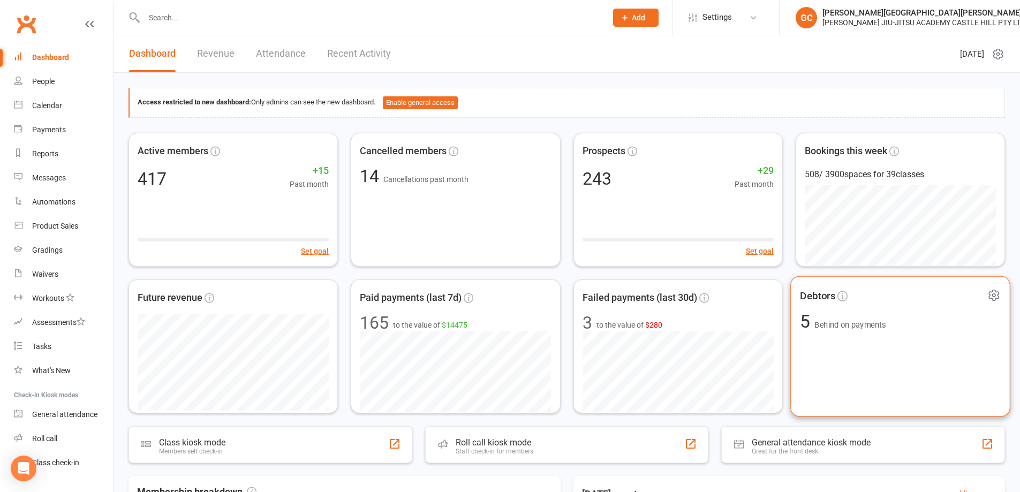
click at [849, 320] on span "Behind on payments" at bounding box center [849, 324] width 71 height 9
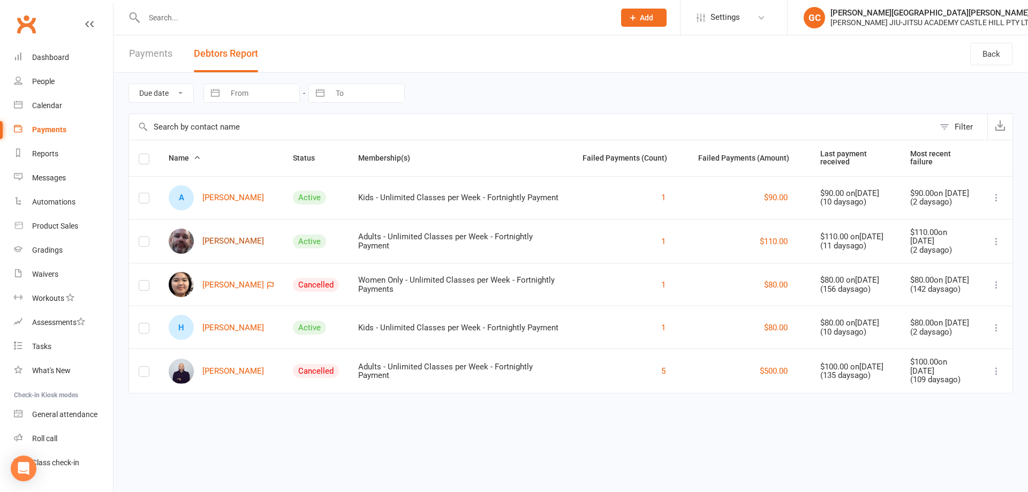
click at [223, 238] on link "[PERSON_NAME]" at bounding box center [216, 241] width 95 height 25
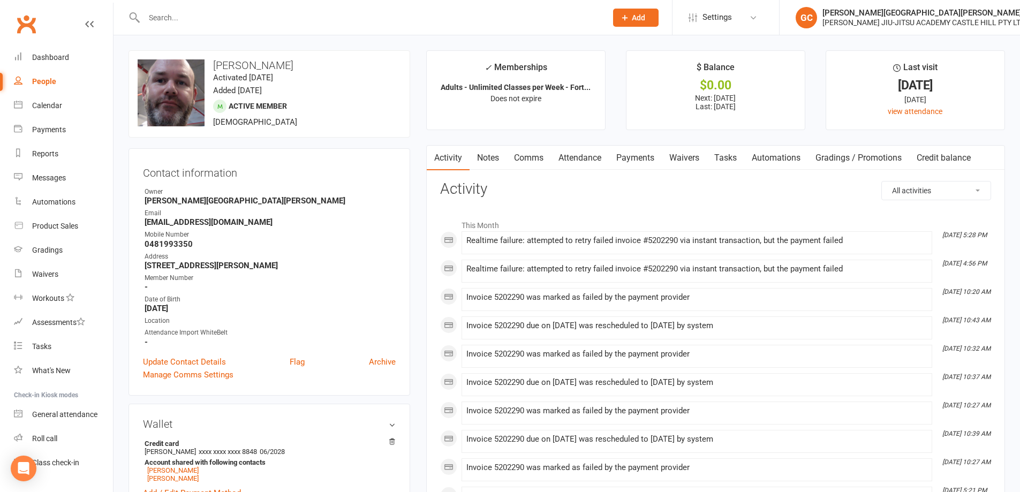
click at [641, 159] on link "Payments" at bounding box center [635, 158] width 53 height 25
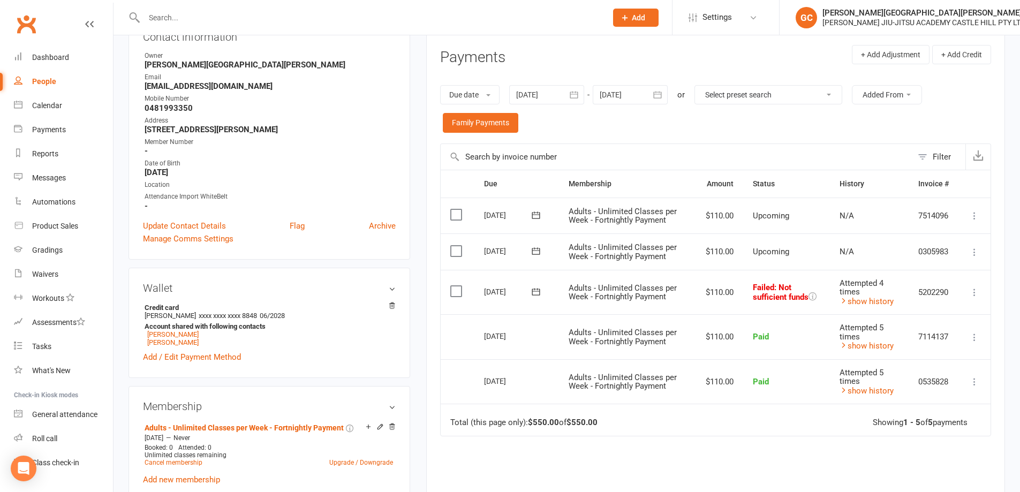
scroll to position [143, 0]
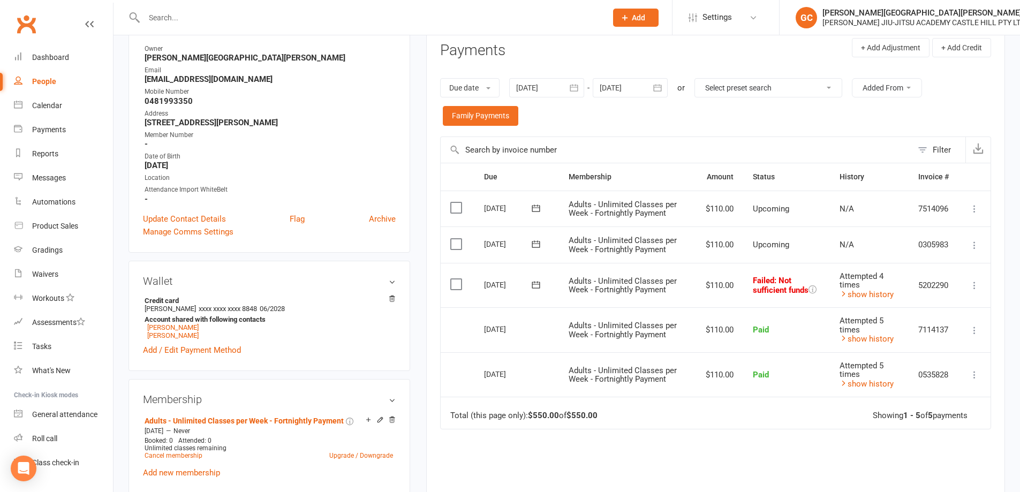
click at [972, 284] on icon at bounding box center [974, 285] width 11 height 11
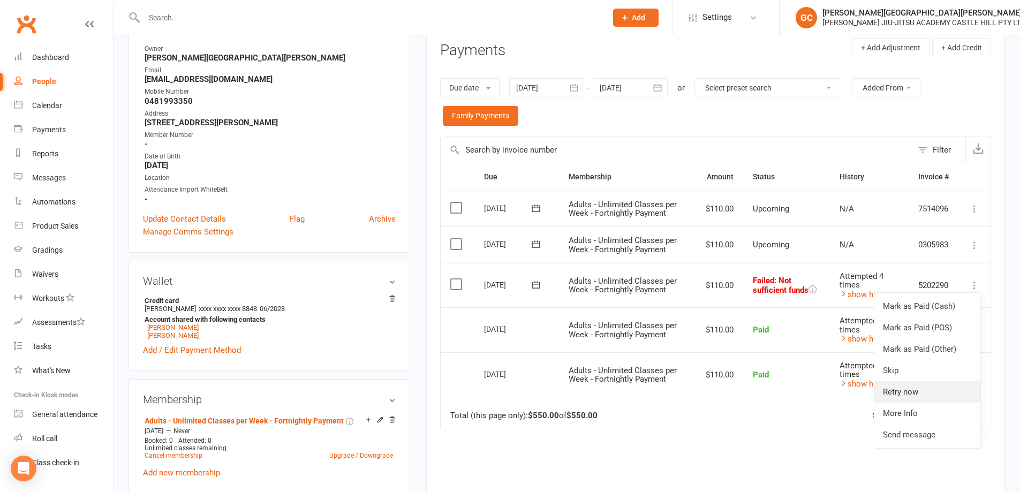
click at [902, 393] on link "Retry now" at bounding box center [927, 391] width 106 height 21
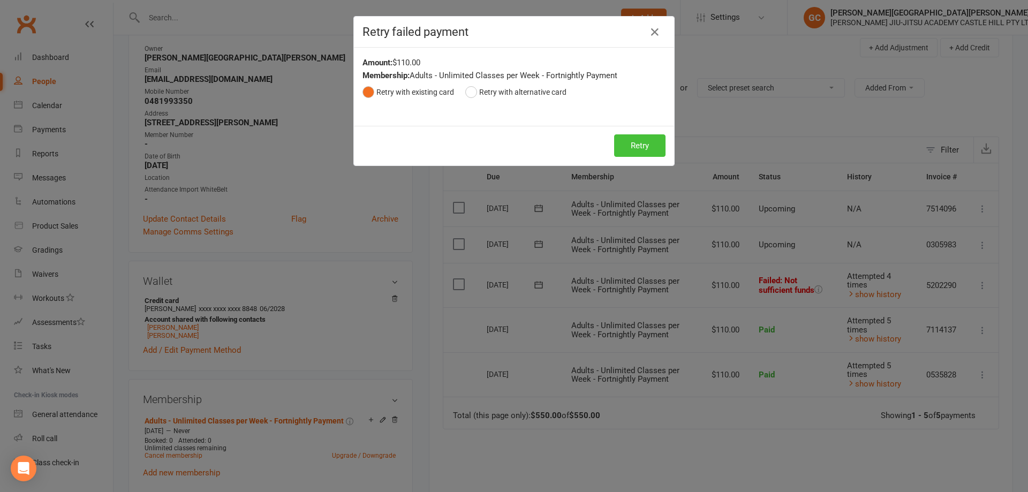
click at [646, 147] on button "Retry" at bounding box center [639, 145] width 51 height 22
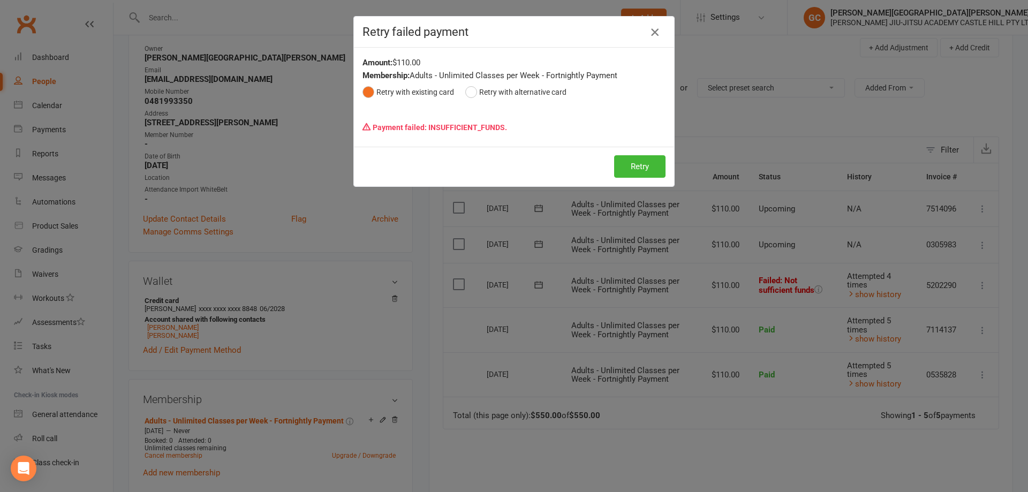
click at [648, 31] on icon "button" at bounding box center [654, 32] width 13 height 13
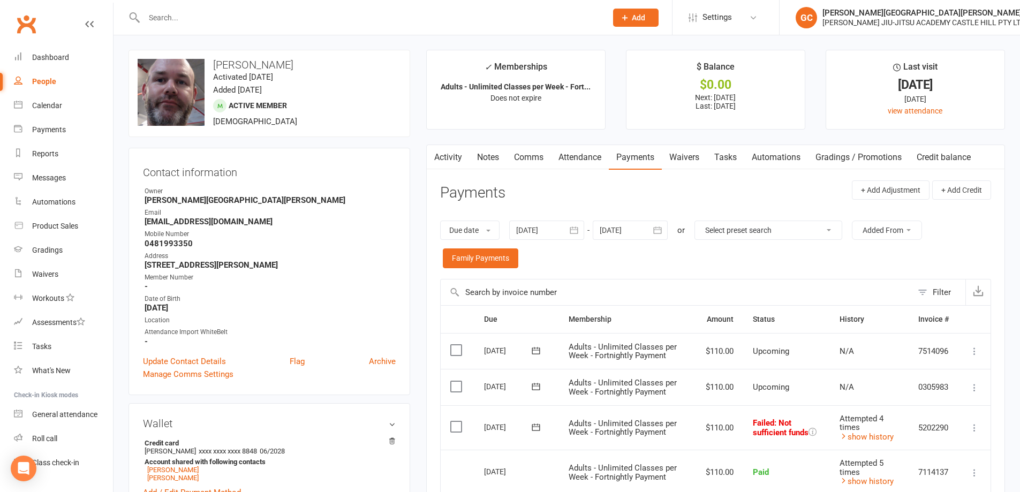
scroll to position [0, 0]
click at [163, 13] on input "text" at bounding box center [370, 17] width 458 height 15
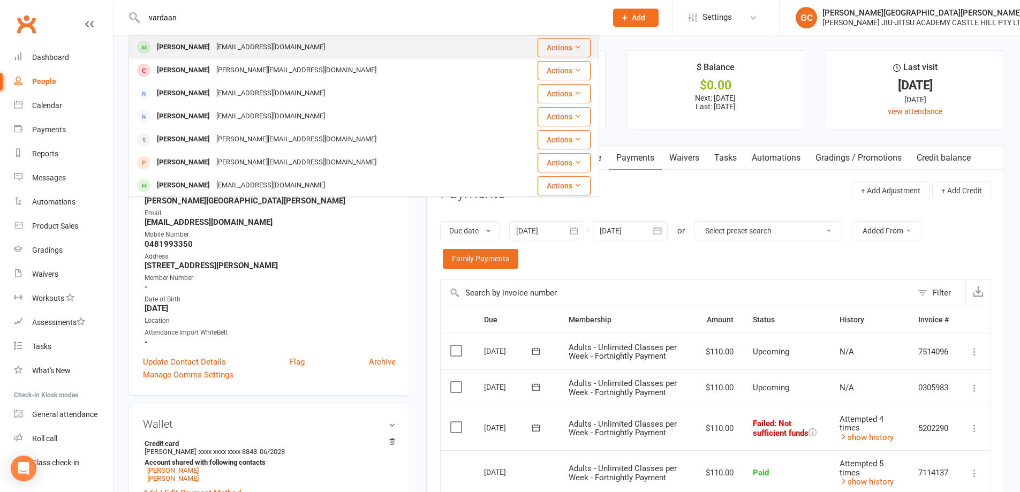
type input "vardaan"
click at [196, 46] on div "[PERSON_NAME]" at bounding box center [183, 48] width 59 height 16
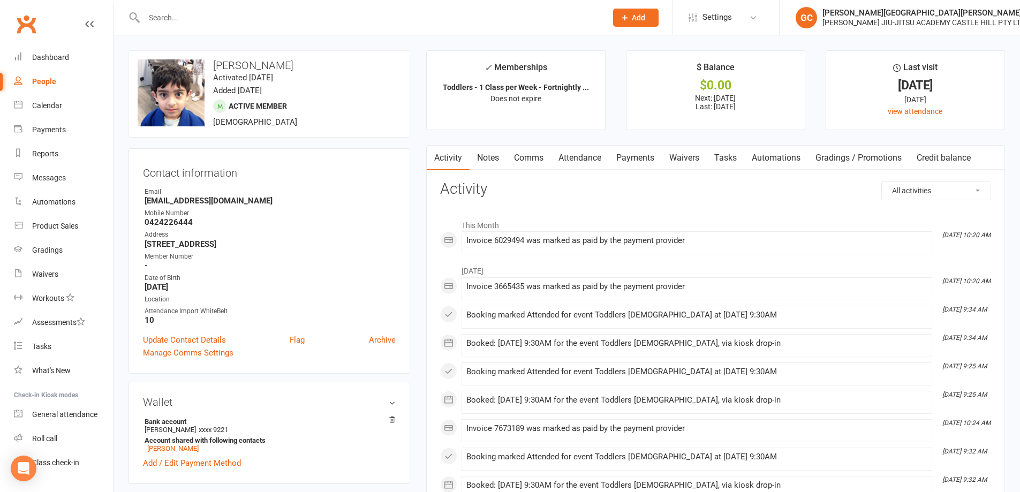
click at [640, 160] on link "Payments" at bounding box center [635, 158] width 53 height 25
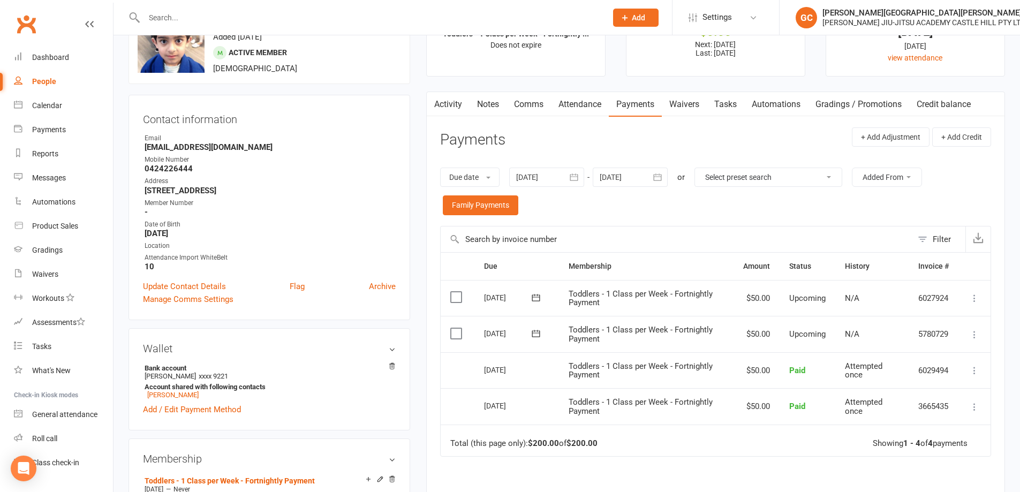
scroll to position [71, 0]
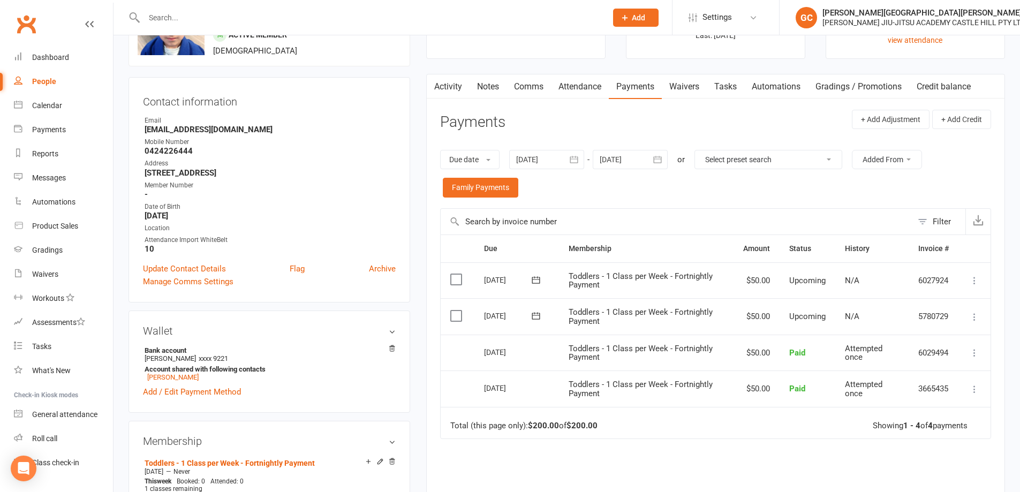
click at [656, 457] on div "Due Contact Membership Amount Status History Invoice # Select this [DATE] [PERS…" at bounding box center [715, 405] width 551 height 343
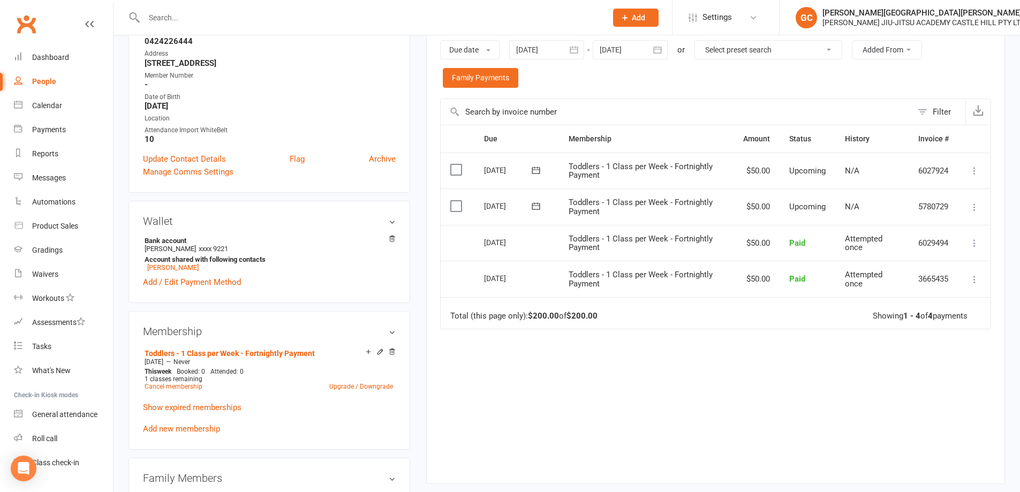
scroll to position [214, 0]
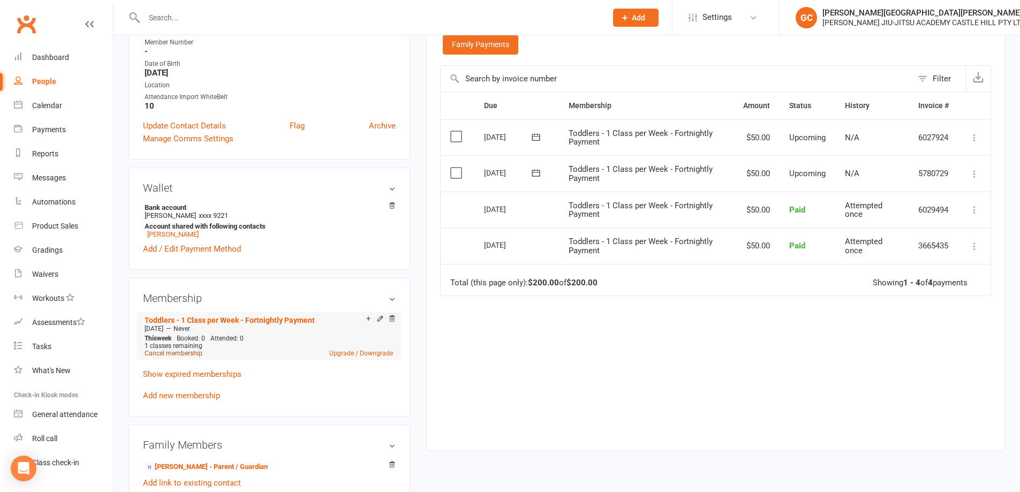
click at [183, 352] on link "Cancel membership" at bounding box center [174, 353] width 58 height 7
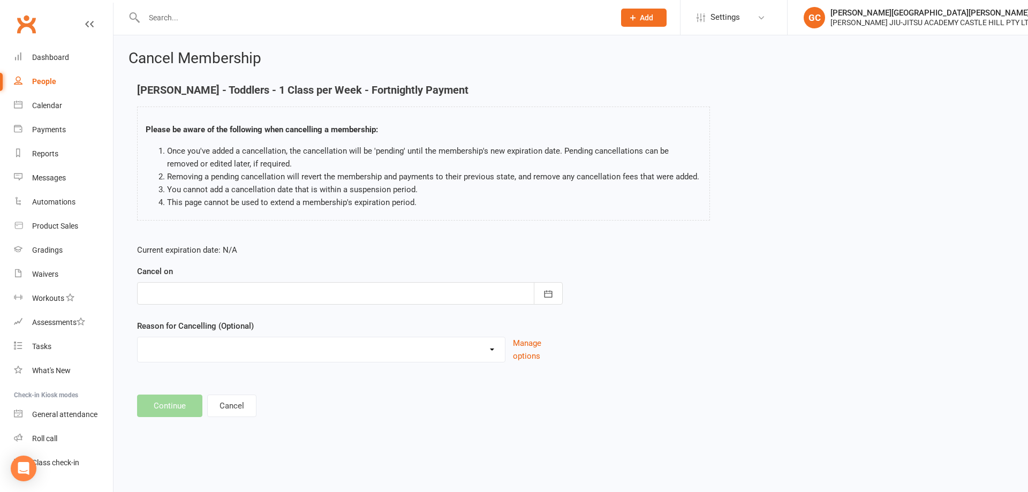
click at [192, 292] on div at bounding box center [350, 293] width 426 height 22
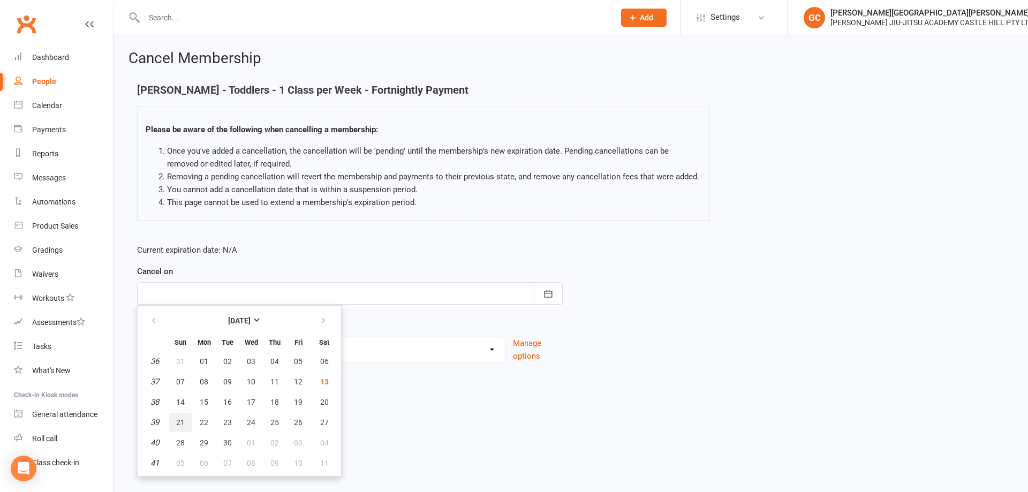
click at [178, 421] on span "21" at bounding box center [180, 422] width 9 height 9
type input "[DATE]"
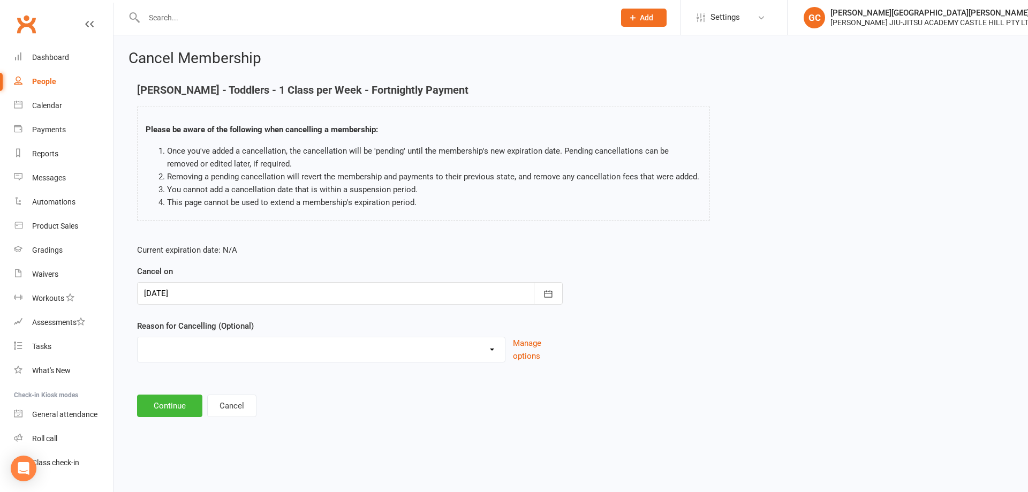
click at [177, 354] on select "Holiday Injury Other reason" at bounding box center [321, 347] width 367 height 21
select select "2"
click at [138, 350] on select "Holiday Injury Other reason" at bounding box center [321, 347] width 367 height 21
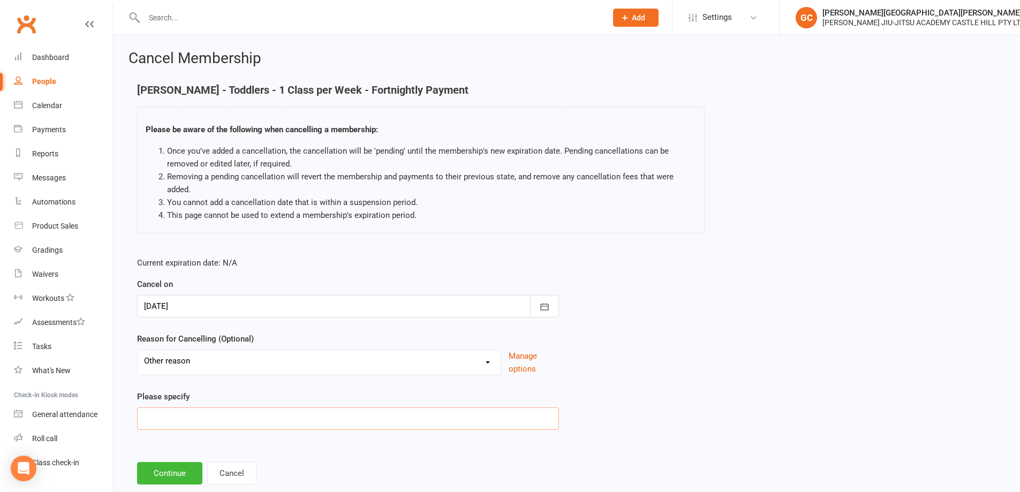
click at [165, 417] on input at bounding box center [348, 418] width 422 height 22
type input "moving up to [DEMOGRAPHIC_DATA] class"
click at [173, 474] on button "Continue" at bounding box center [169, 473] width 65 height 22
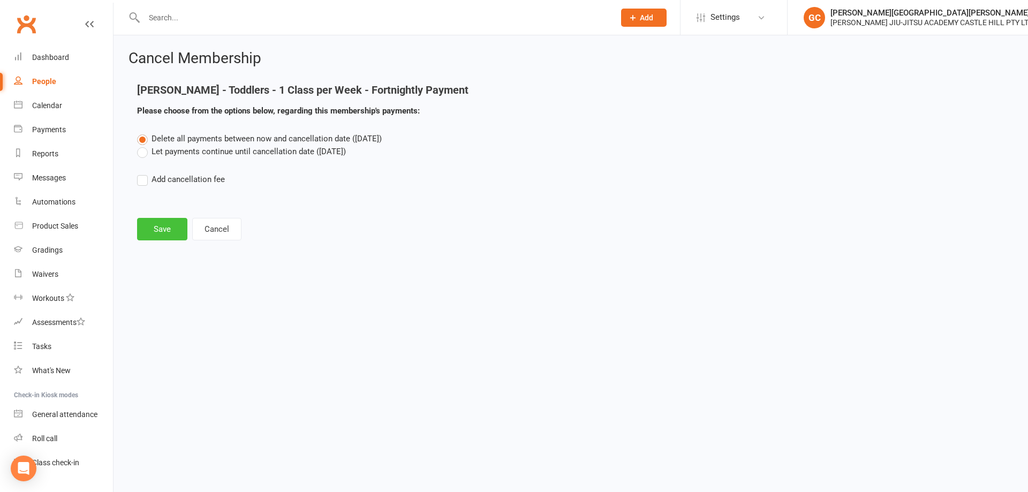
click at [172, 225] on button "Save" at bounding box center [162, 229] width 50 height 22
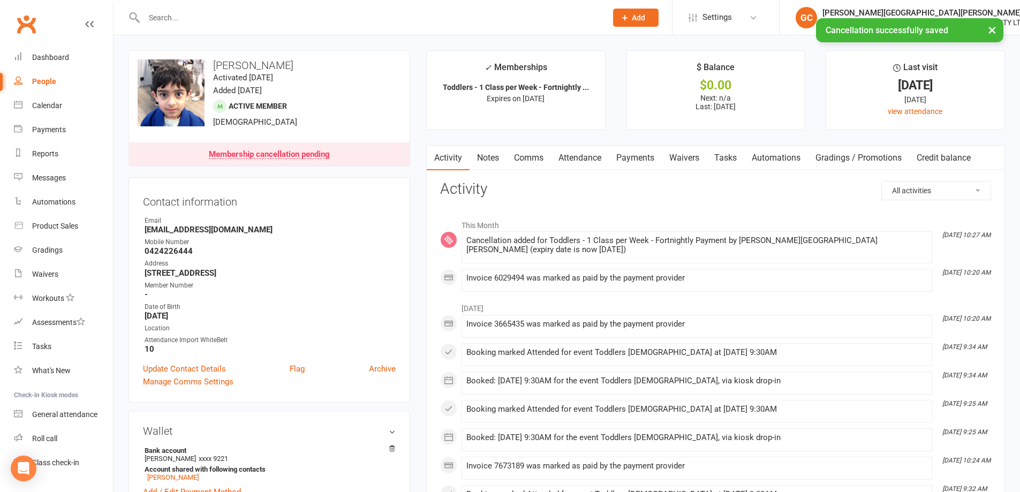
click at [649, 159] on link "Payments" at bounding box center [635, 158] width 53 height 25
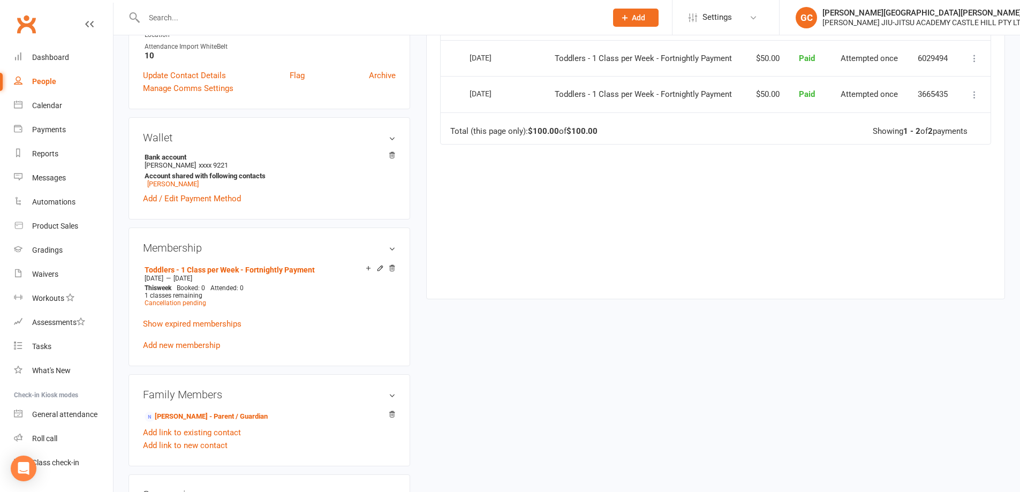
scroll to position [304, 0]
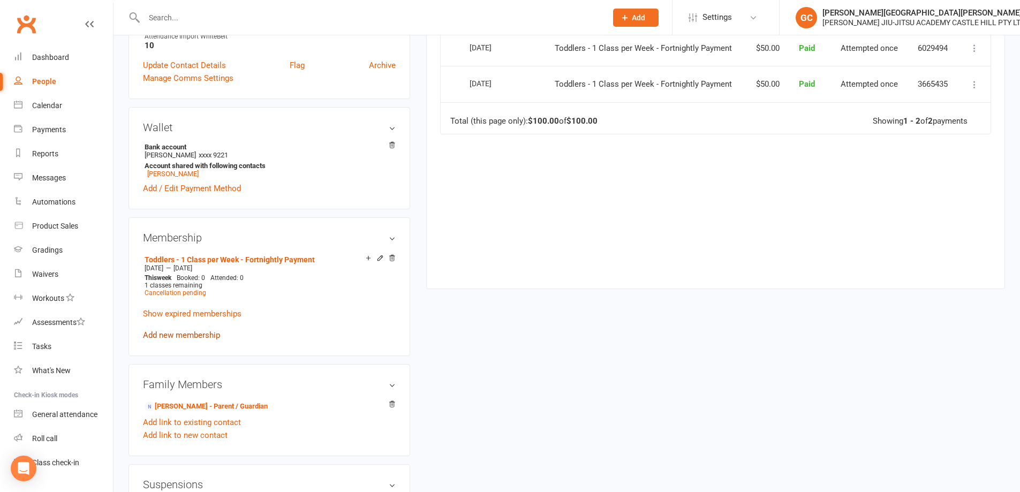
click at [201, 335] on link "Add new membership" at bounding box center [181, 335] width 77 height 10
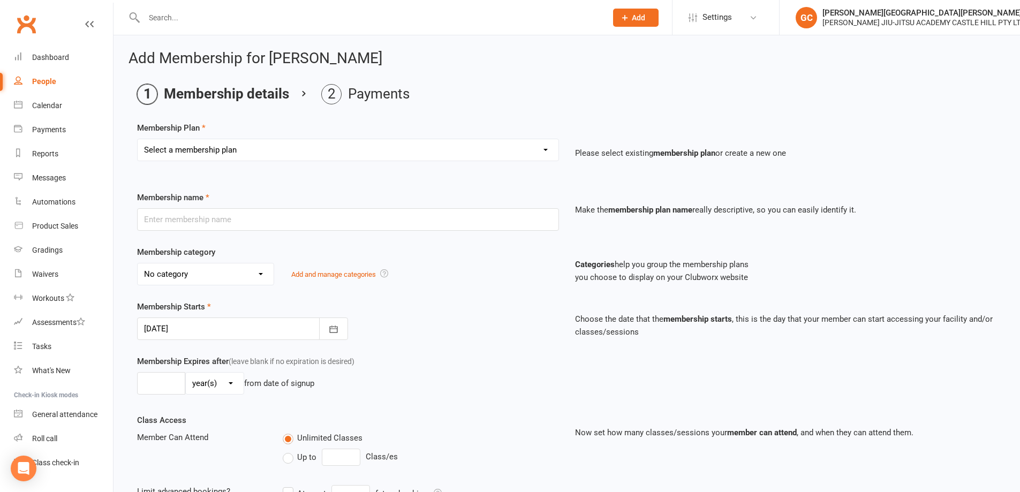
click at [222, 150] on select "Select a membership plan Create new Membership Plan Adults - 2 Classes per Week…" at bounding box center [348, 149] width 421 height 21
select select "5"
click at [138, 139] on select "Select a membership plan Create new Membership Plan Adults - 2 Classes per Week…" at bounding box center [348, 149] width 421 height 21
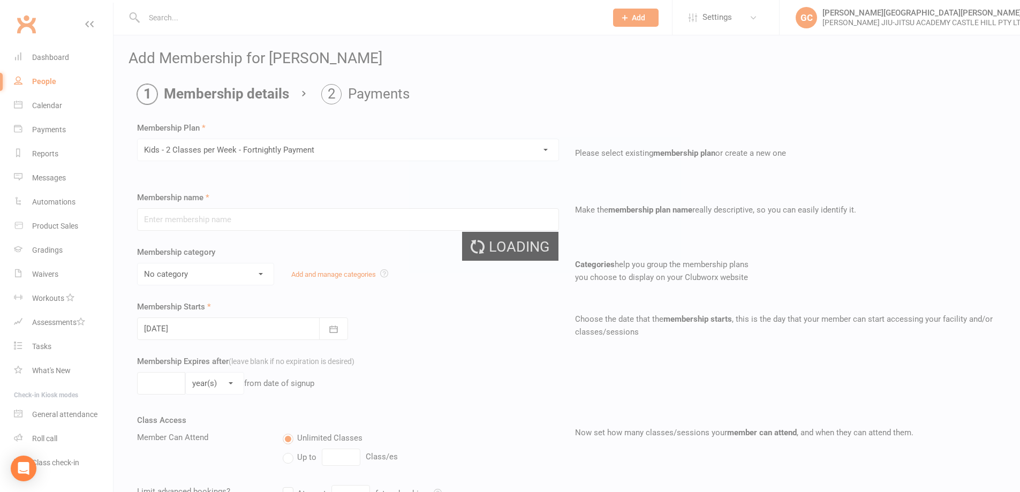
type input "Kids - 2 Classes per Week - Fortnightly Payment"
select select "2"
type input "0"
type input "2"
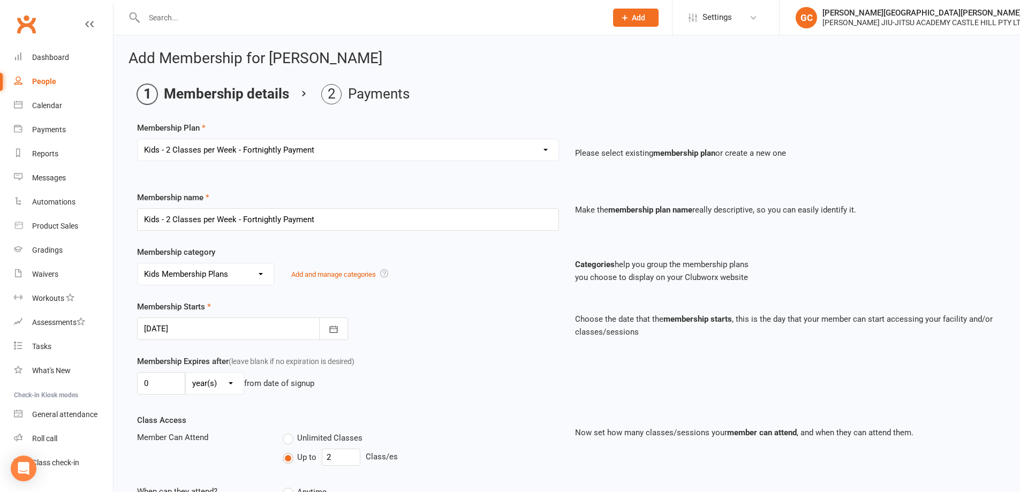
click at [215, 326] on div at bounding box center [242, 328] width 211 height 22
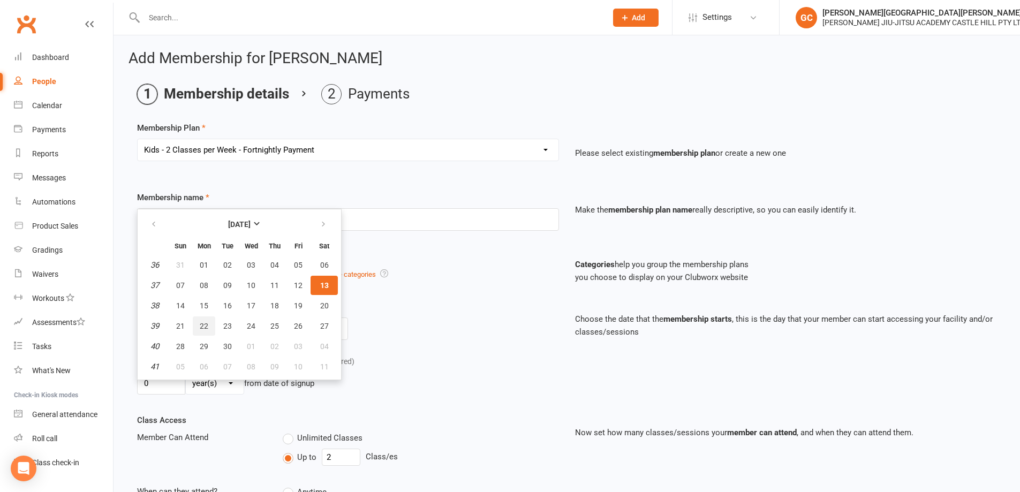
click at [206, 323] on span "22" at bounding box center [204, 326] width 9 height 9
type input "[DATE]"
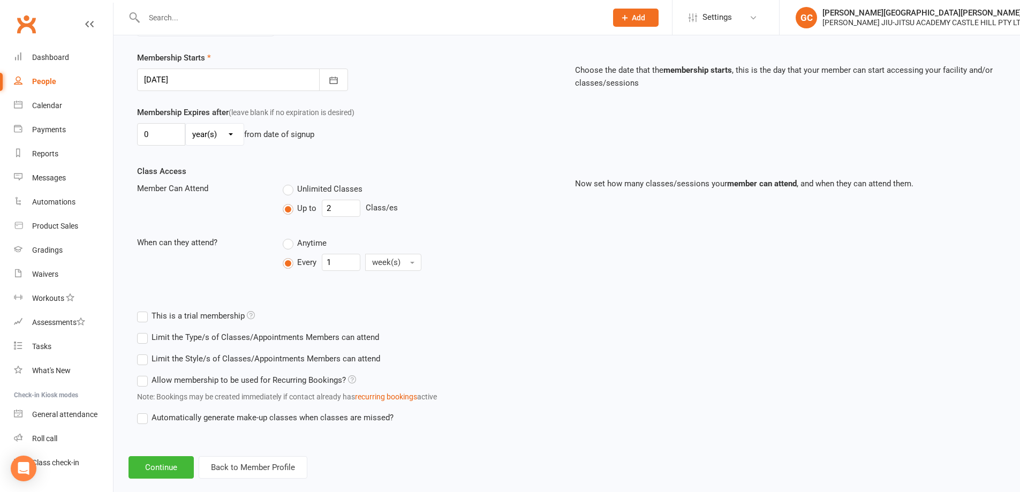
scroll to position [267, 0]
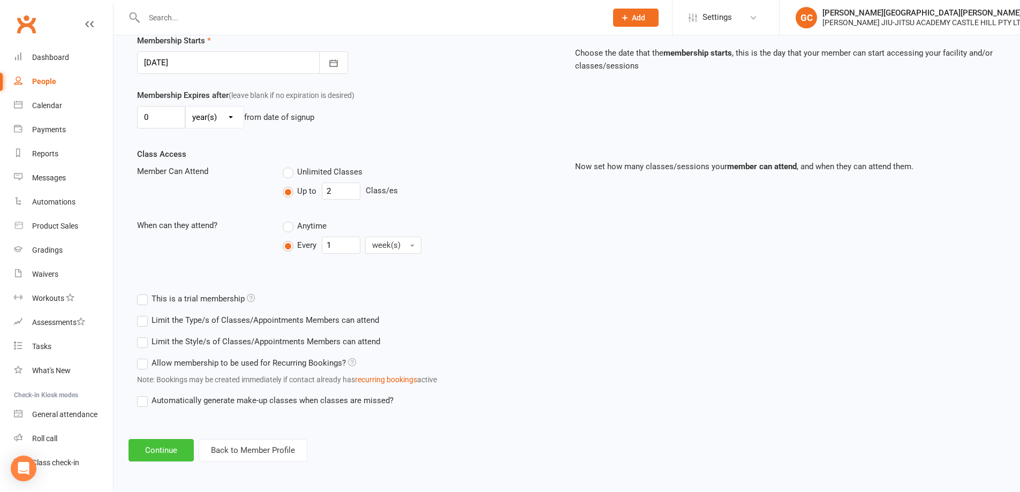
drag, startPoint x: 175, startPoint y: 447, endPoint x: 173, endPoint y: 439, distance: 7.8
click at [173, 447] on button "Continue" at bounding box center [160, 450] width 65 height 22
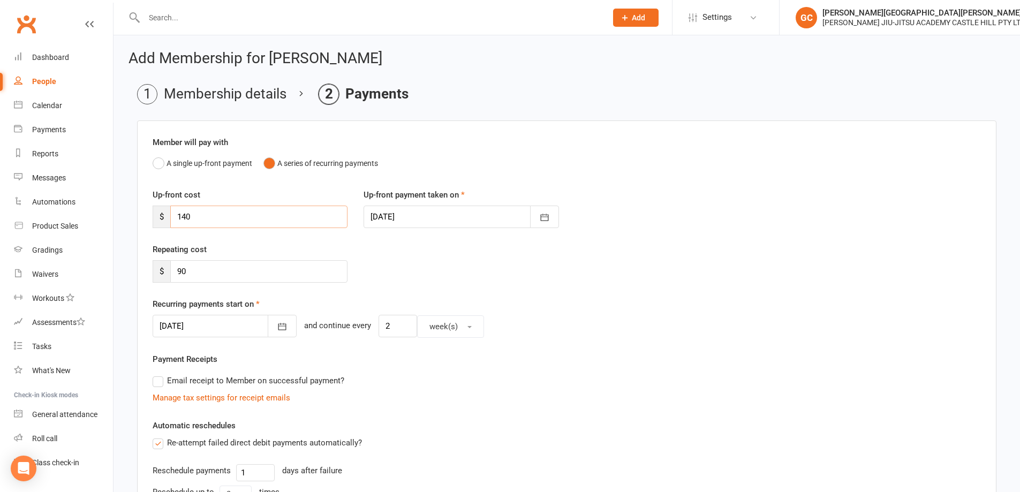
drag, startPoint x: 207, startPoint y: 223, endPoint x: 109, endPoint y: 213, distance: 98.0
click at [109, 213] on ui-view "Prospect Member Non-attending contact Class / event Appointment Grading event T…" at bounding box center [510, 372] width 1020 height 739
type input "0"
click at [205, 327] on div at bounding box center [225, 326] width 144 height 22
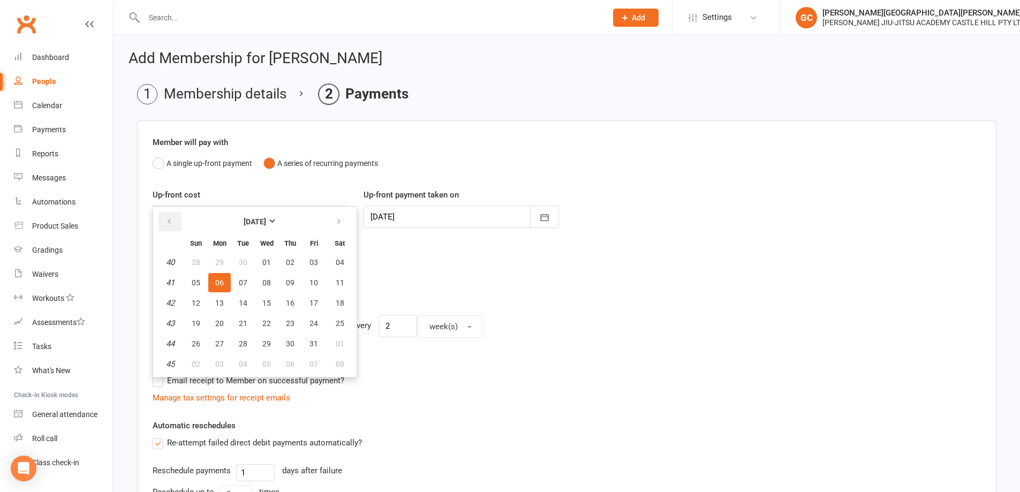
click at [168, 221] on icon "button" at bounding box center [168, 221] width 7 height 9
click at [218, 326] on span "22" at bounding box center [219, 323] width 9 height 9
type input "[DATE]"
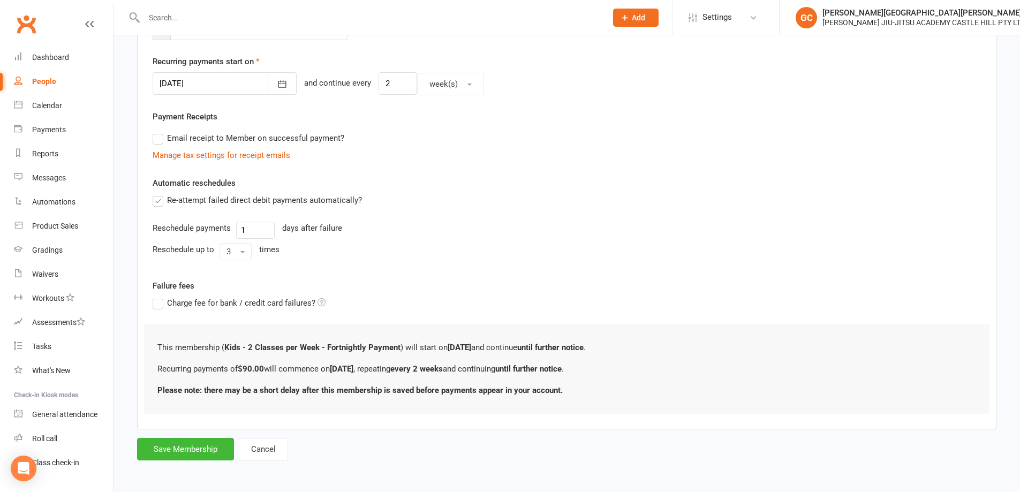
scroll to position [244, 0]
click at [193, 447] on button "Save Membership" at bounding box center [185, 448] width 97 height 22
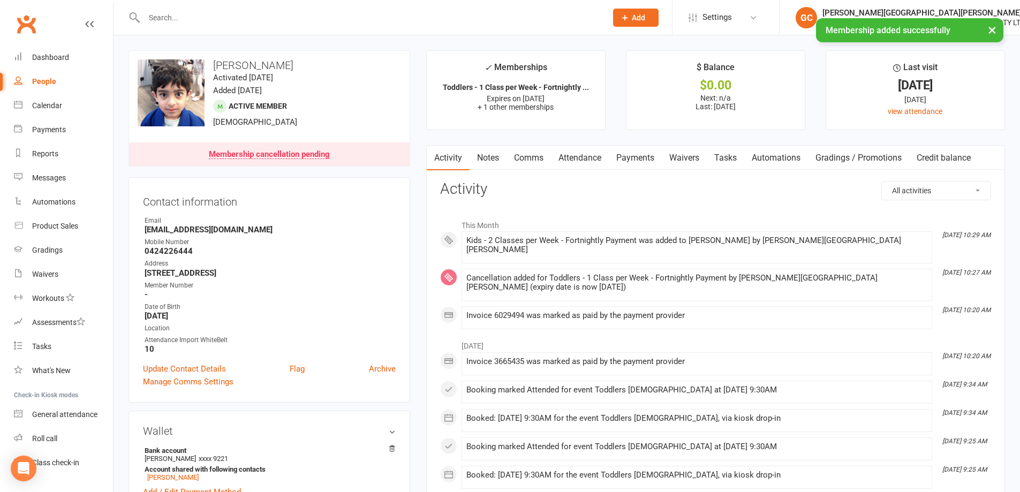
click at [653, 157] on link "Payments" at bounding box center [635, 158] width 53 height 25
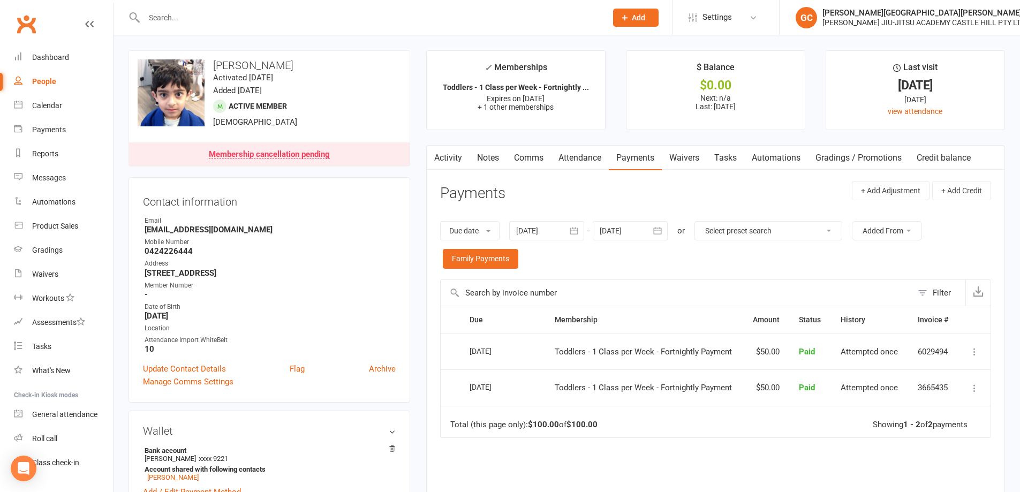
click at [619, 229] on div at bounding box center [630, 230] width 75 height 19
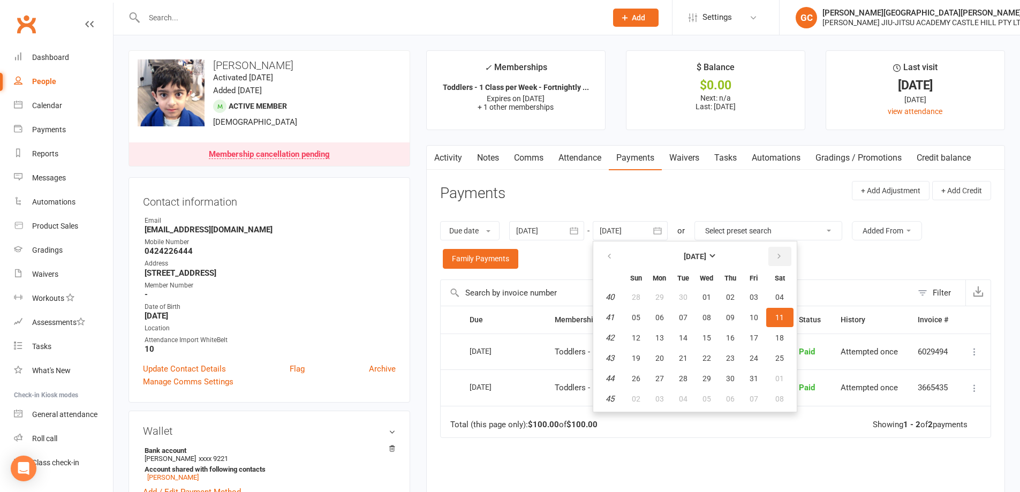
click at [779, 257] on icon "button" at bounding box center [778, 256] width 7 height 9
click at [784, 337] on span "20" at bounding box center [779, 338] width 9 height 9
type input "[DATE]"
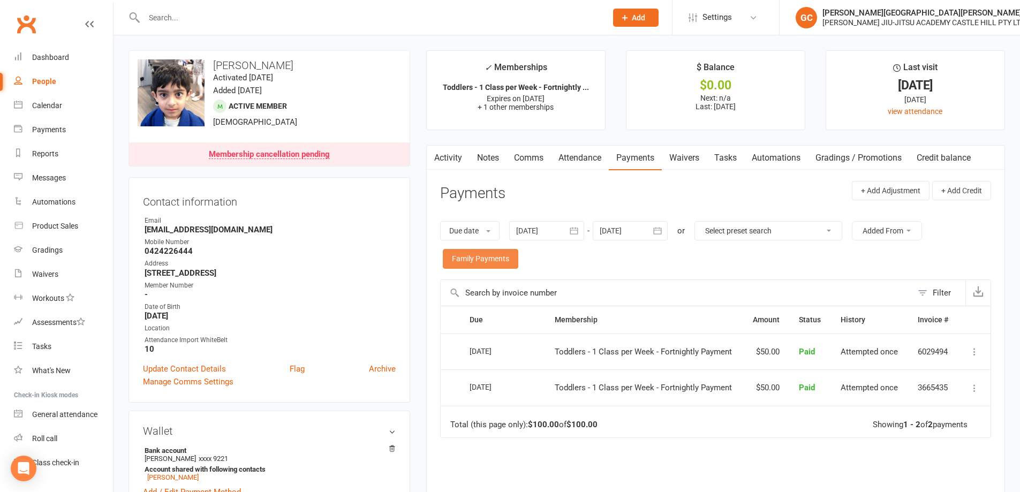
click at [495, 260] on link "Family Payments" at bounding box center [480, 258] width 75 height 19
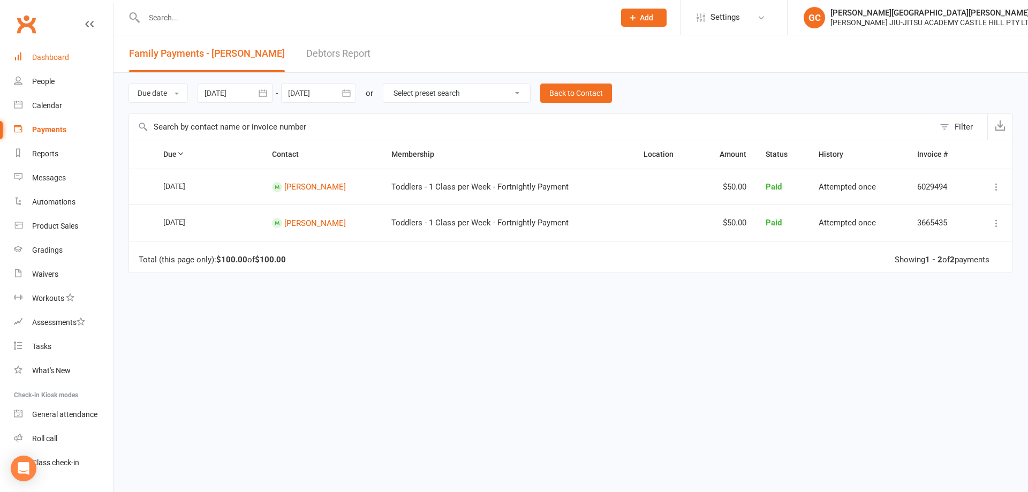
click at [50, 61] on div "Dashboard" at bounding box center [50, 57] width 37 height 9
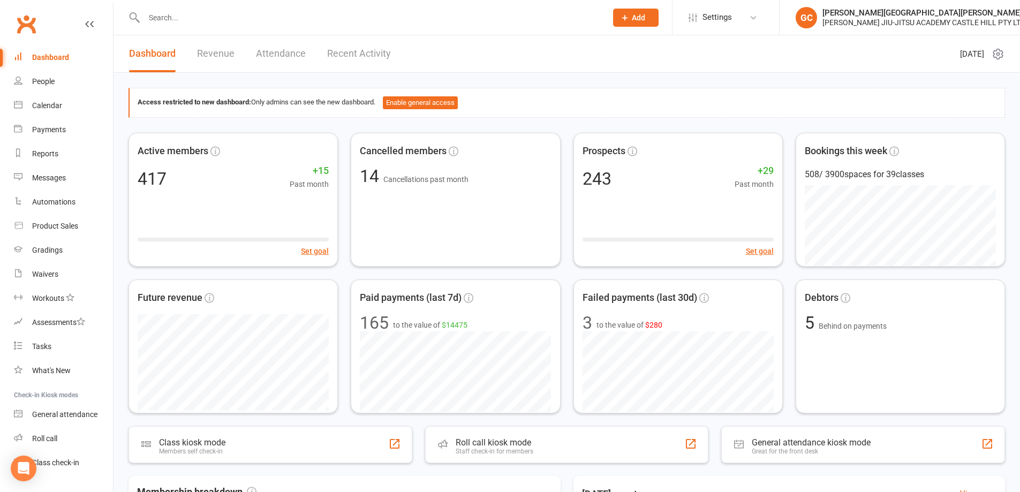
click at [191, 18] on input "text" at bounding box center [370, 17] width 458 height 15
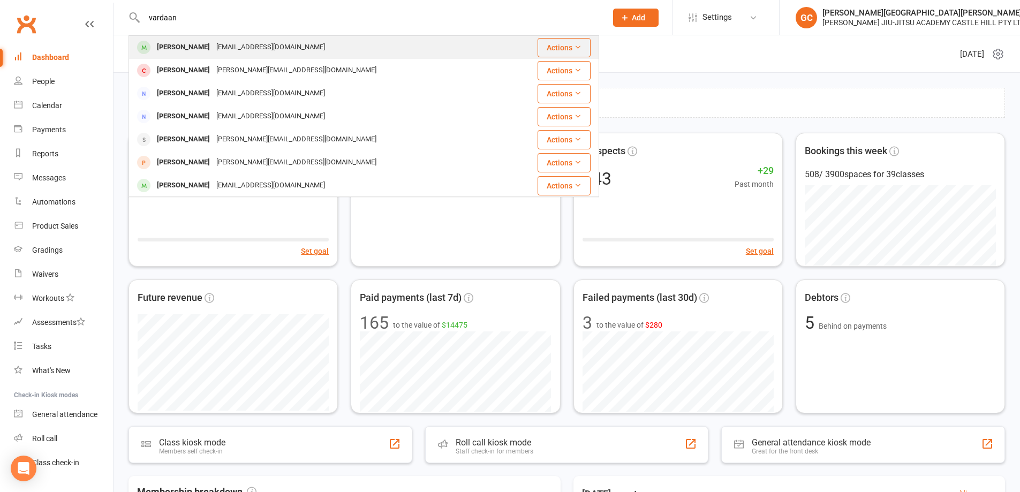
type input "vardaan"
click at [213, 43] on div "[PERSON_NAME]" at bounding box center [183, 48] width 59 height 16
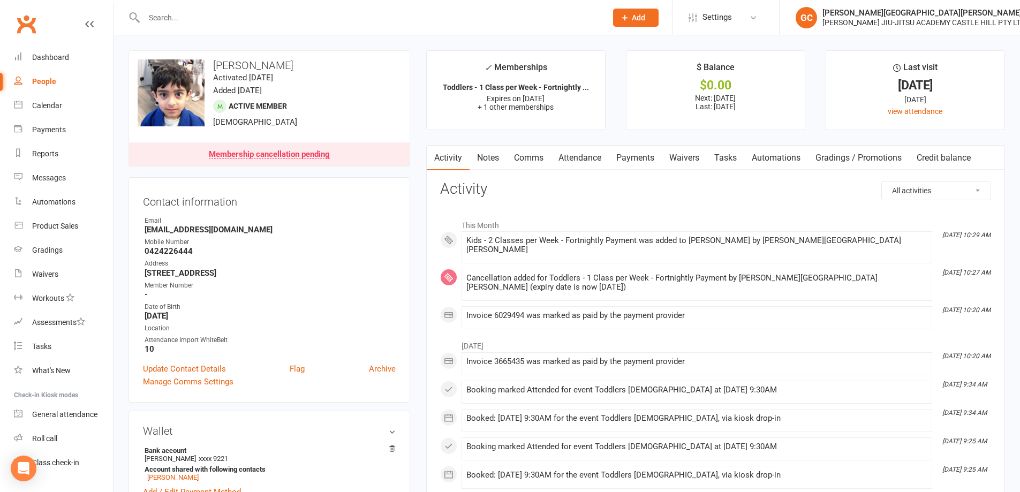
click at [645, 161] on link "Payments" at bounding box center [635, 158] width 53 height 25
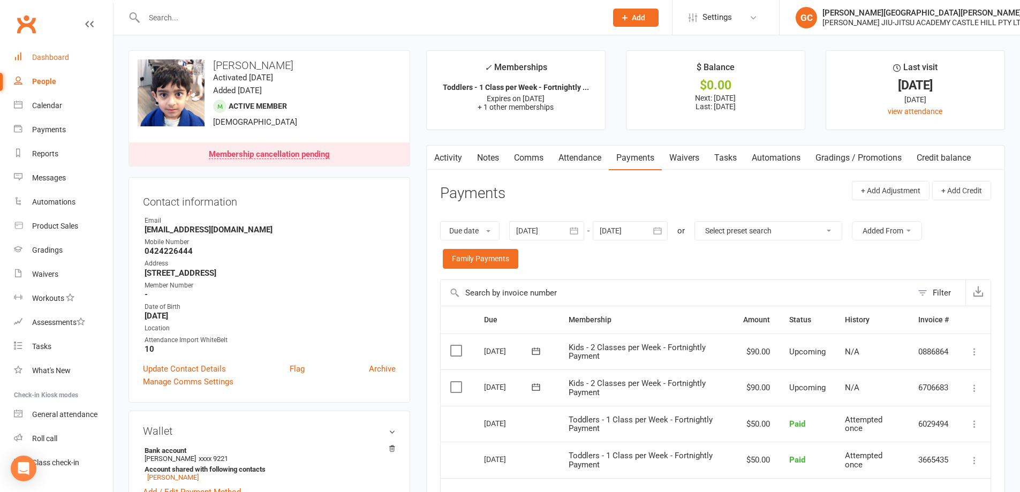
click at [46, 62] on link "Dashboard" at bounding box center [63, 58] width 99 height 24
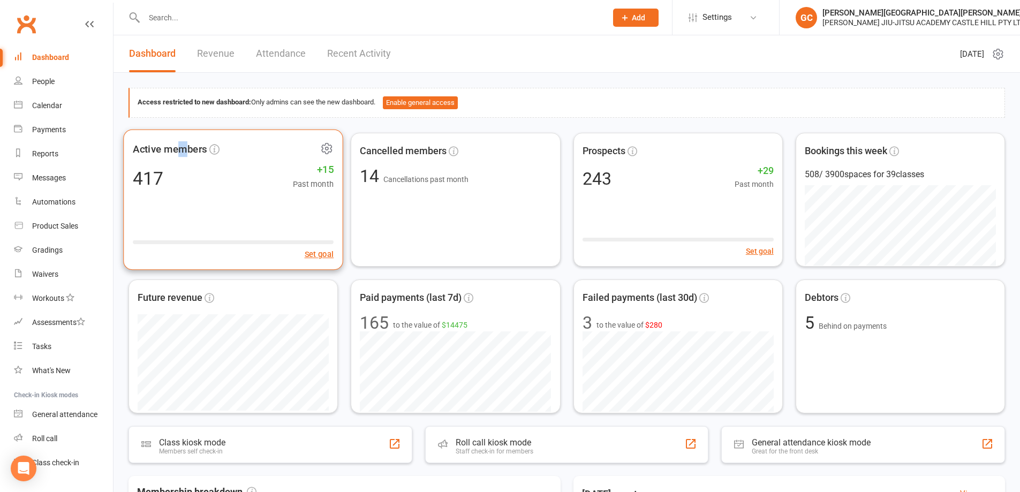
click at [183, 148] on span "Active members" at bounding box center [170, 149] width 74 height 16
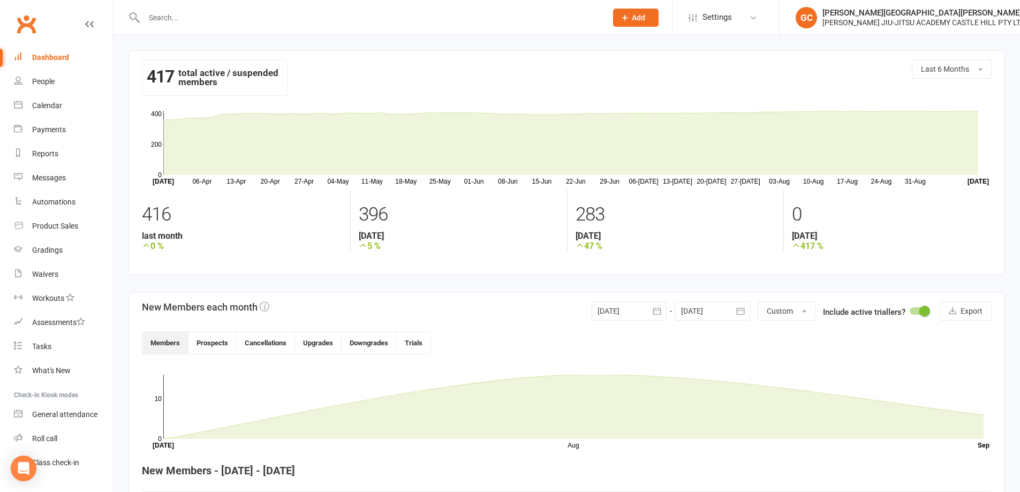
click at [56, 55] on div "Dashboard" at bounding box center [50, 57] width 37 height 9
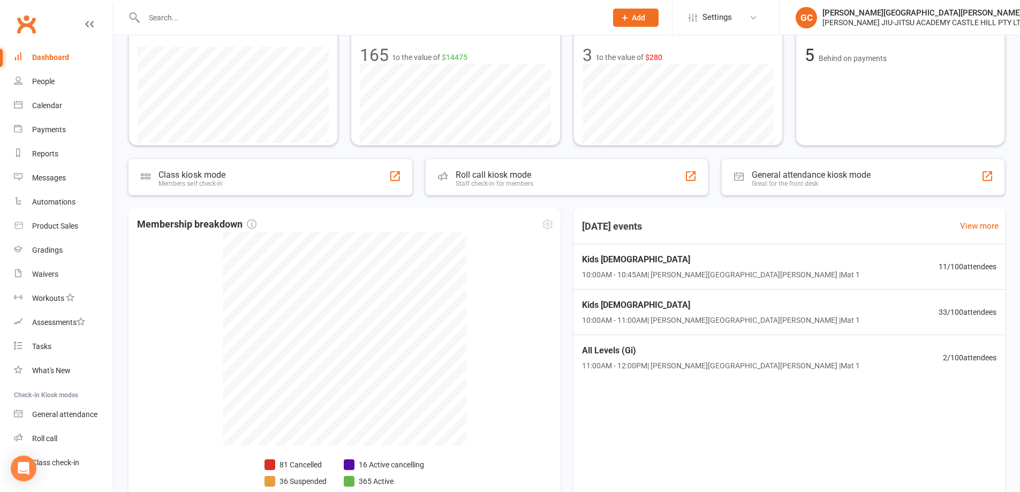
scroll to position [332, 0]
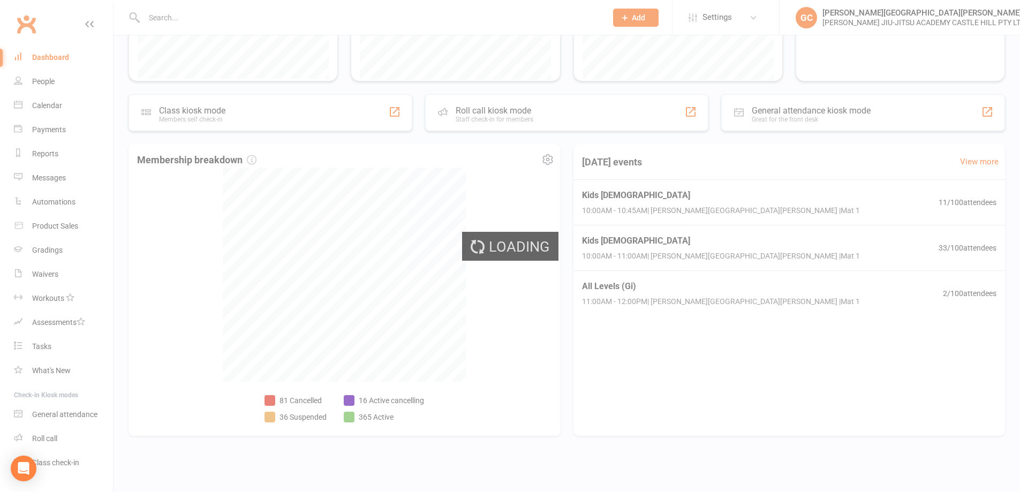
select select "no_trial"
select select "100"
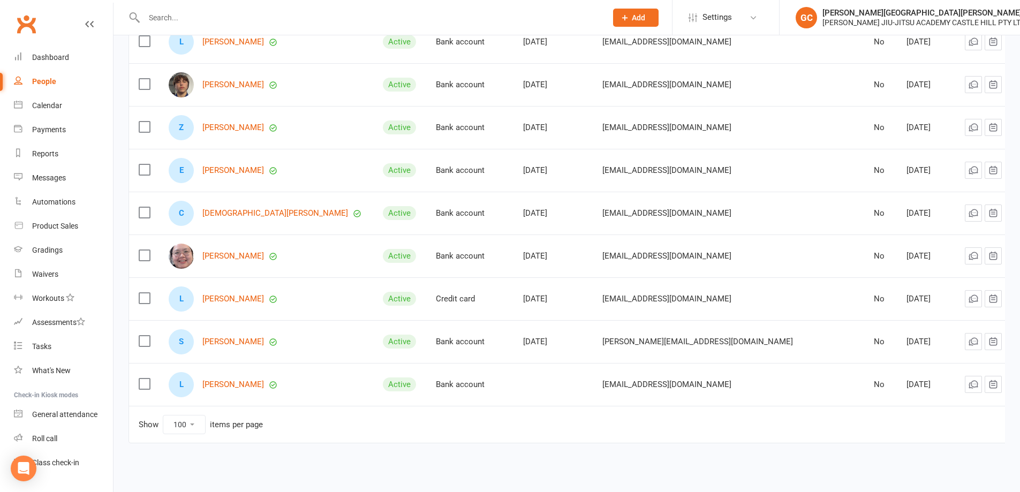
scroll to position [433, 0]
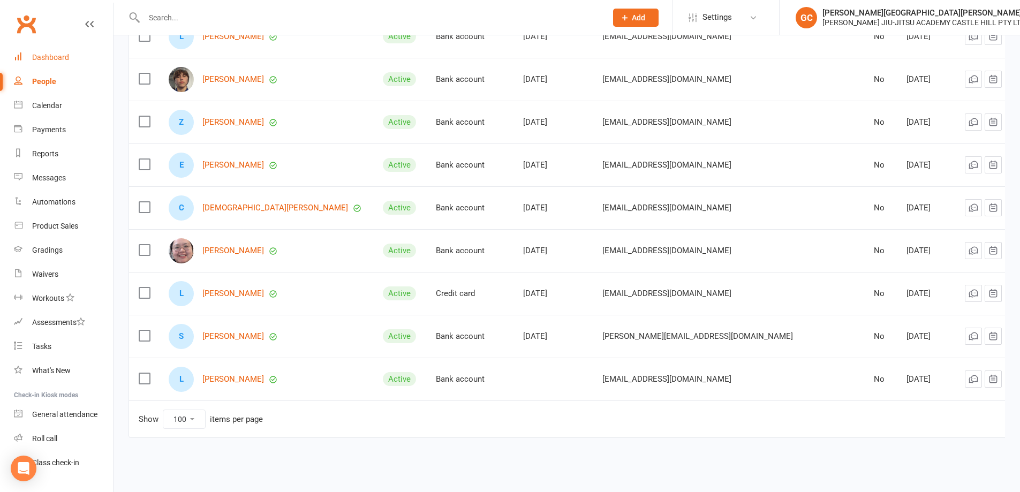
click at [45, 53] on div "Dashboard" at bounding box center [50, 57] width 37 height 9
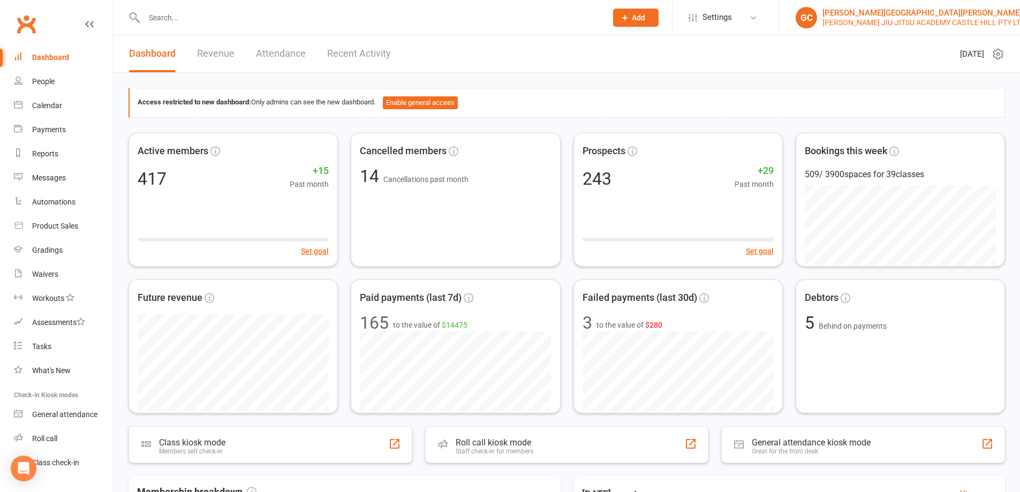
click at [863, 12] on div "[PERSON_NAME][GEOGRAPHIC_DATA][PERSON_NAME]" at bounding box center [923, 13] width 203 height 10
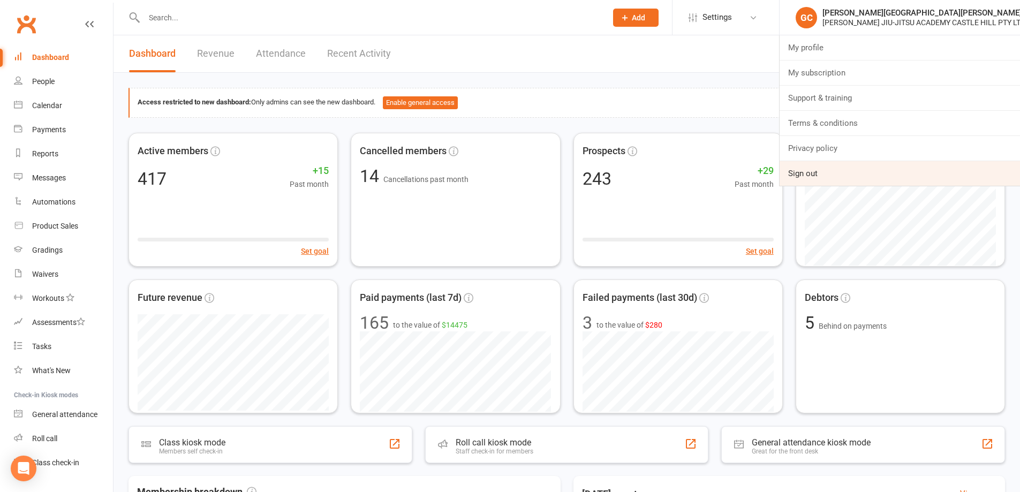
click at [811, 181] on link "Sign out" at bounding box center [900, 173] width 240 height 25
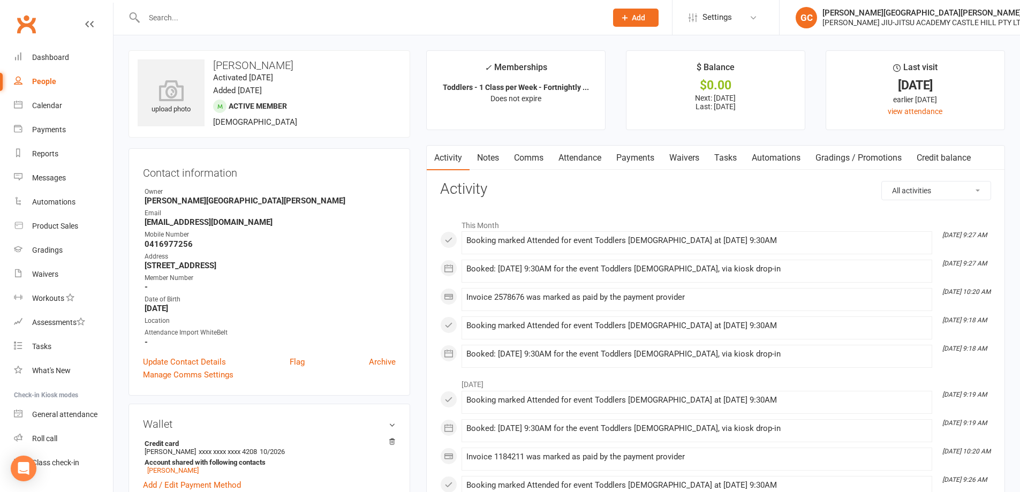
click at [587, 155] on link "Attendance" at bounding box center [580, 158] width 58 height 25
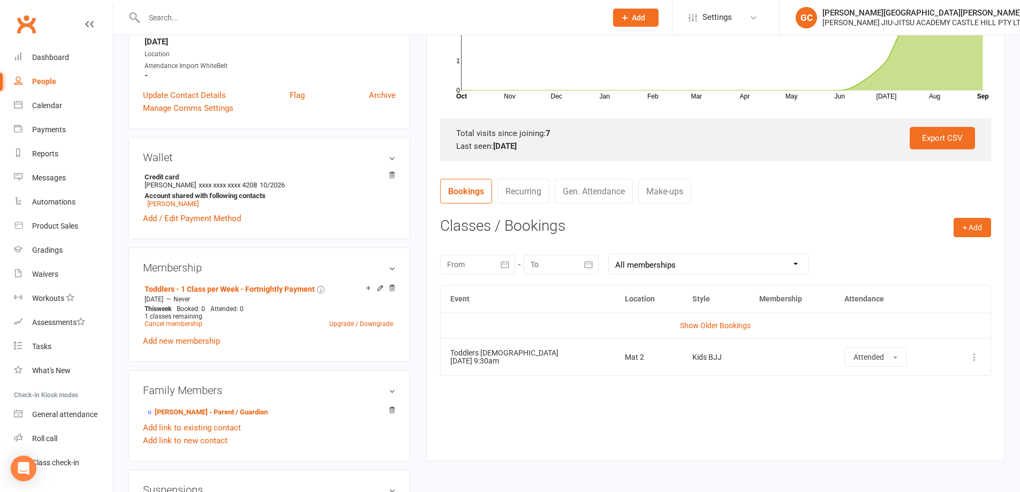
scroll to position [268, 0]
click at [738, 326] on link "Show Older Bookings" at bounding box center [715, 324] width 71 height 9
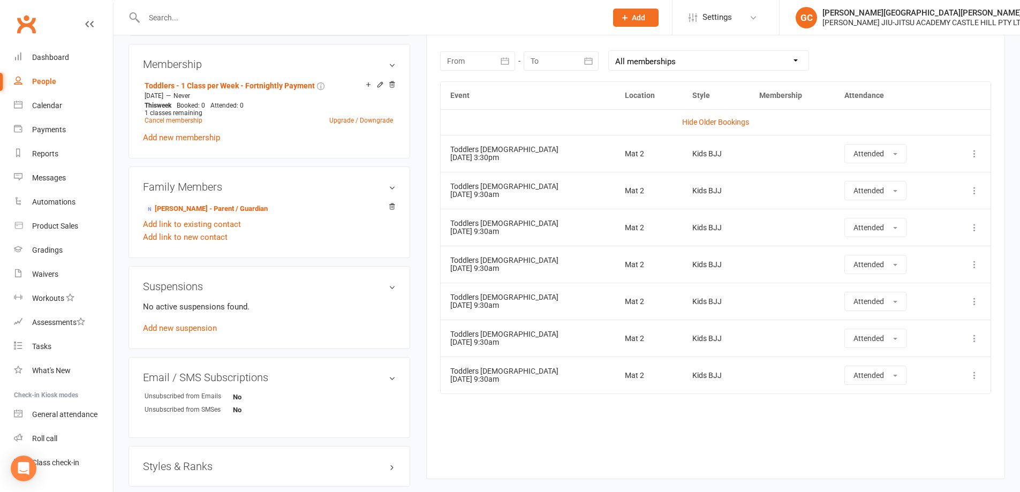
scroll to position [392, 0]
